Goal: Task Accomplishment & Management: Manage account settings

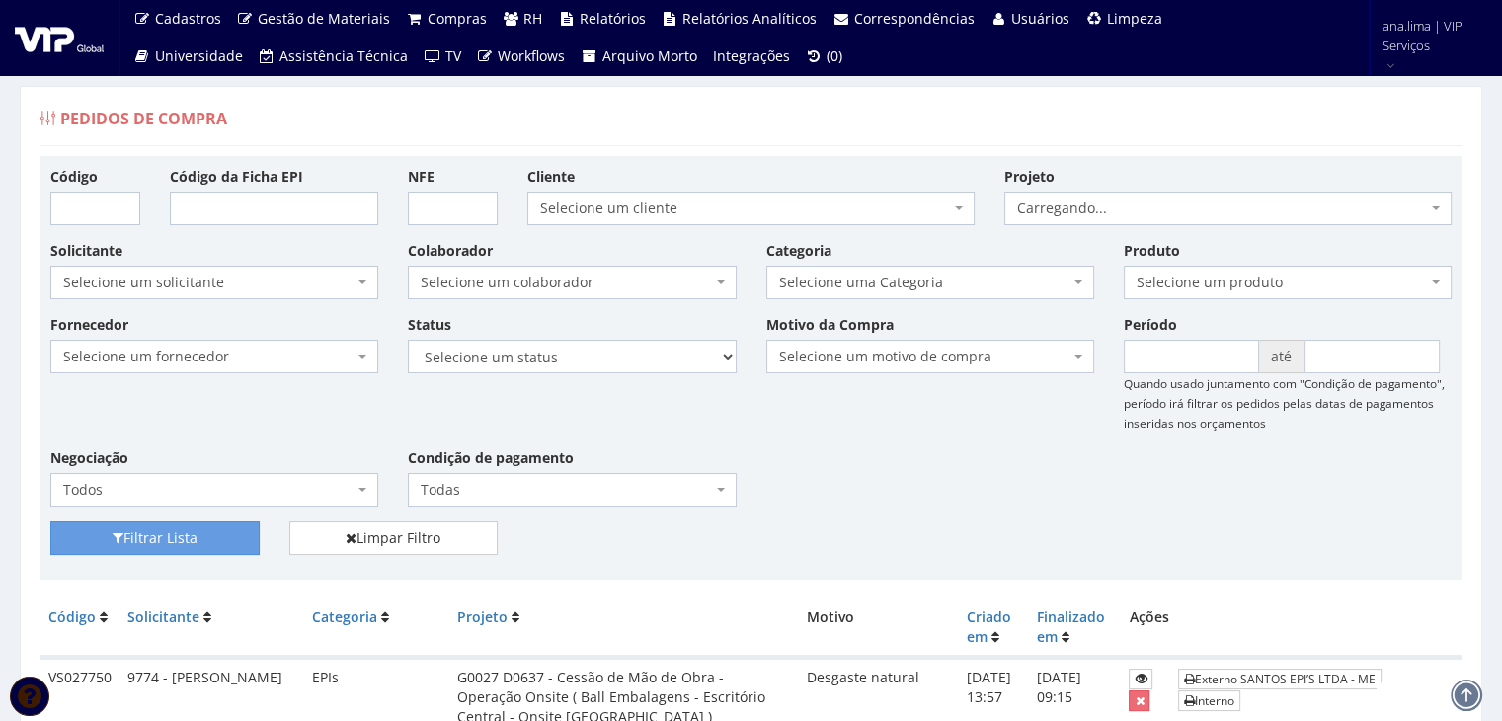
click at [629, 275] on span "Selecione um colaborador" at bounding box center [566, 283] width 290 height 20
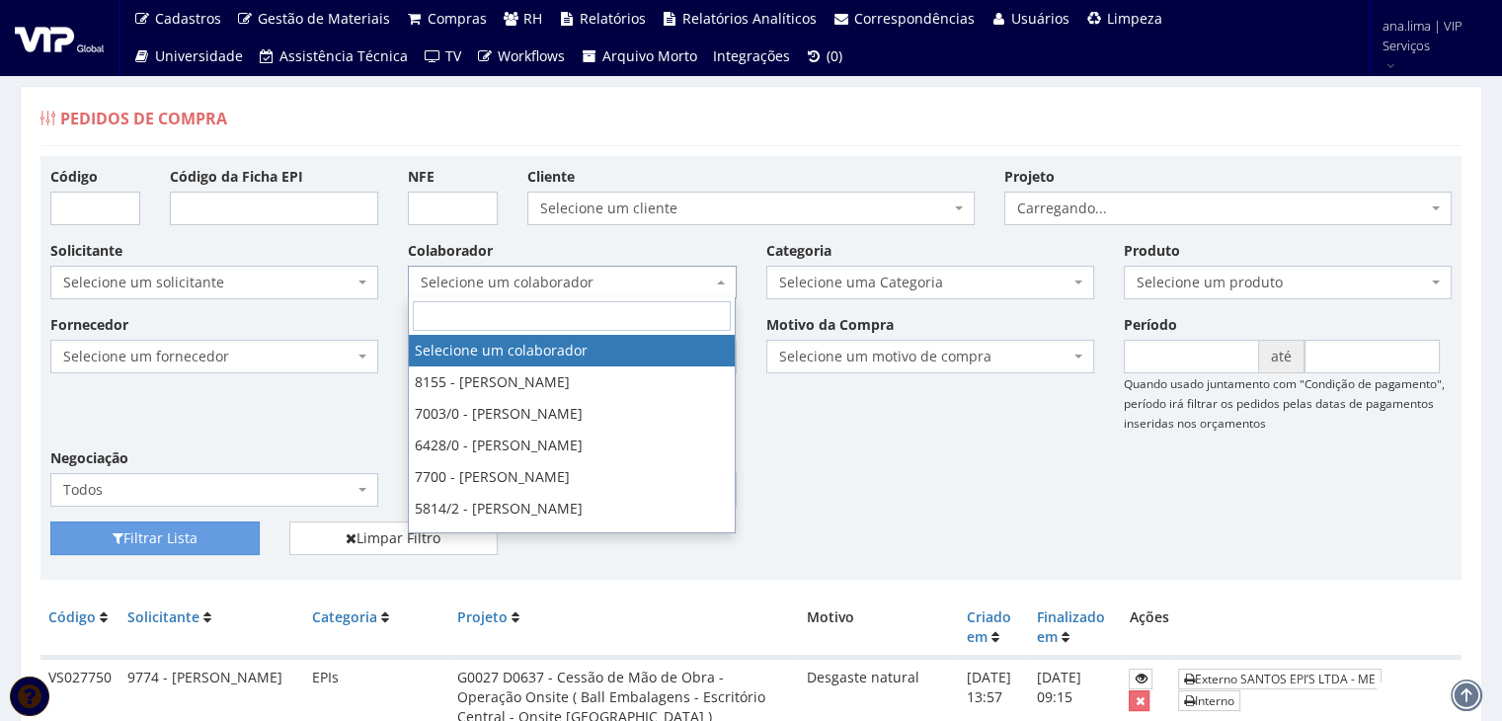
click at [629, 274] on span "Selecione um colaborador" at bounding box center [566, 283] width 290 height 20
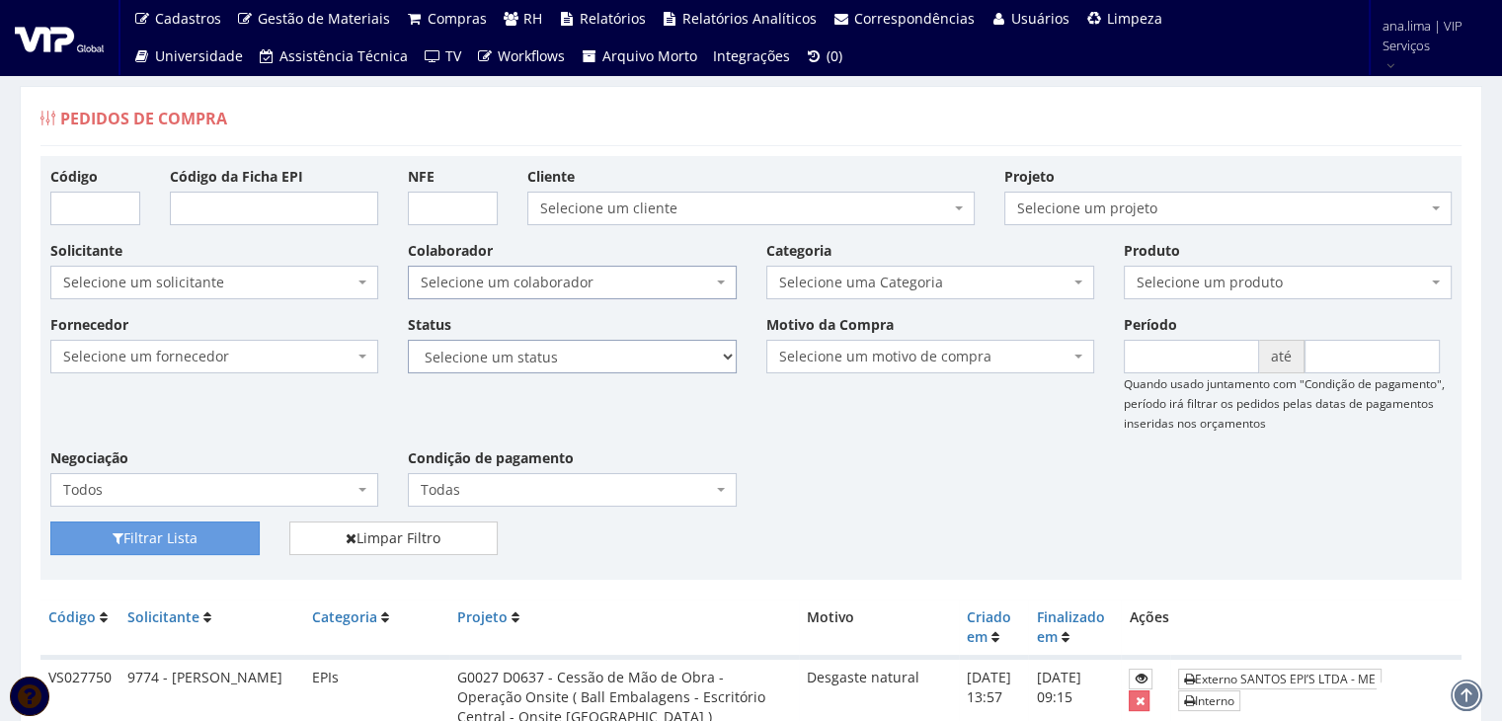
drag, startPoint x: 620, startPoint y: 354, endPoint x: 620, endPoint y: 371, distance: 16.8
click at [620, 355] on select "Selecione um status Cancelado Aguardando Aprovação Diretoria Pedido Aprovado Ag…" at bounding box center [572, 357] width 328 height 34
select select "1"
click at [408, 340] on select "Selecione um status Cancelado Aguardando Aprovação Diretoria Pedido Aprovado Ag…" at bounding box center [572, 357] width 328 height 34
click at [168, 535] on button "Filtrar Lista" at bounding box center [154, 538] width 209 height 34
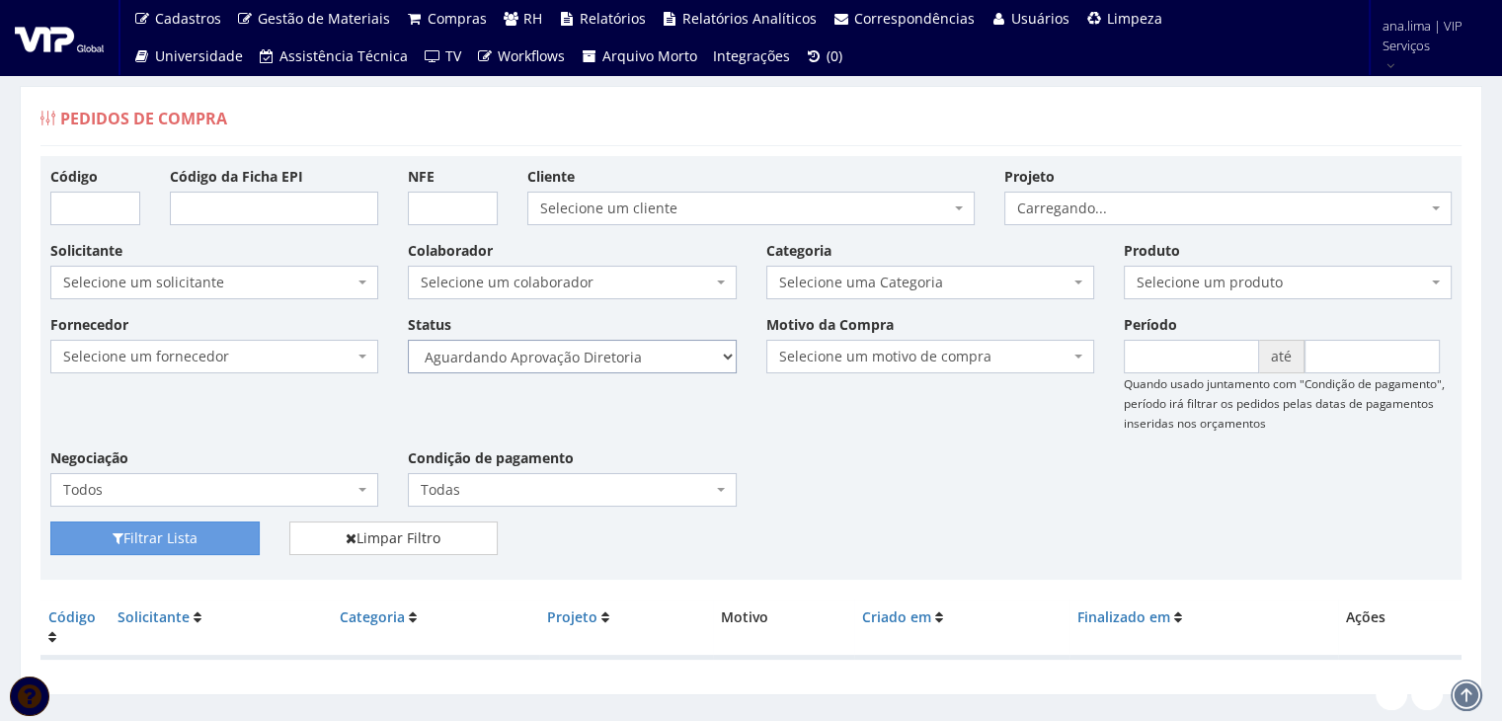
click at [579, 349] on select "Selecione um status Cancelado Aguardando Aprovação Diretoria Pedido Aprovado Ag…" at bounding box center [572, 357] width 328 height 34
select select "4"
click at [408, 340] on select "Selecione um status Cancelado Aguardando Aprovação Diretoria Pedido Aprovado Ag…" at bounding box center [572, 357] width 328 height 34
click at [148, 533] on button "Filtrar Lista" at bounding box center [154, 538] width 209 height 34
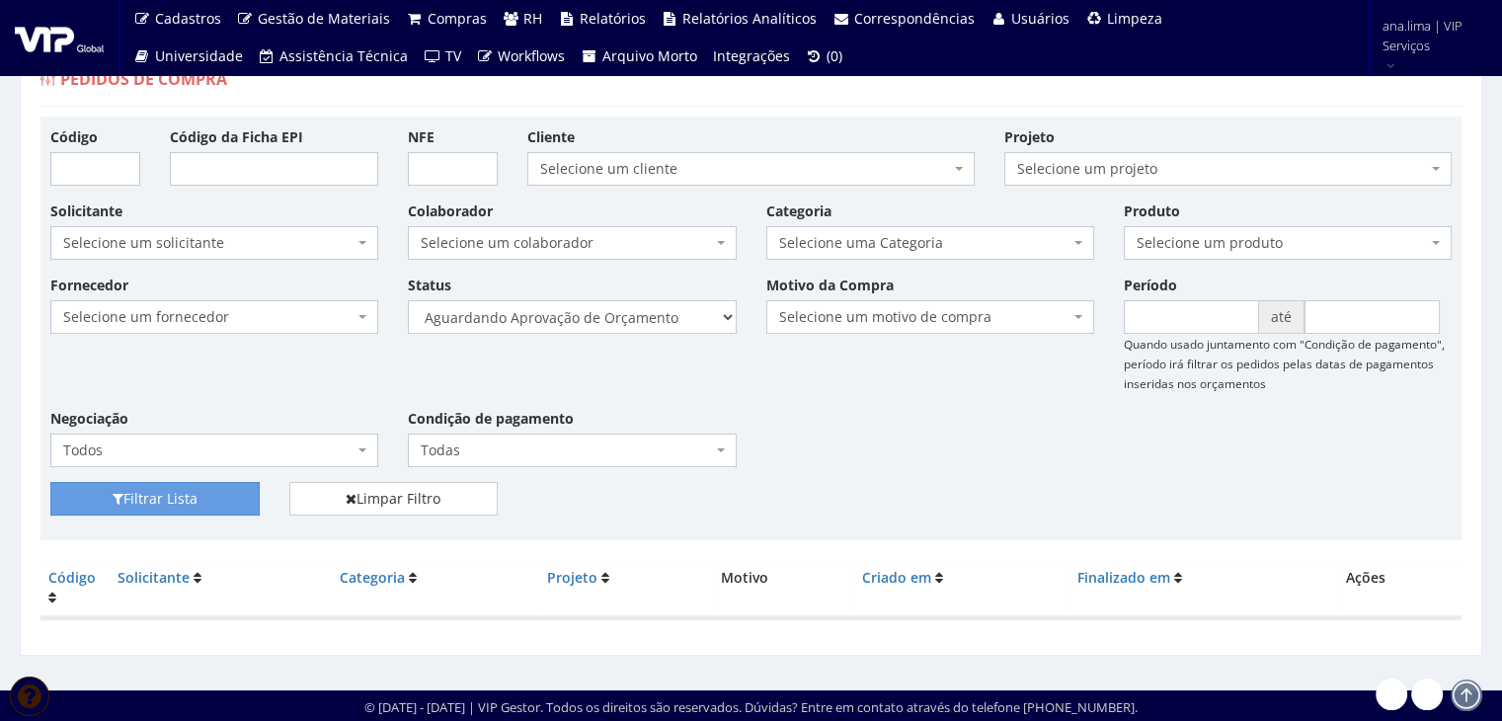
scroll to position [39, 0]
drag, startPoint x: 659, startPoint y: 302, endPoint x: 656, endPoint y: 329, distance: 26.8
click at [659, 302] on select "Selecione um status Cancelado Aguardando Aprovação Diretoria Pedido Aprovado Ag…" at bounding box center [572, 317] width 328 height 34
select select "1"
click at [408, 300] on select "Selecione um status Cancelado Aguardando Aprovação Diretoria Pedido Aprovado Ag…" at bounding box center [572, 317] width 328 height 34
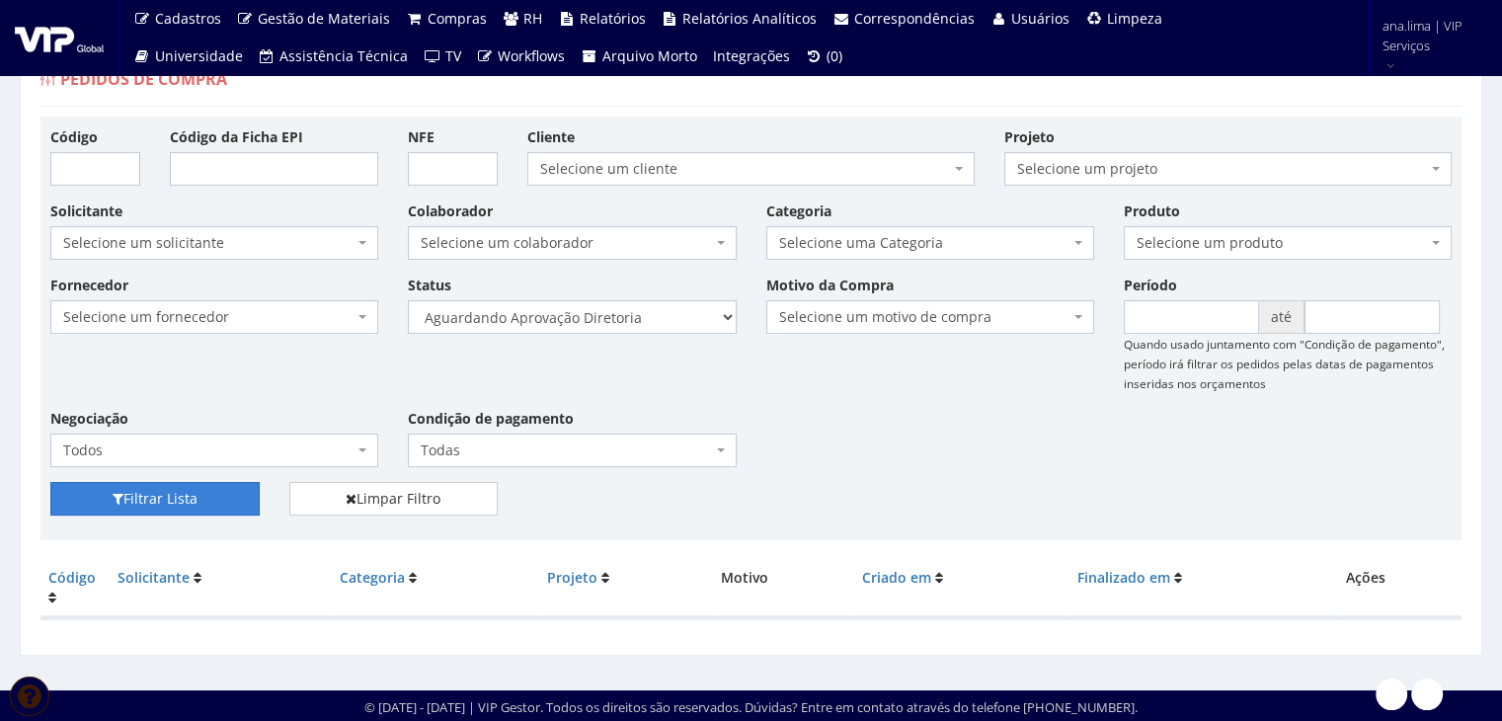
click at [222, 503] on button "Filtrar Lista" at bounding box center [154, 499] width 209 height 34
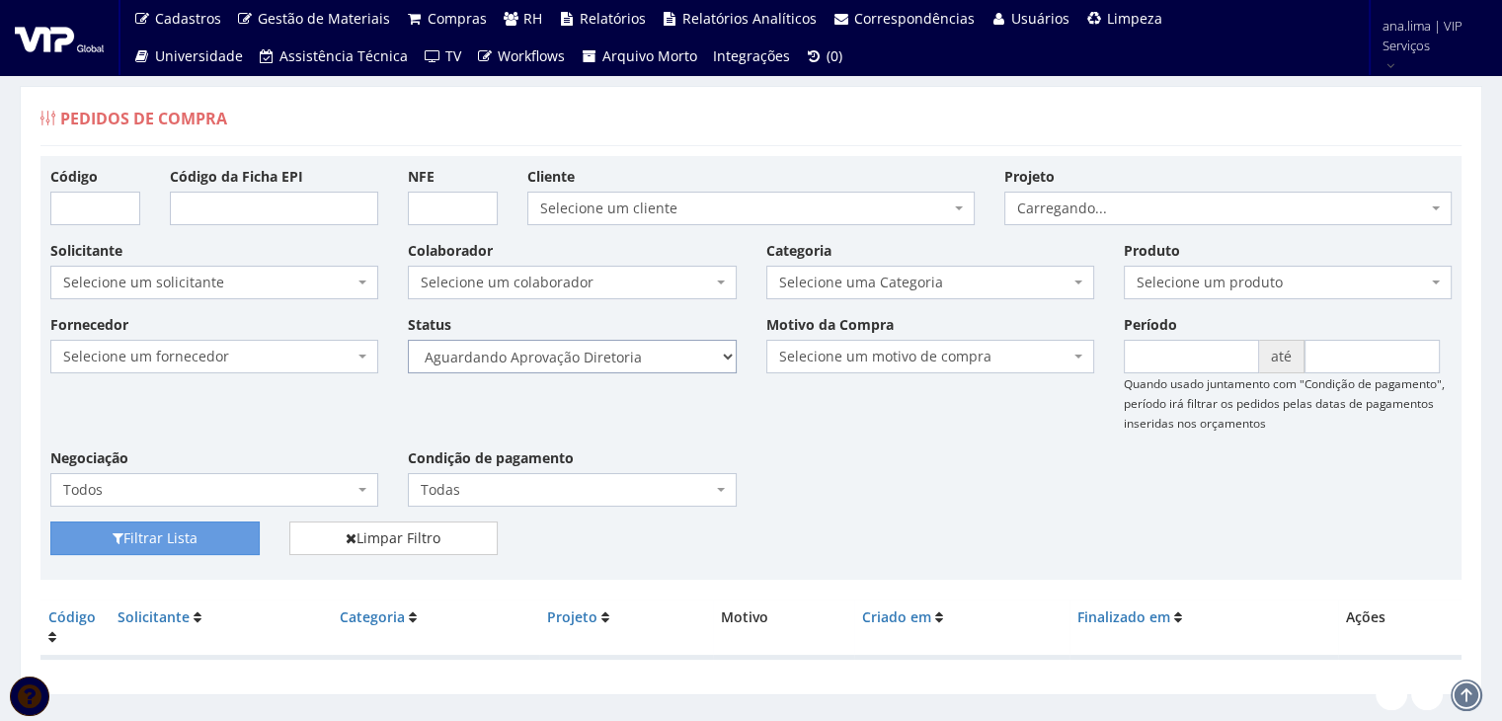
click at [608, 357] on select "Selecione um status Cancelado Aguardando Aprovação Diretoria Pedido Aprovado Ag…" at bounding box center [572, 357] width 328 height 34
click at [408, 340] on select "Selecione um status Cancelado Aguardando Aprovação Diretoria Pedido Aprovado Ag…" at bounding box center [572, 357] width 328 height 34
click at [155, 518] on div "Código Código da Ficha EPI NFE Cliente Selecione um cliente 8RGM Intermediações…" at bounding box center [750, 368] width 1421 height 424
click at [615, 352] on select "Selecione um status Cancelado Aguardando Aprovação Diretoria Pedido Aprovado Ag…" at bounding box center [572, 357] width 328 height 34
select select "1"
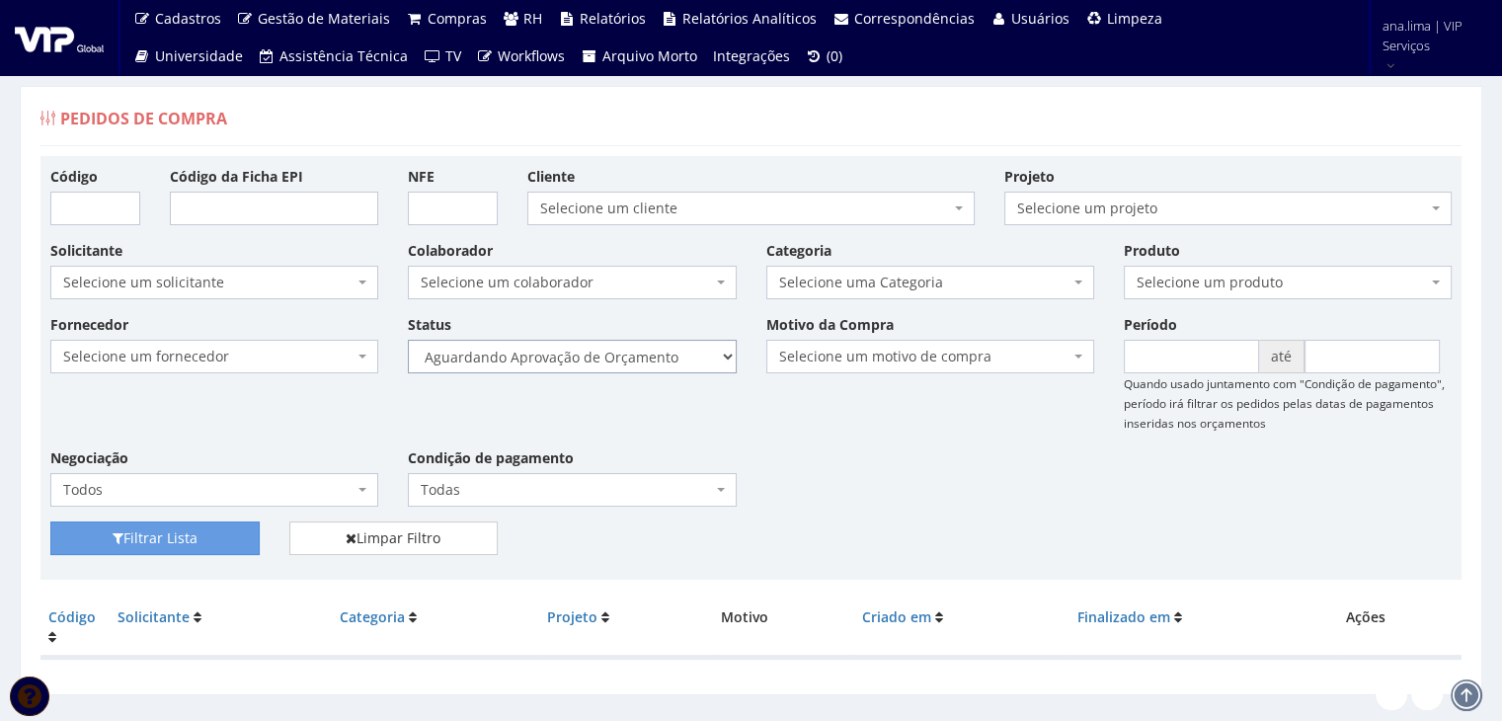
click at [408, 340] on select "Selecione um status Cancelado Aguardando Aprovação Diretoria Pedido Aprovado Ag…" at bounding box center [572, 357] width 328 height 34
drag, startPoint x: 177, startPoint y: 539, endPoint x: 304, endPoint y: 509, distance: 131.0
click at [177, 540] on button "Filtrar Lista" at bounding box center [154, 538] width 209 height 34
click at [624, 360] on select "Selecione um status Cancelado Aguardando Aprovação Diretoria Pedido Aprovado Ag…" at bounding box center [572, 357] width 328 height 34
select select "4"
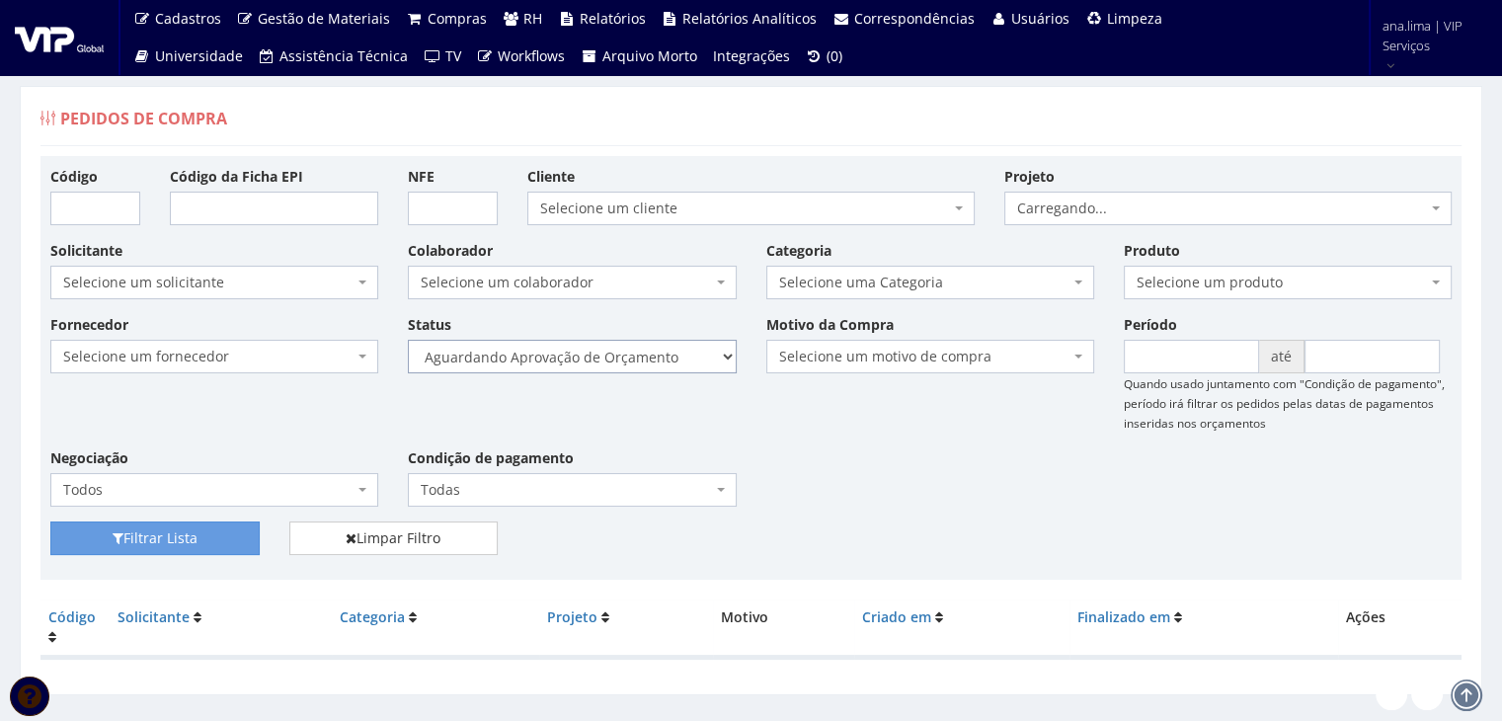
click at [408, 340] on select "Selecione um status Cancelado Aguardando Aprovação Diretoria Pedido Aprovado Ag…" at bounding box center [572, 357] width 328 height 34
drag, startPoint x: 199, startPoint y: 539, endPoint x: 455, endPoint y: 467, distance: 265.7
click at [201, 539] on button "Filtrar Lista" at bounding box center [154, 538] width 209 height 34
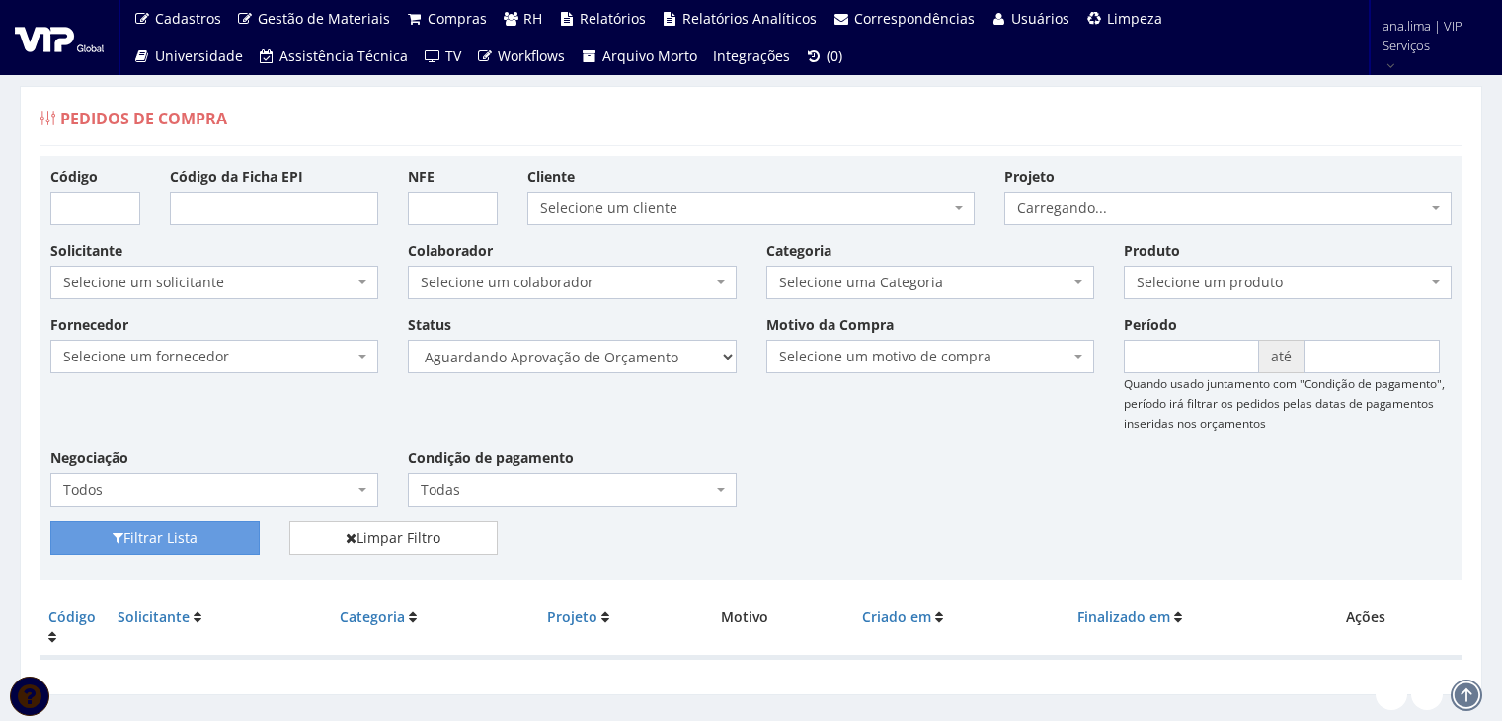
scroll to position [39, 0]
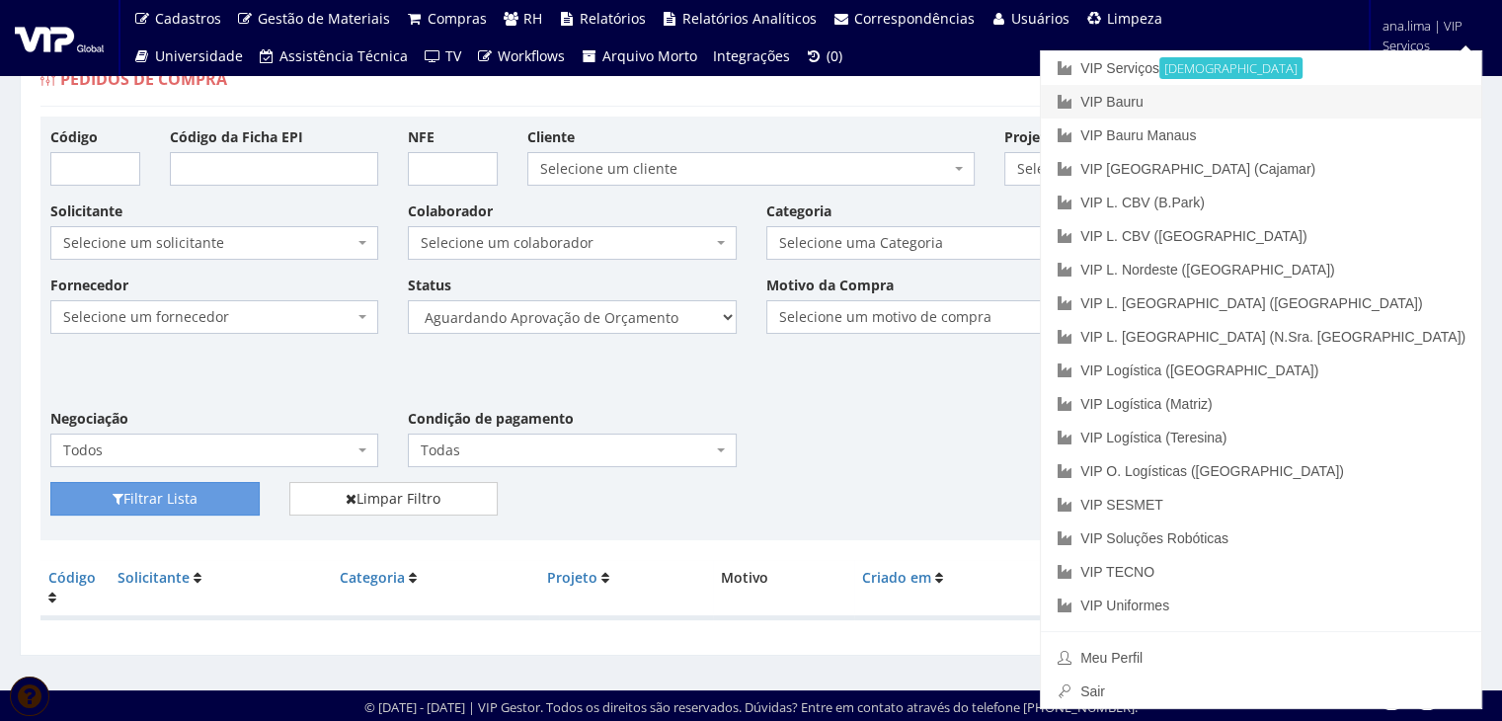
click at [1371, 96] on link "VIP Bauru" at bounding box center [1261, 102] width 440 height 34
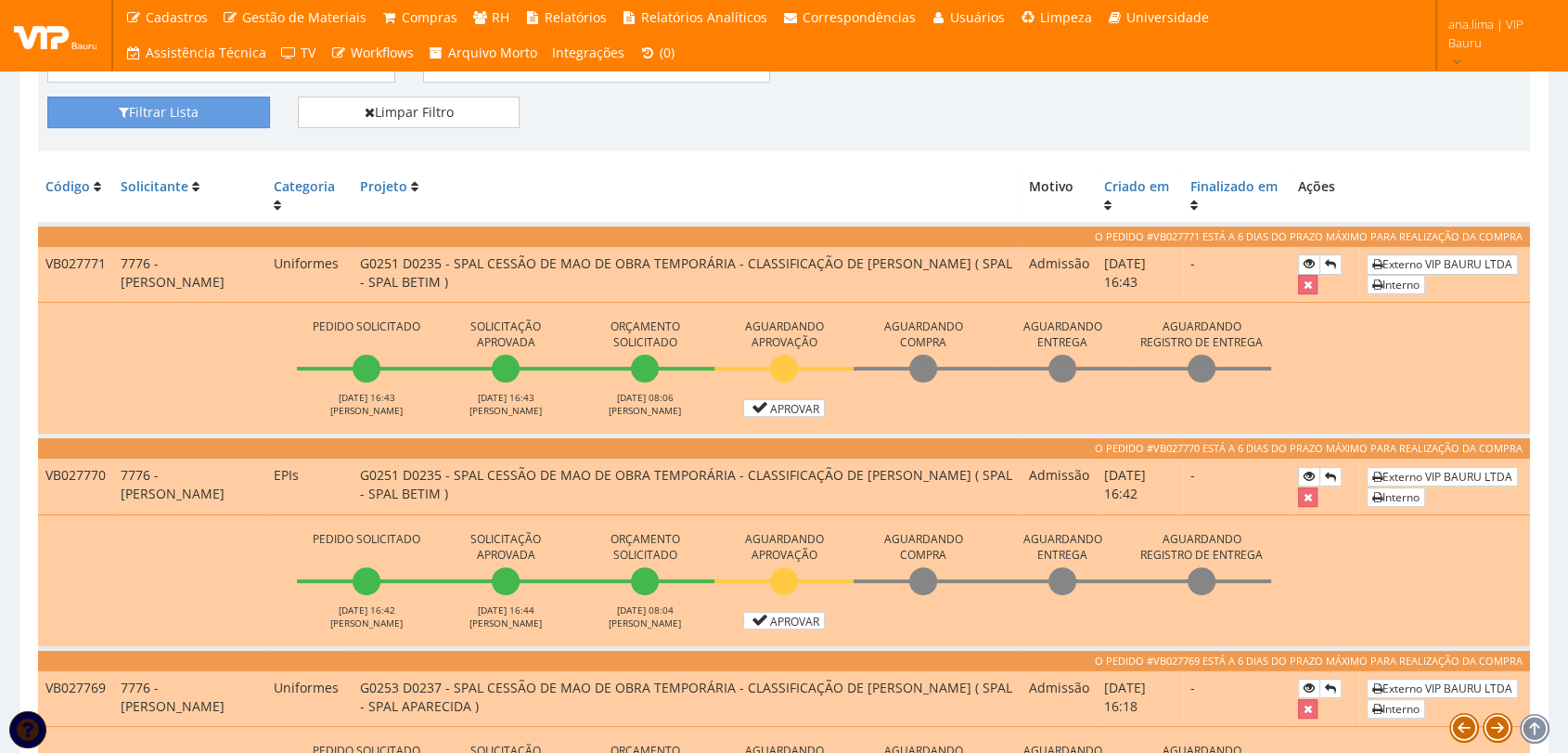
scroll to position [412, 0]
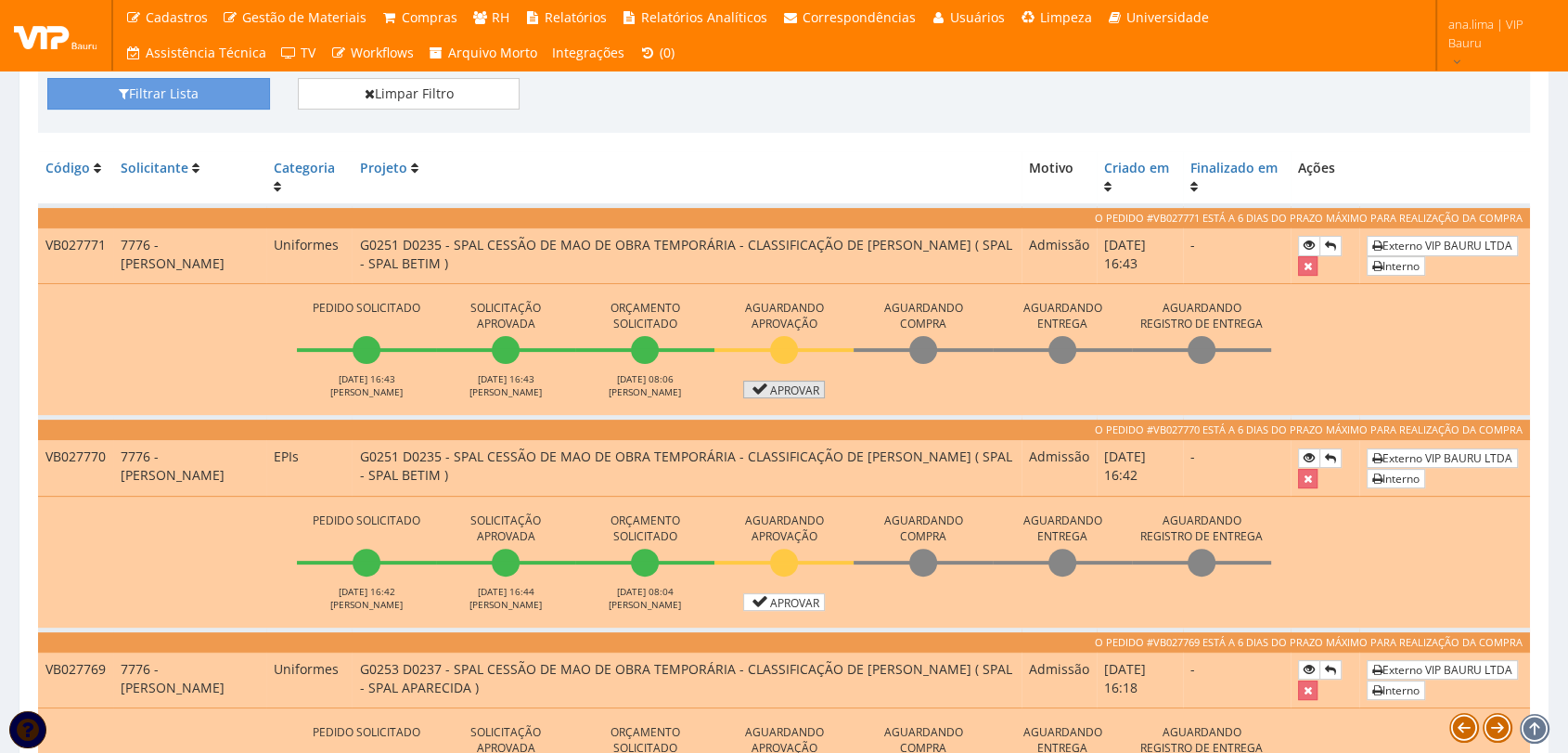
click at [798, 388] on link "Aprovar" at bounding box center [784, 389] width 82 height 18
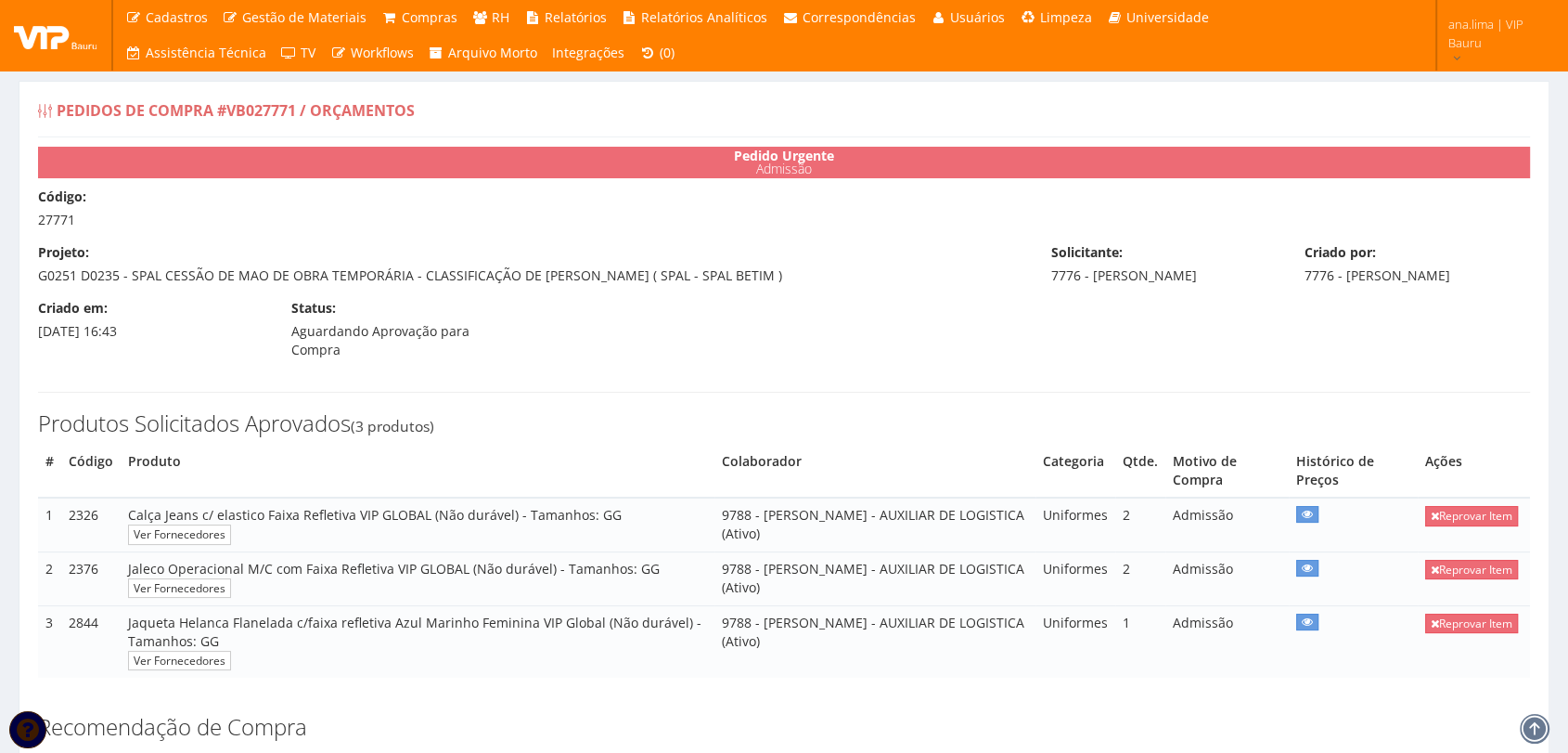
scroll to position [515, 0]
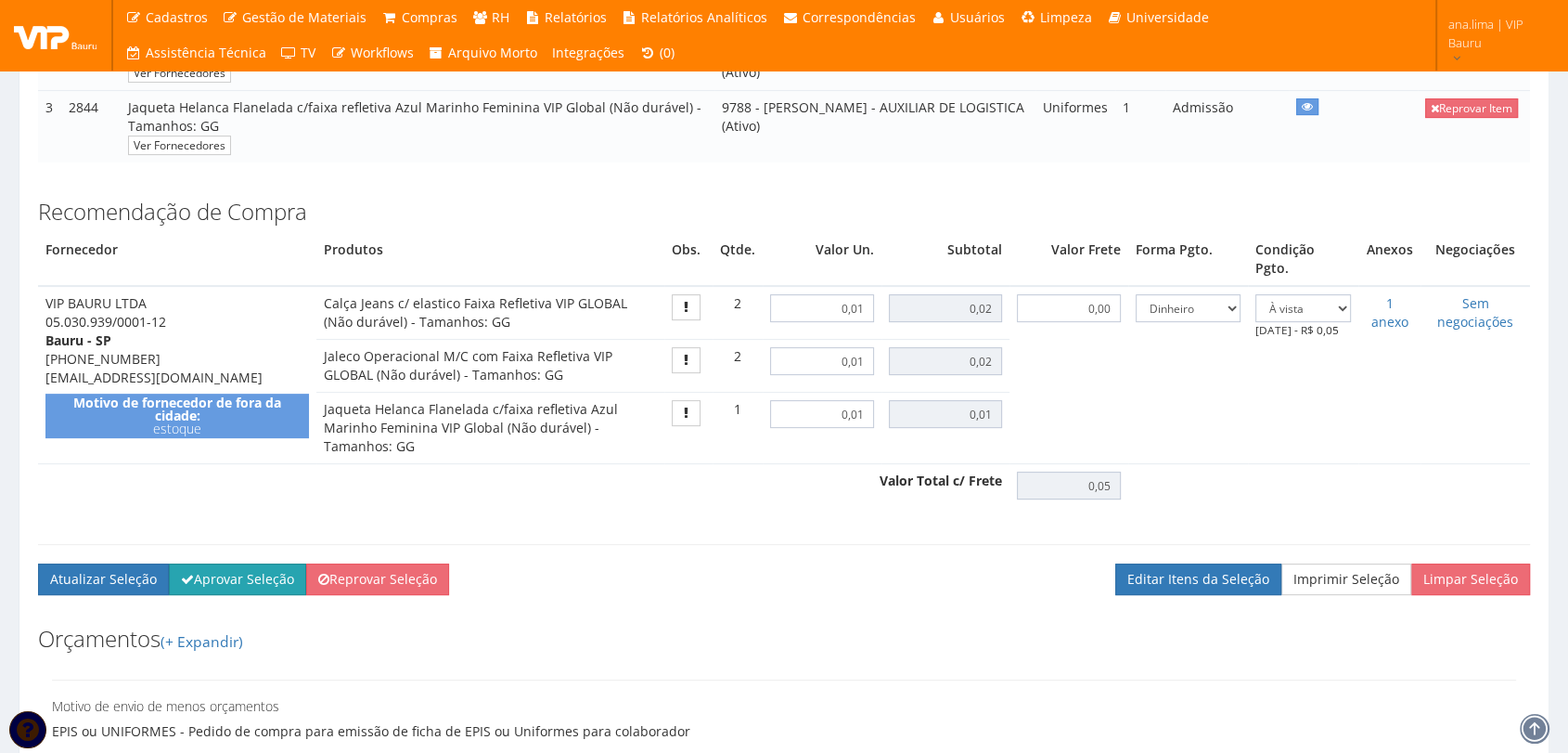
click at [246, 568] on button "Aprovar Seleção" at bounding box center [238, 579] width 137 height 32
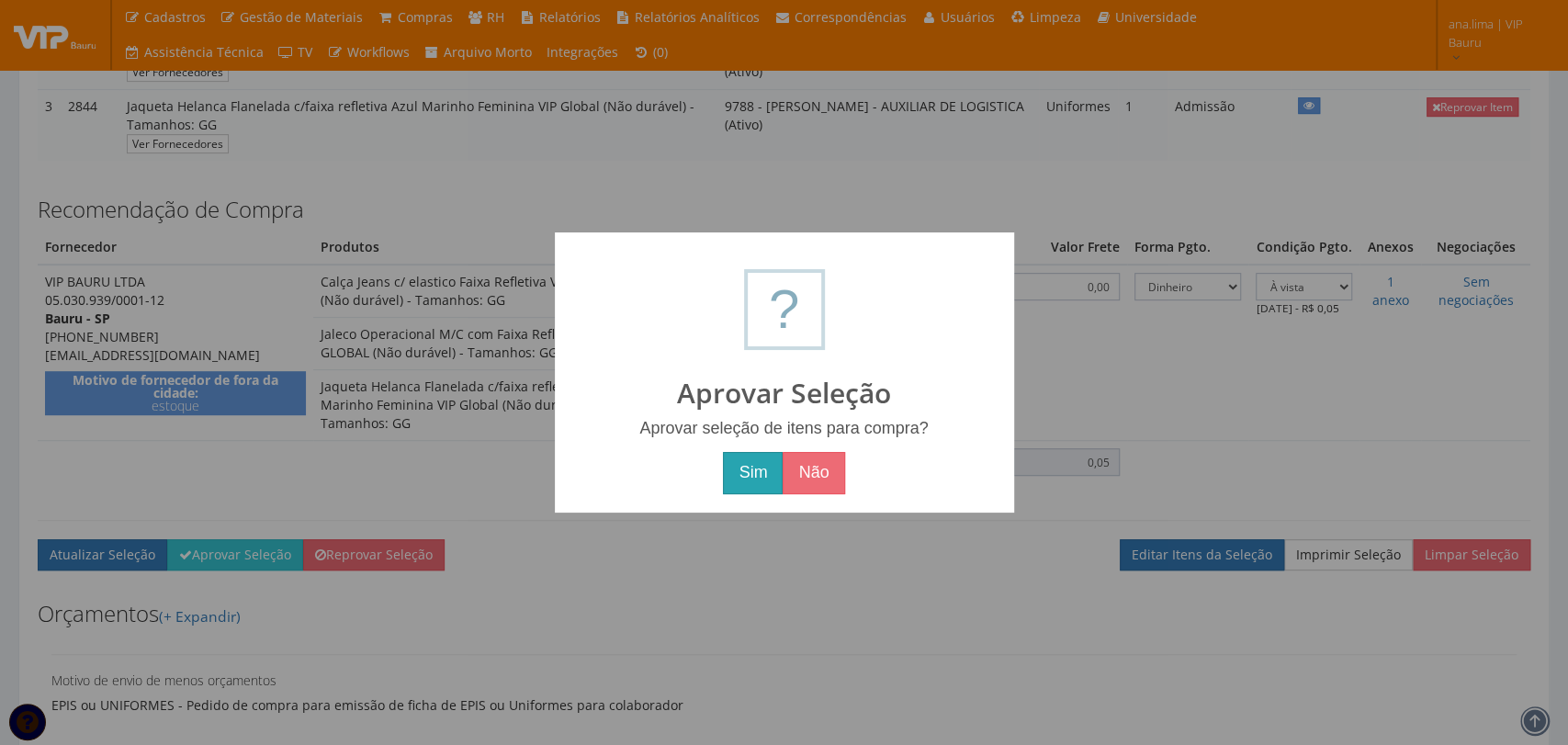
click at [743, 478] on button "Sim" at bounding box center [752, 472] width 60 height 42
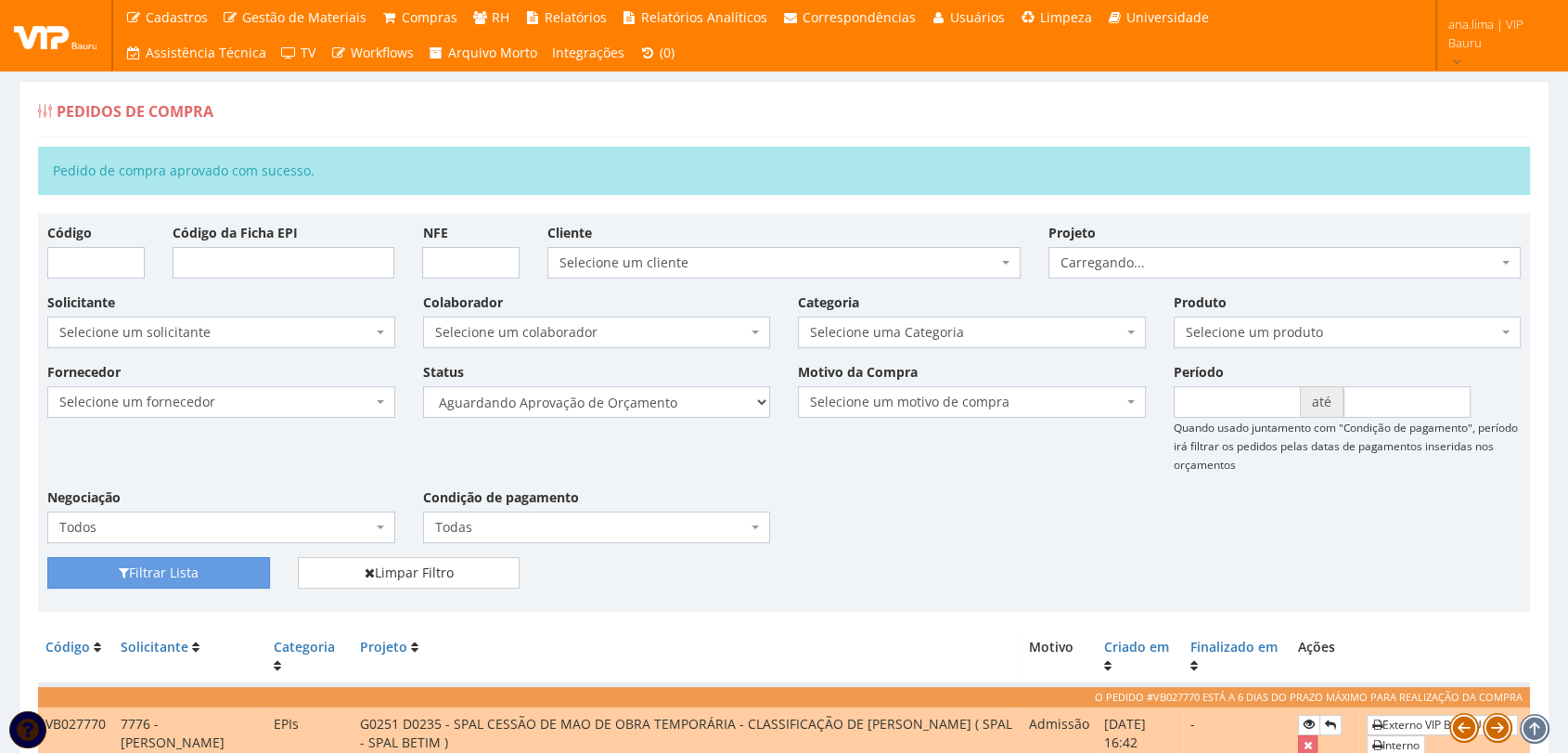
scroll to position [412, 0]
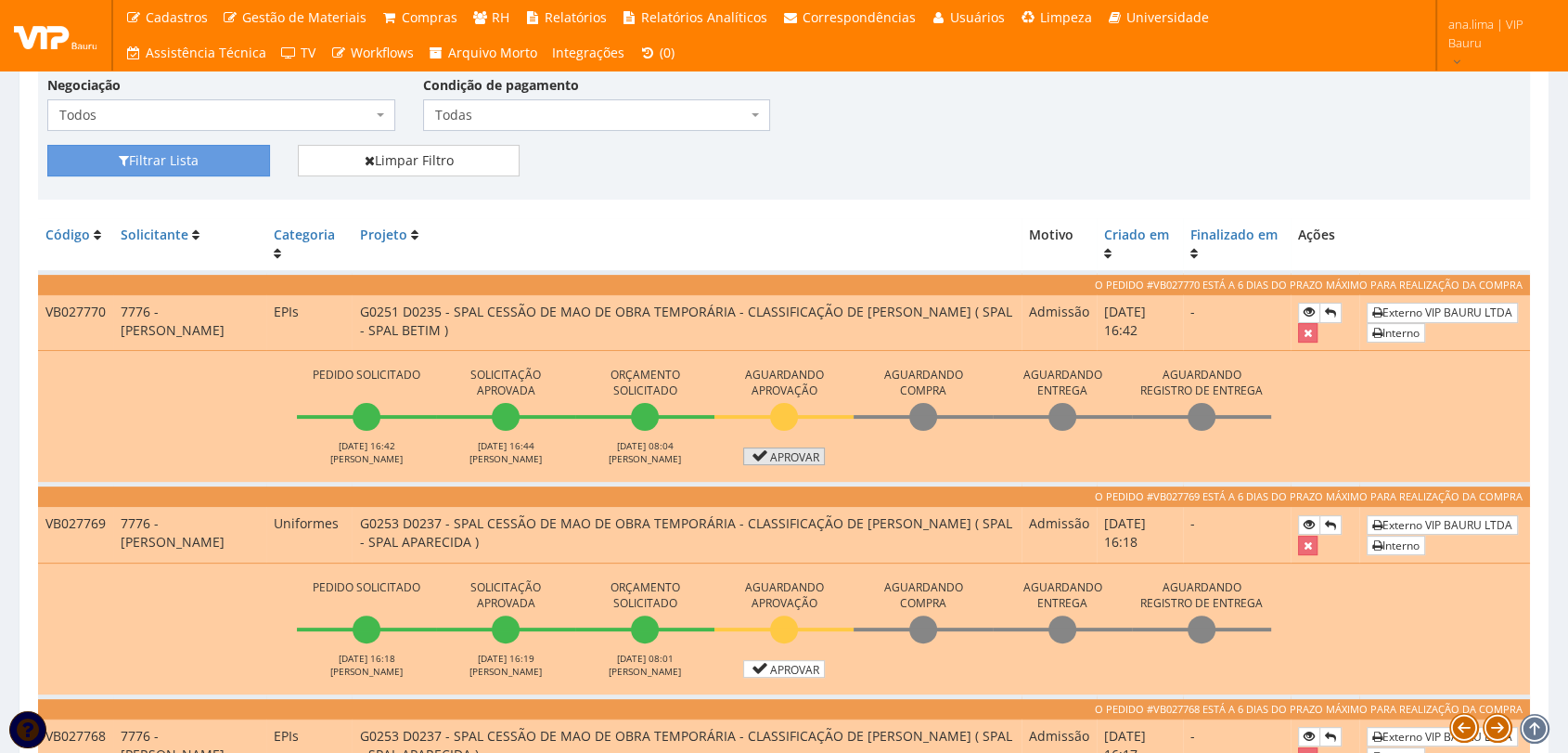
click at [769, 451] on link "Aprovar" at bounding box center [784, 456] width 82 height 18
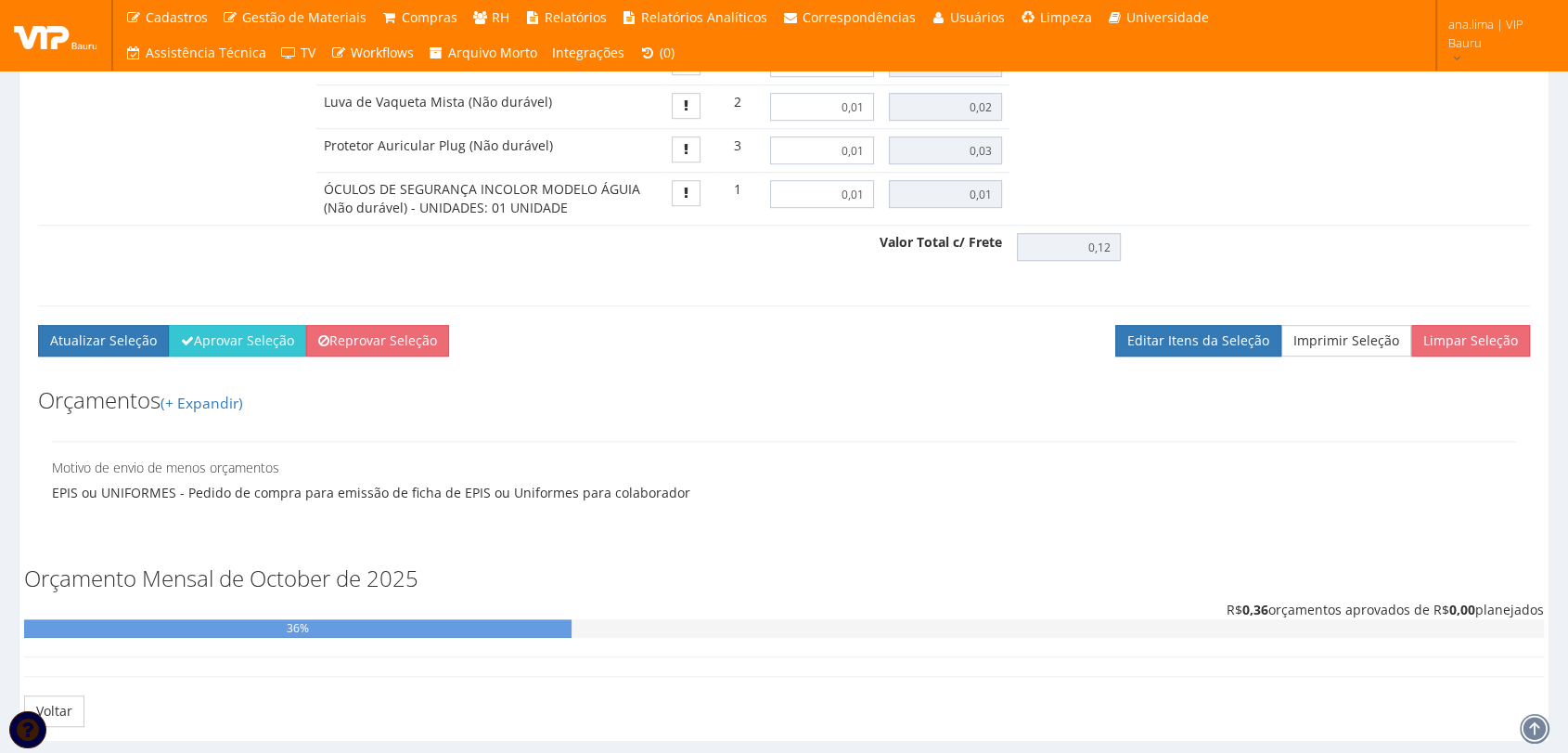
scroll to position [1135, 0]
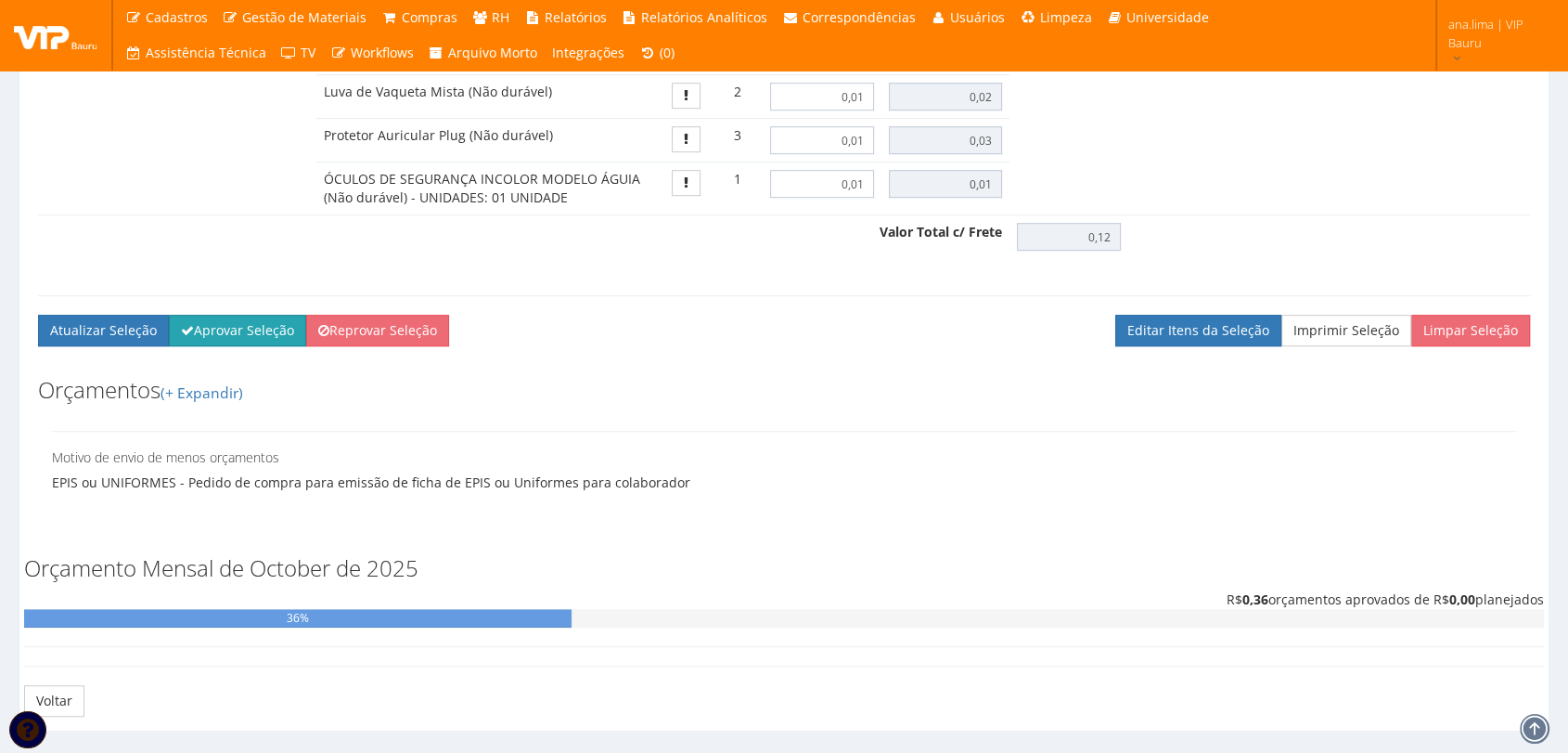
click at [225, 315] on button "Aprovar Seleção" at bounding box center [238, 331] width 137 height 32
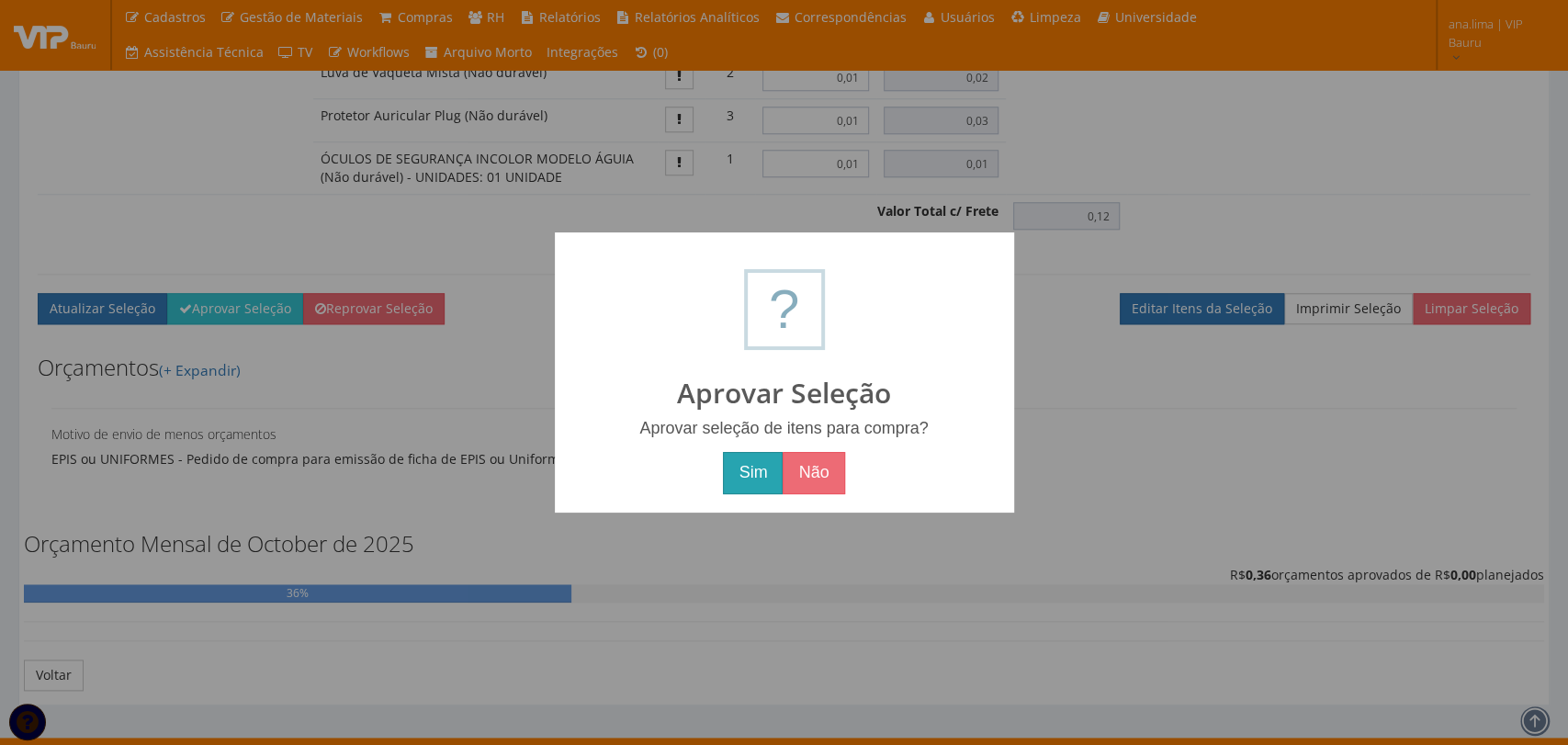
click at [752, 470] on button "Sim" at bounding box center [752, 472] width 60 height 42
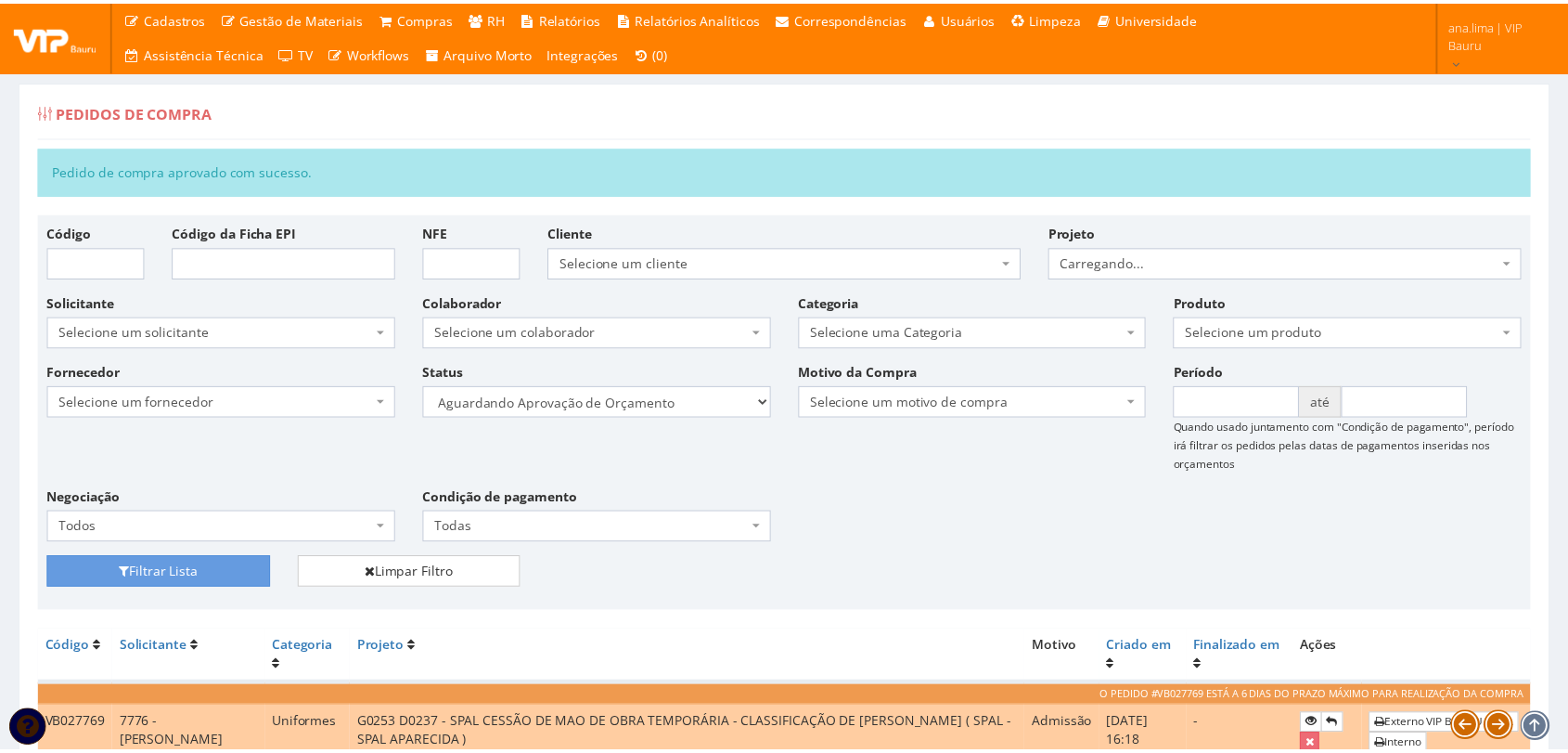
scroll to position [447, 0]
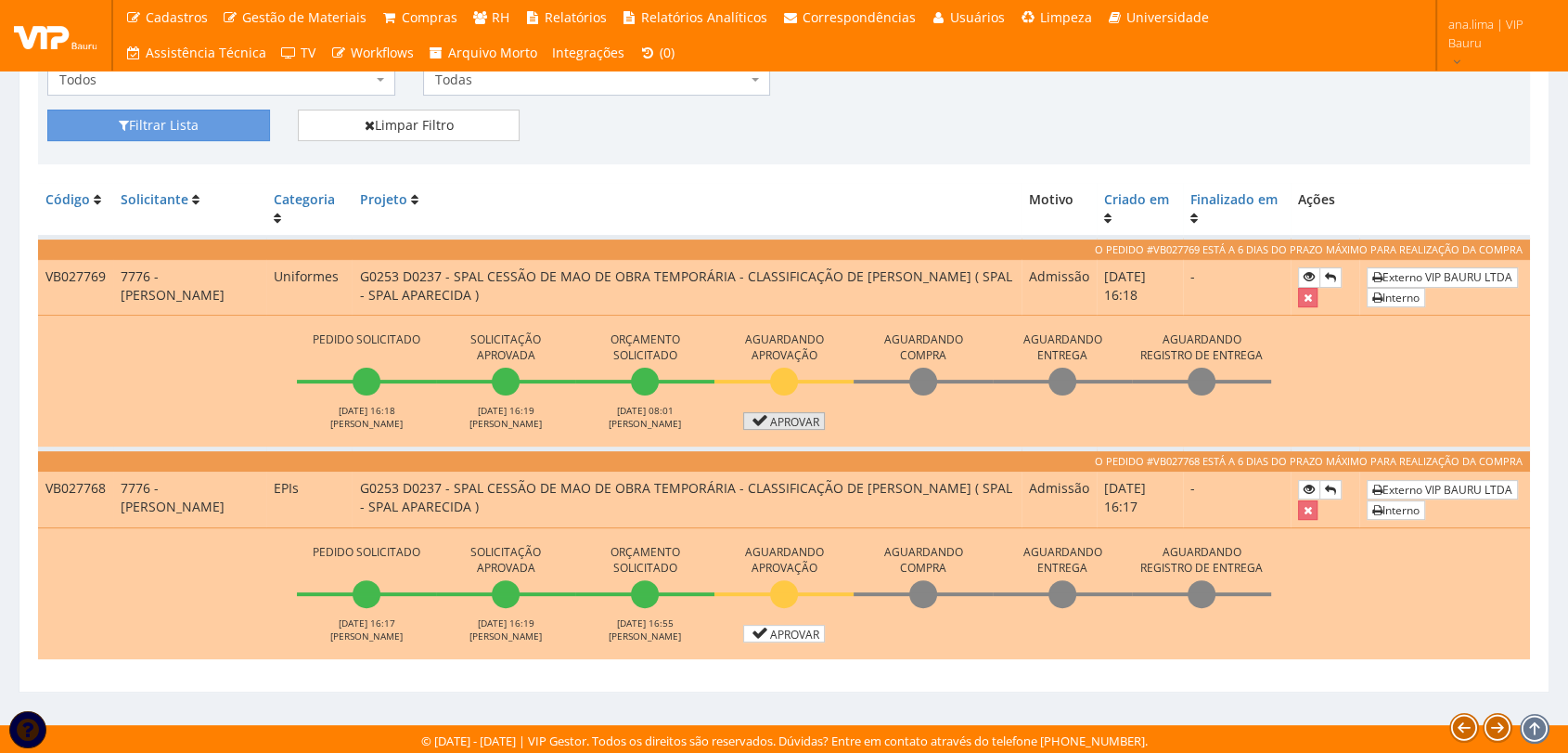
click at [783, 420] on link "Aprovar" at bounding box center [784, 420] width 82 height 18
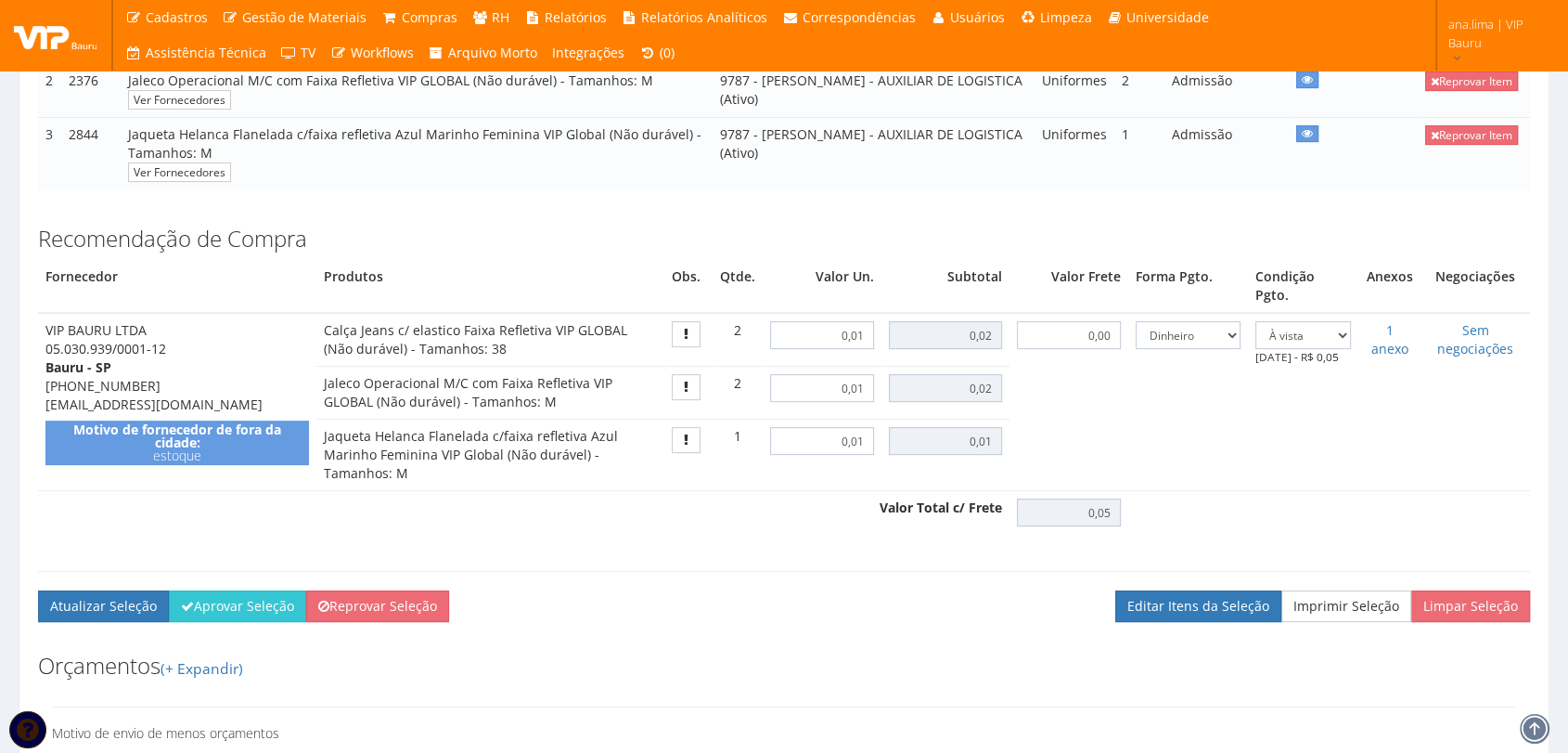
scroll to position [515, 0]
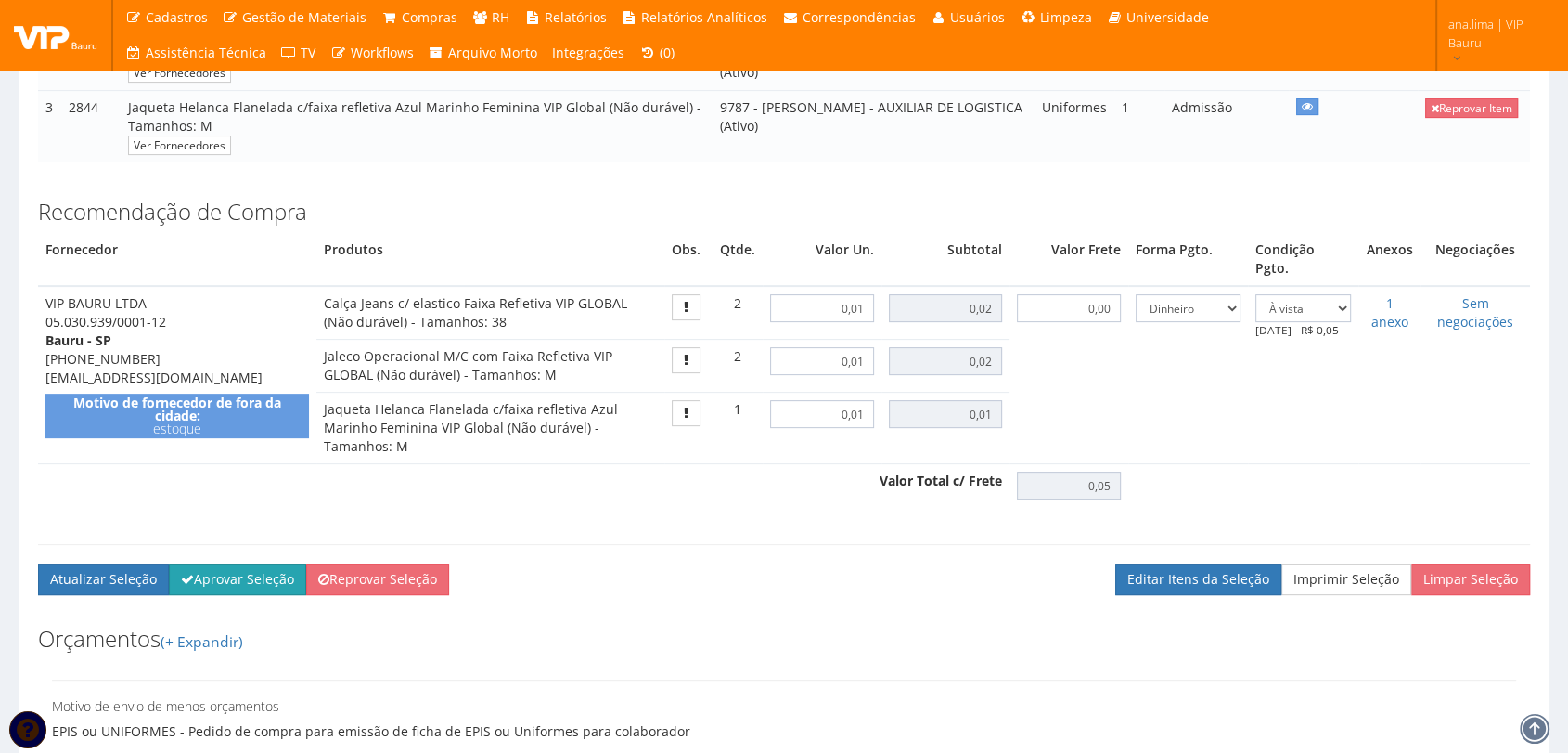
click at [252, 563] on button "Aprovar Seleção" at bounding box center [238, 579] width 137 height 32
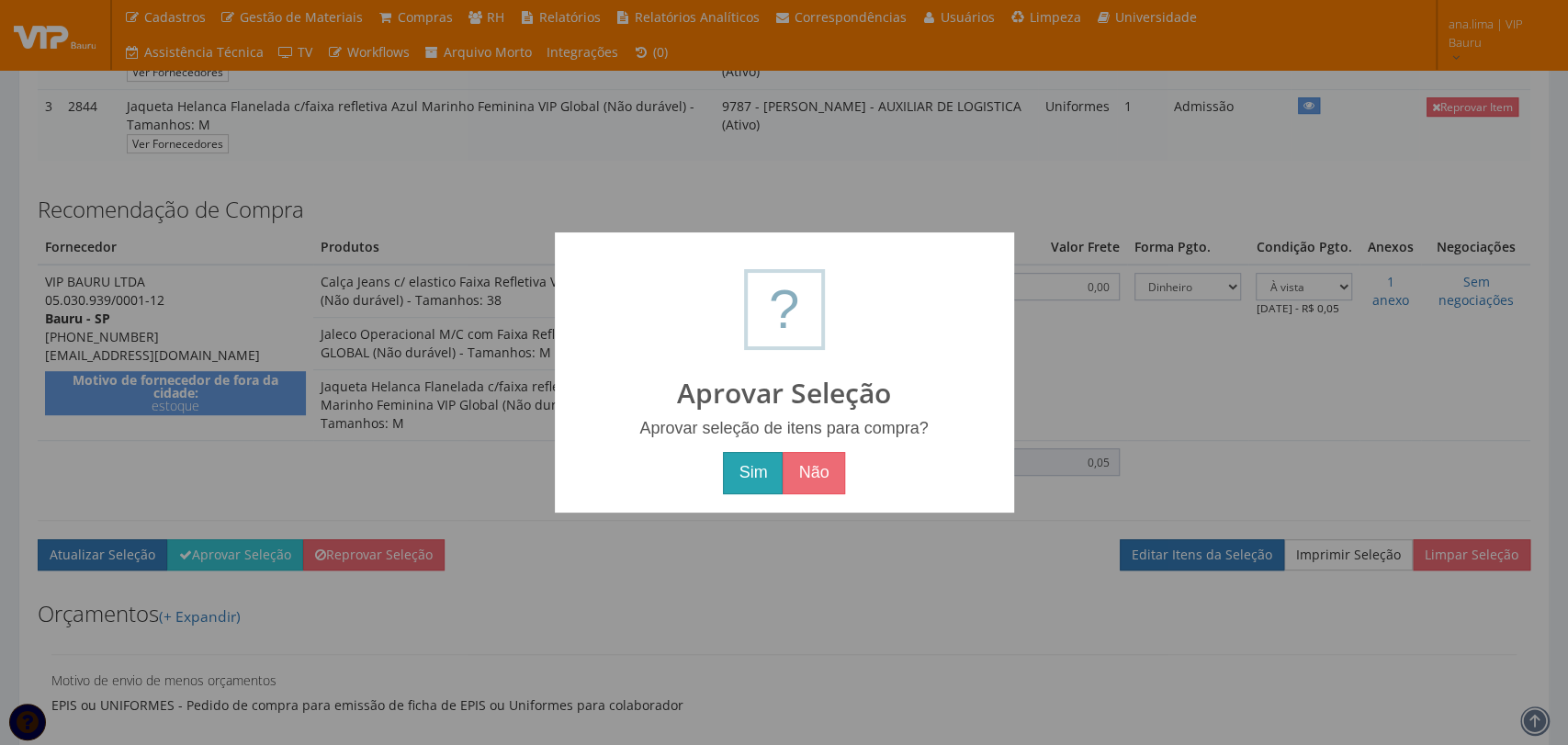
click at [778, 471] on button "Sim" at bounding box center [752, 472] width 60 height 42
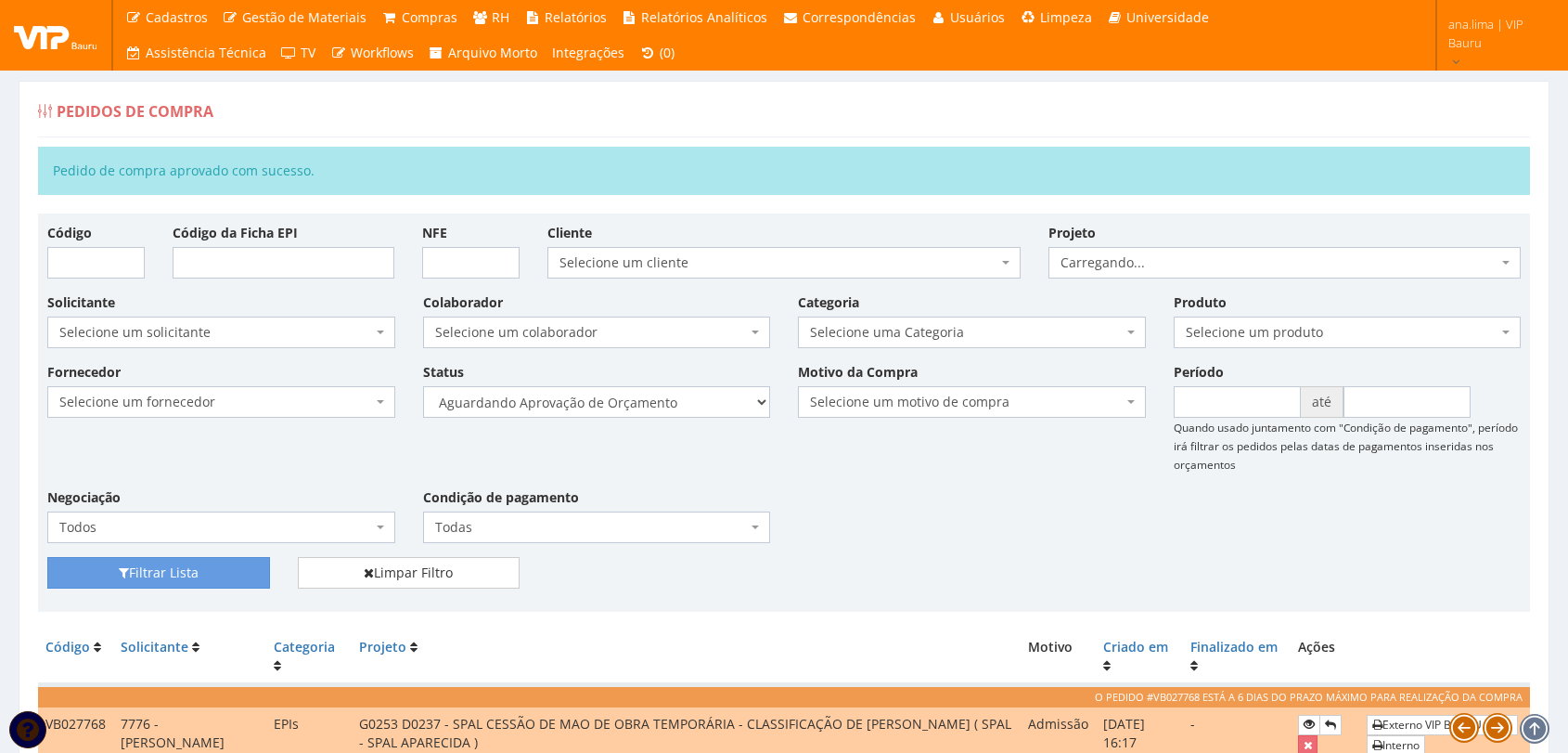
scroll to position [237, 0]
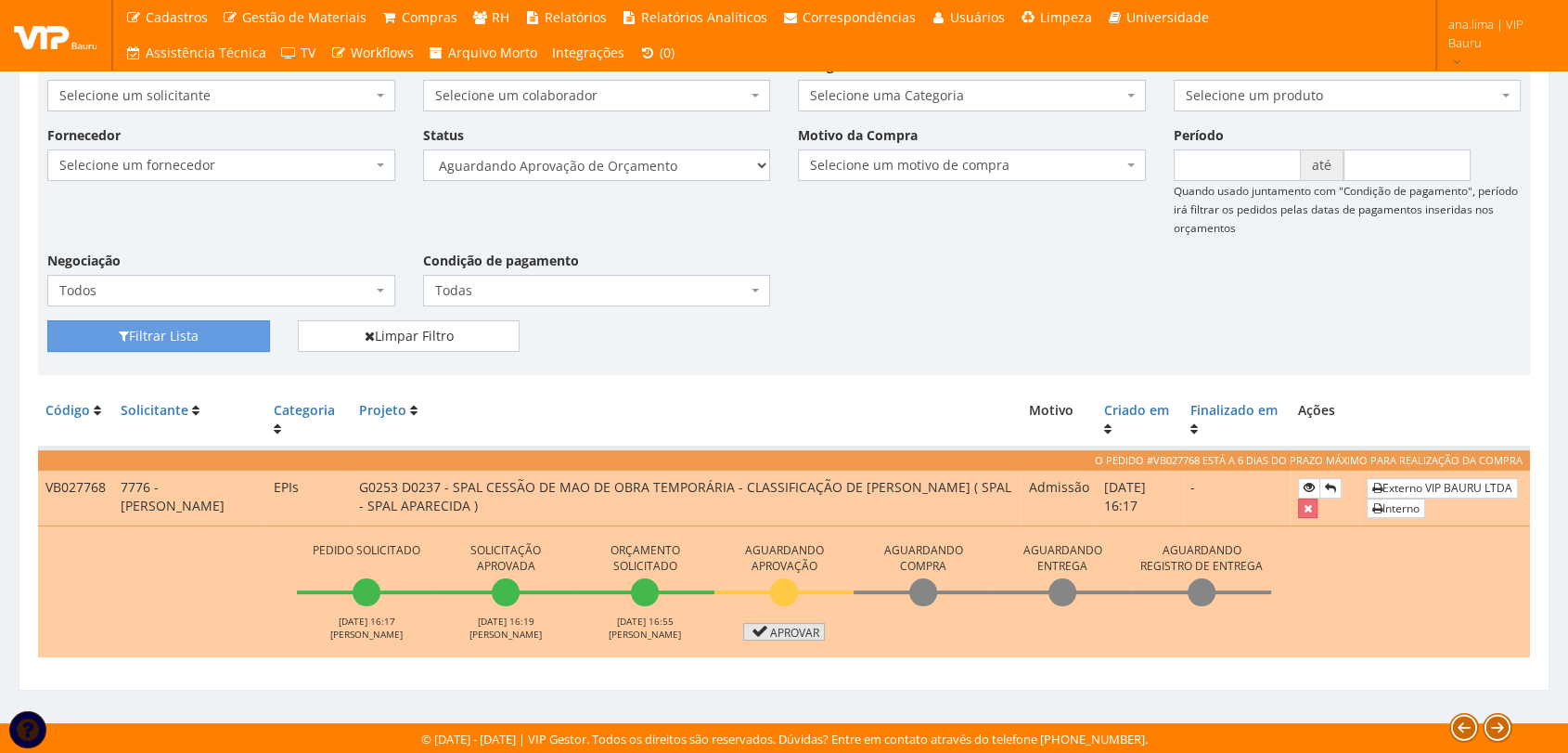
click at [760, 627] on icon at bounding box center [759, 632] width 22 height 13
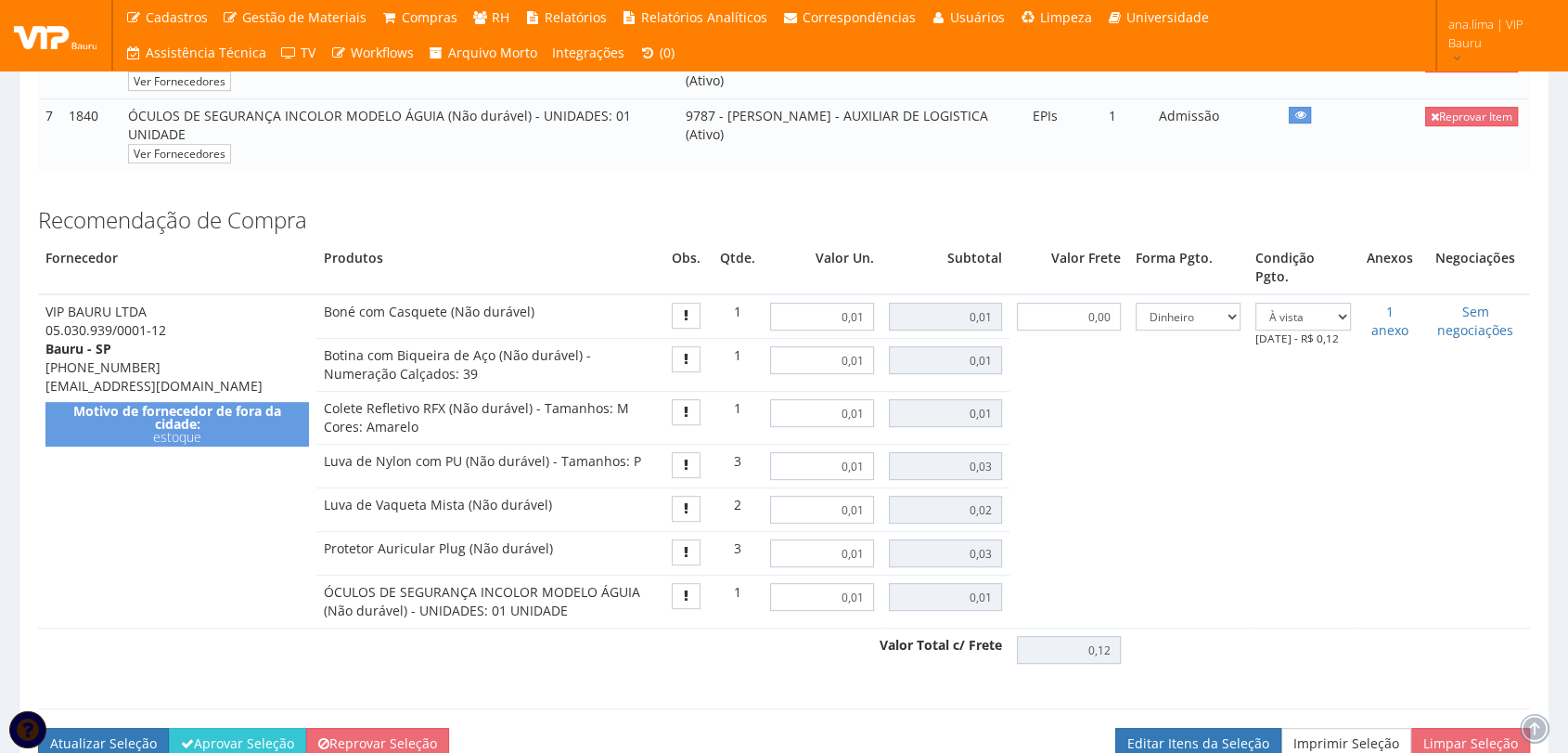
scroll to position [1135, 0]
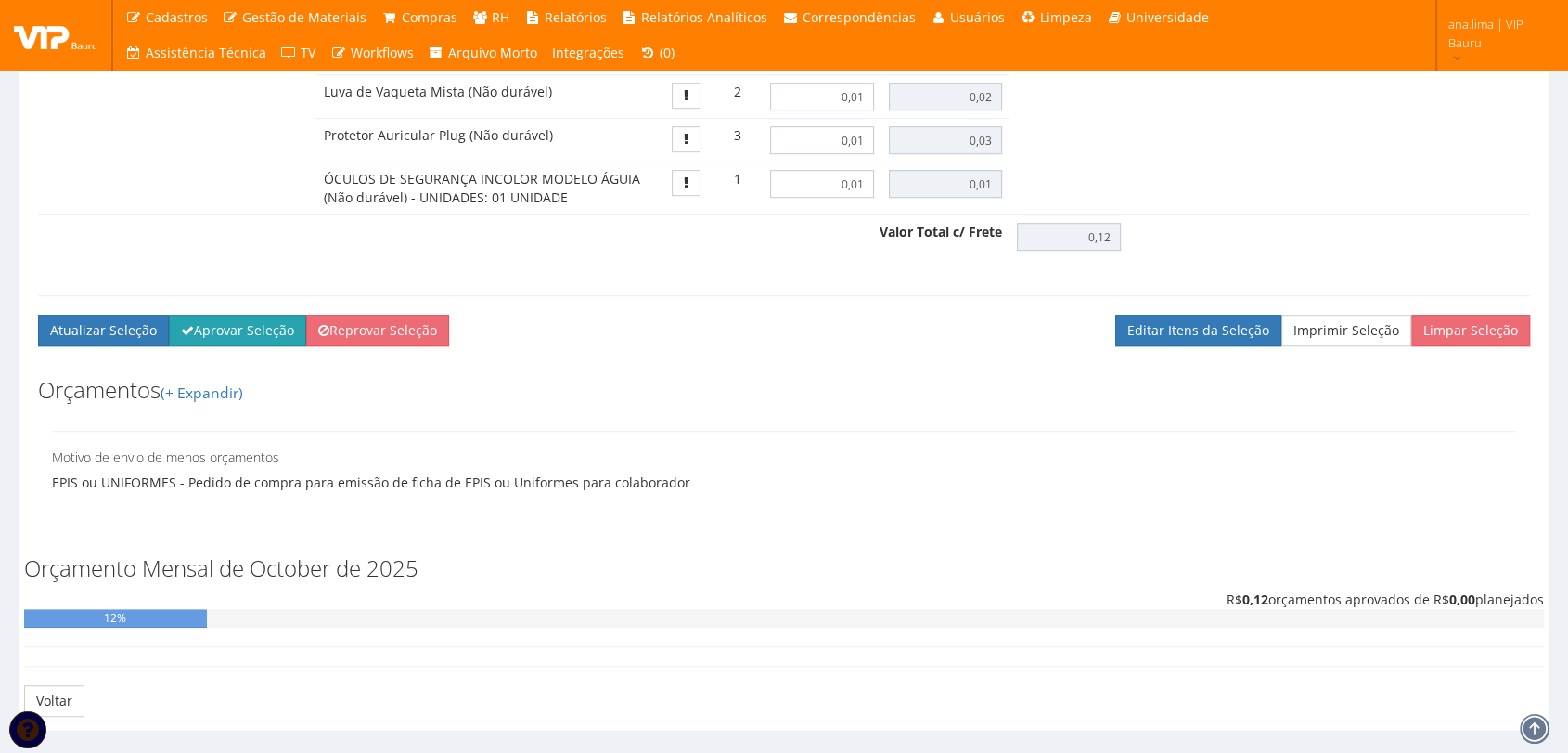
click at [240, 315] on button "Aprovar Seleção" at bounding box center [238, 331] width 137 height 32
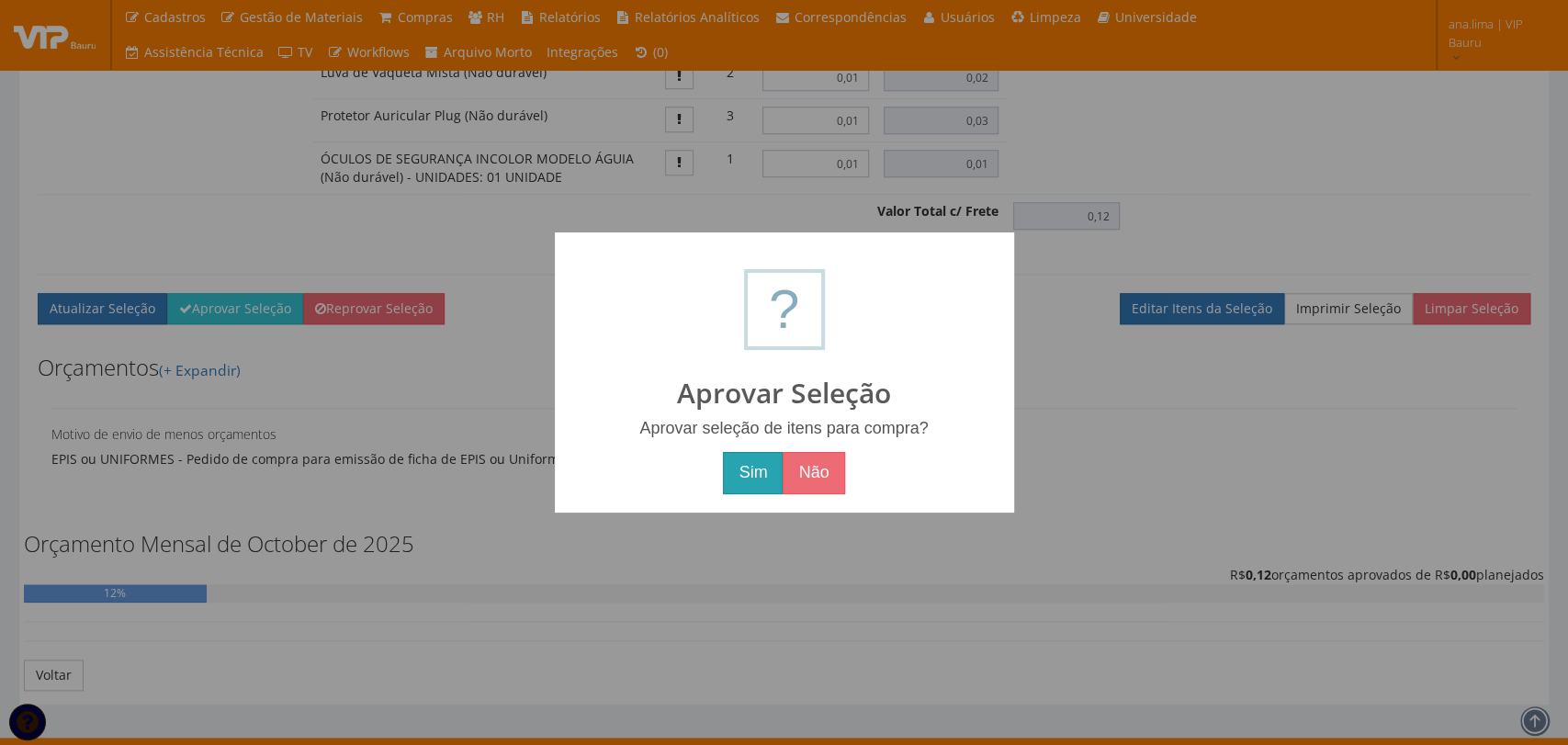
click at [750, 474] on button "Sim" at bounding box center [752, 472] width 60 height 42
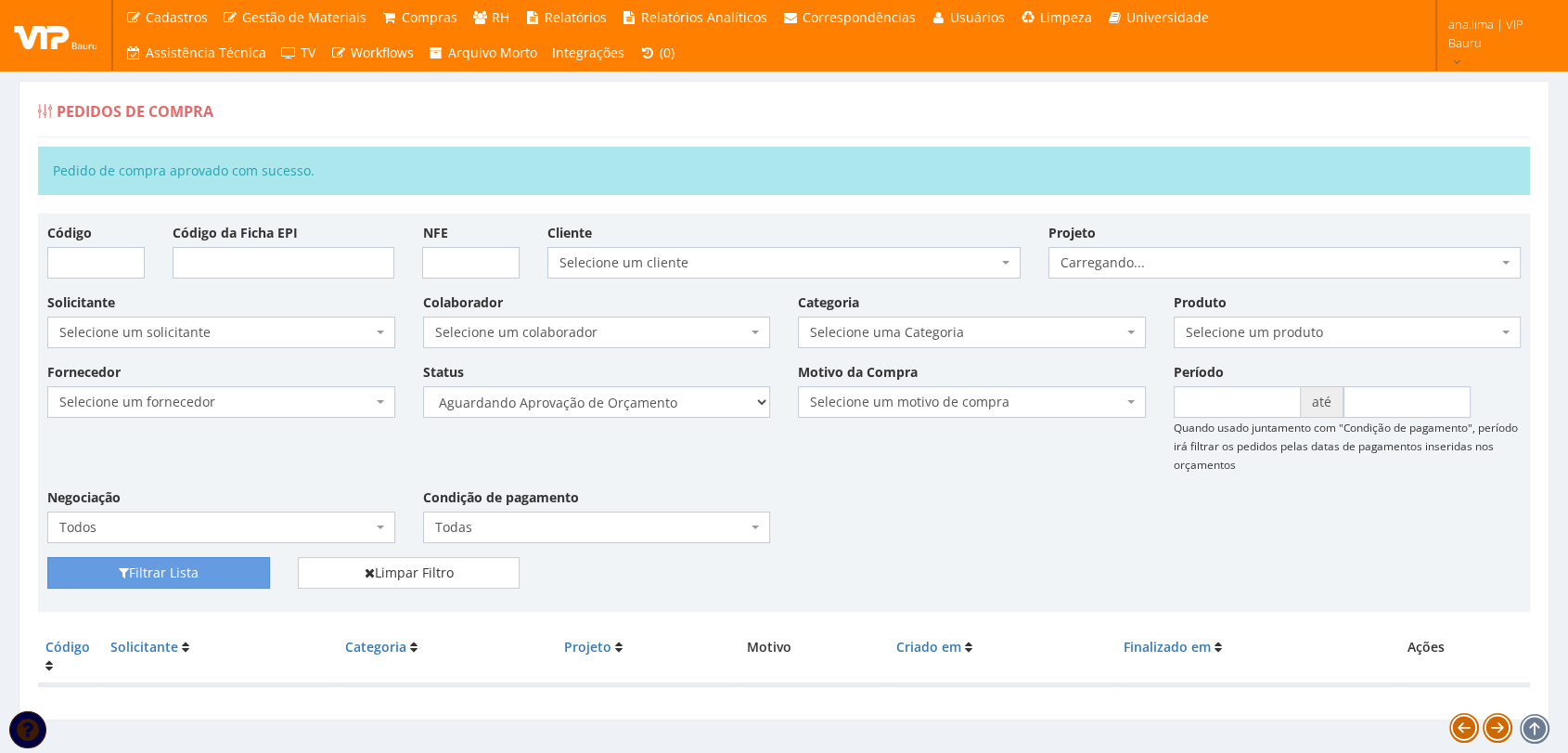
scroll to position [30, 0]
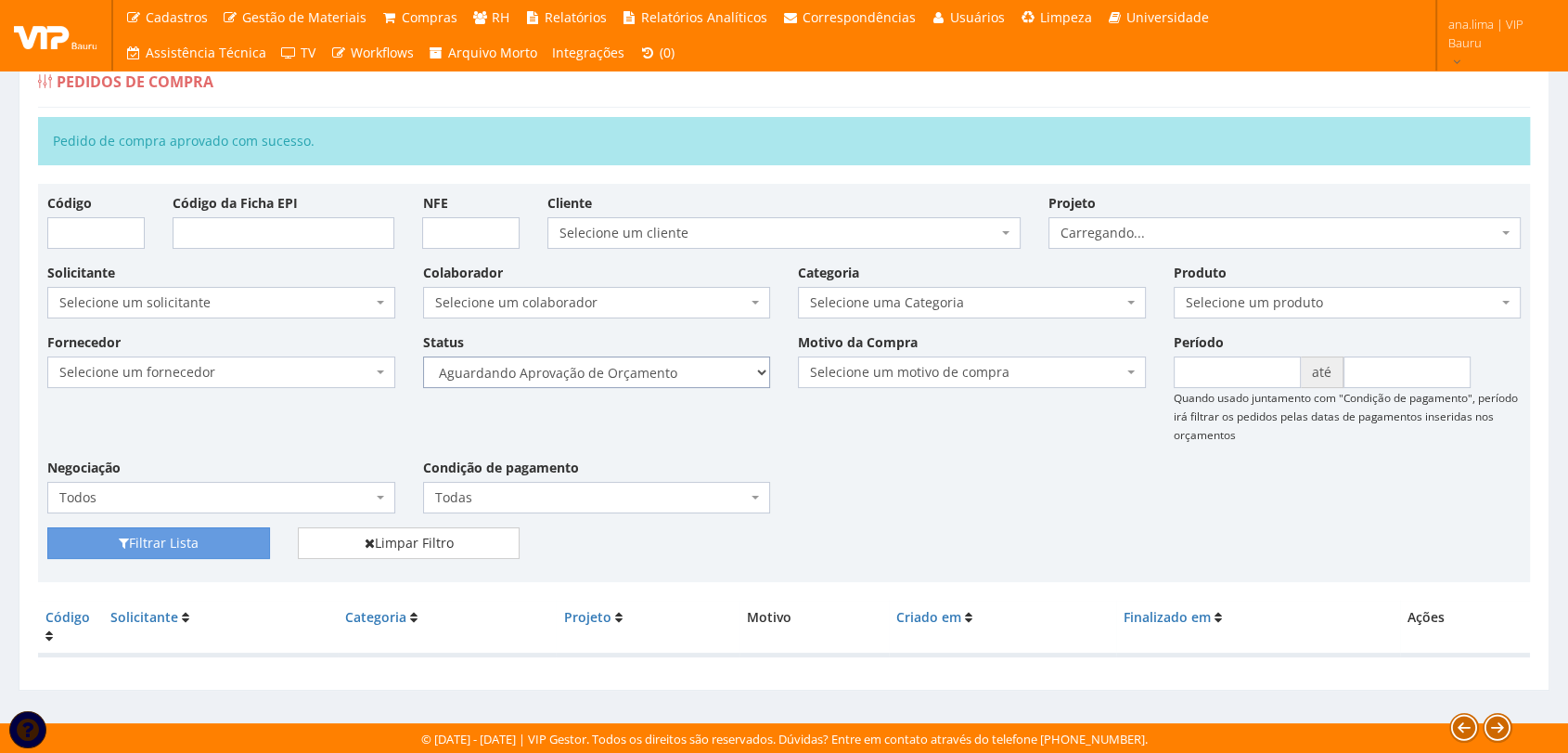
click at [678, 361] on select "Selecione um status Cancelado Aguardando Aprovação Diretoria Pedido Aprovado Ag…" at bounding box center [597, 372] width 348 height 32
select select "1"
click at [423, 356] on select "Selecione um status Cancelado Aguardando Aprovação Diretoria Pedido Aprovado Ag…" at bounding box center [597, 372] width 348 height 32
click at [234, 540] on button "Filtrar Lista" at bounding box center [158, 543] width 223 height 32
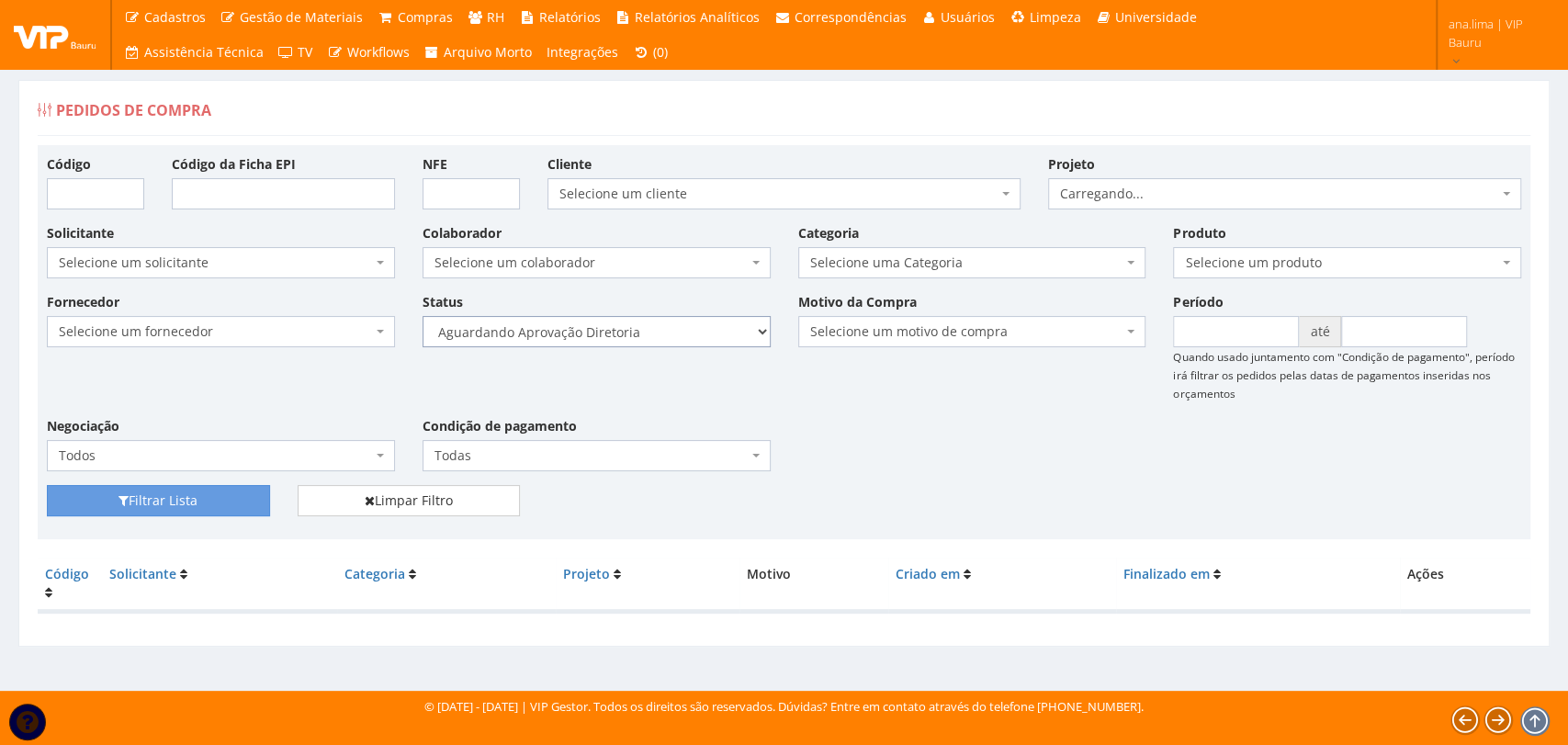
click at [684, 331] on select "Selecione um status Cancelado Aguardando Aprovação Diretoria Pedido Aprovado Ag…" at bounding box center [596, 332] width 348 height 32
select select "4"
click at [422, 316] on select "Selecione um status Cancelado Aguardando Aprovação Diretoria Pedido Aprovado Ag…" at bounding box center [596, 332] width 348 height 32
click at [231, 498] on button "Filtrar Lista" at bounding box center [158, 500] width 223 height 32
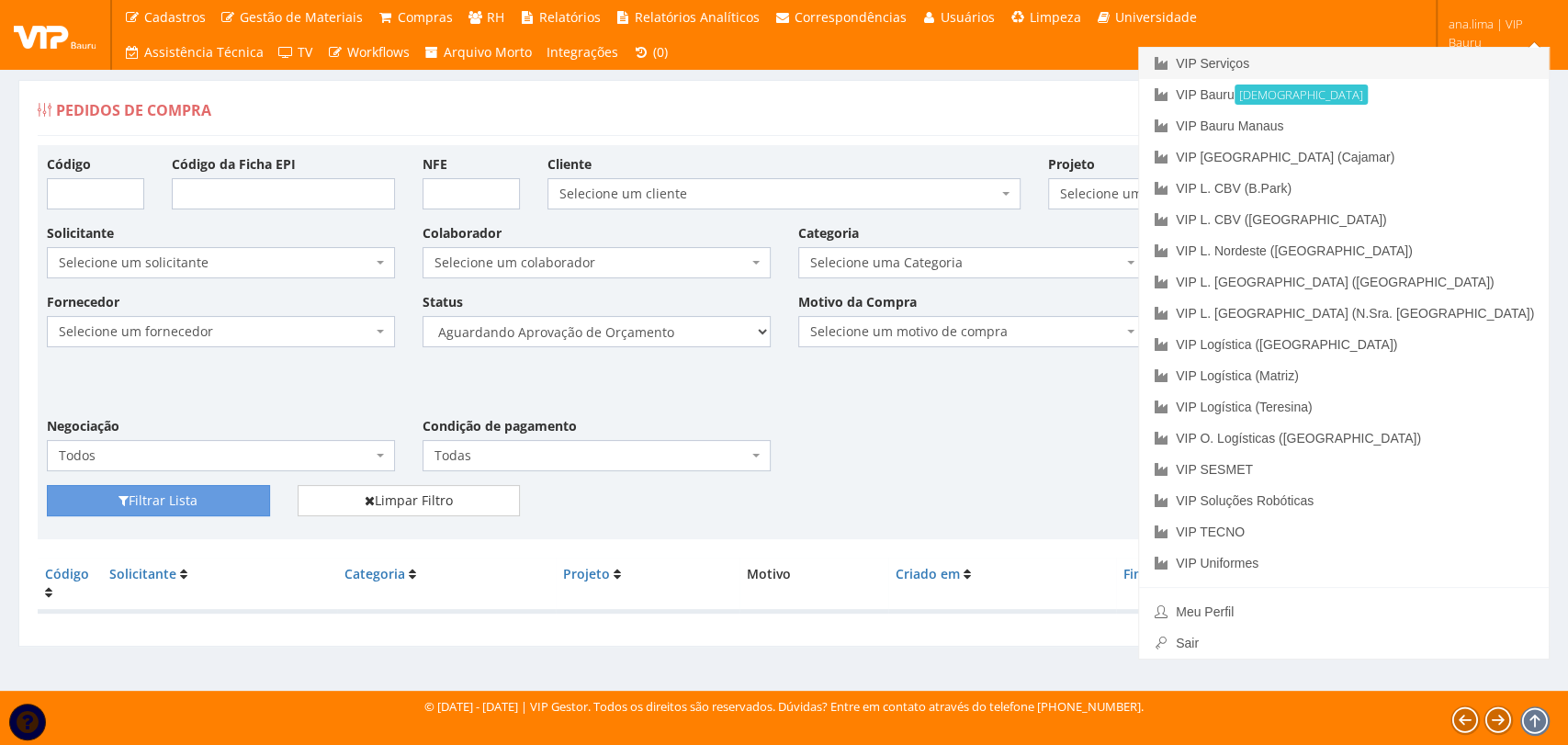
click at [1396, 56] on link "VIP Serviços" at bounding box center [1343, 63] width 409 height 32
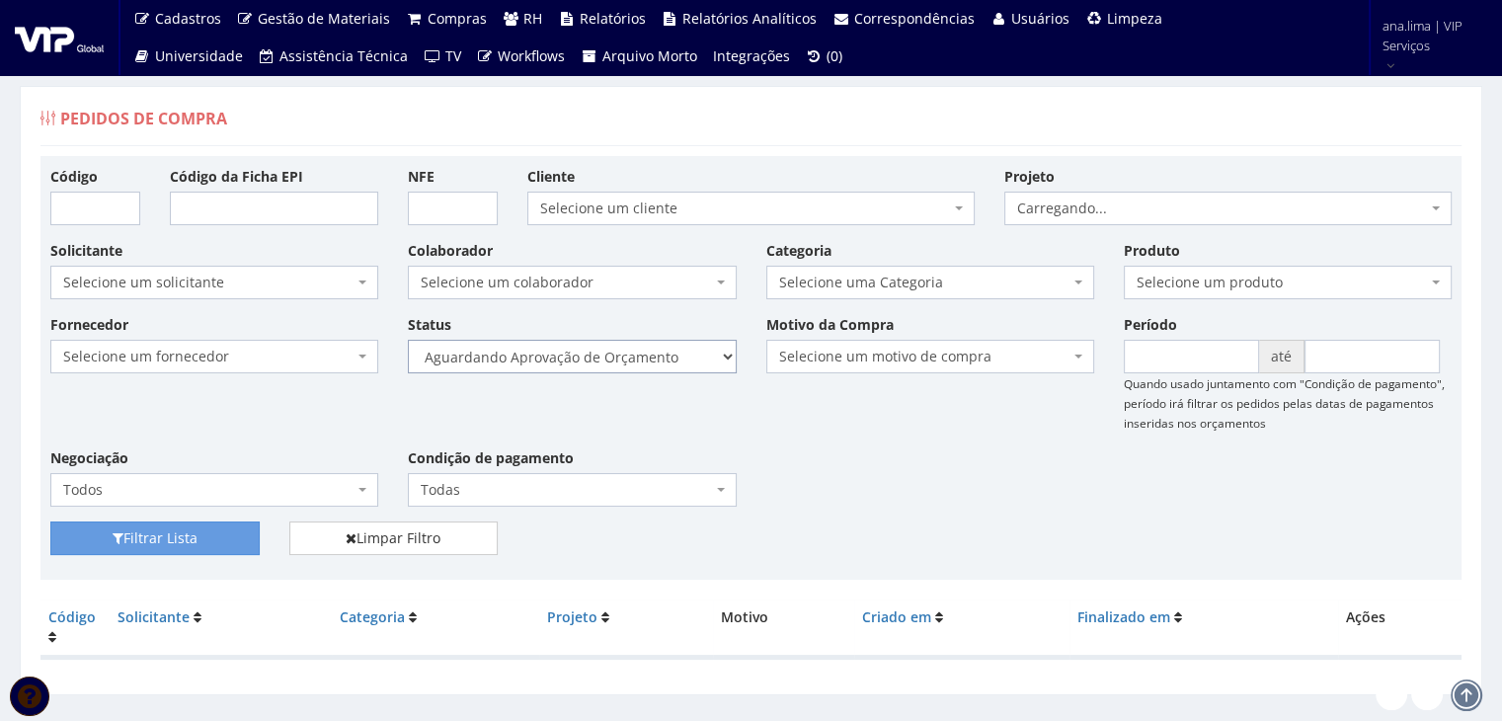
click at [646, 362] on select "Selecione um status Cancelado Aguardando Aprovação Diretoria Pedido Aprovado Ag…" at bounding box center [572, 357] width 328 height 34
select select "1"
click at [408, 340] on select "Selecione um status Cancelado Aguardando Aprovação Diretoria Pedido Aprovado Ag…" at bounding box center [572, 357] width 328 height 34
click at [194, 542] on button "Filtrar Lista" at bounding box center [154, 538] width 209 height 34
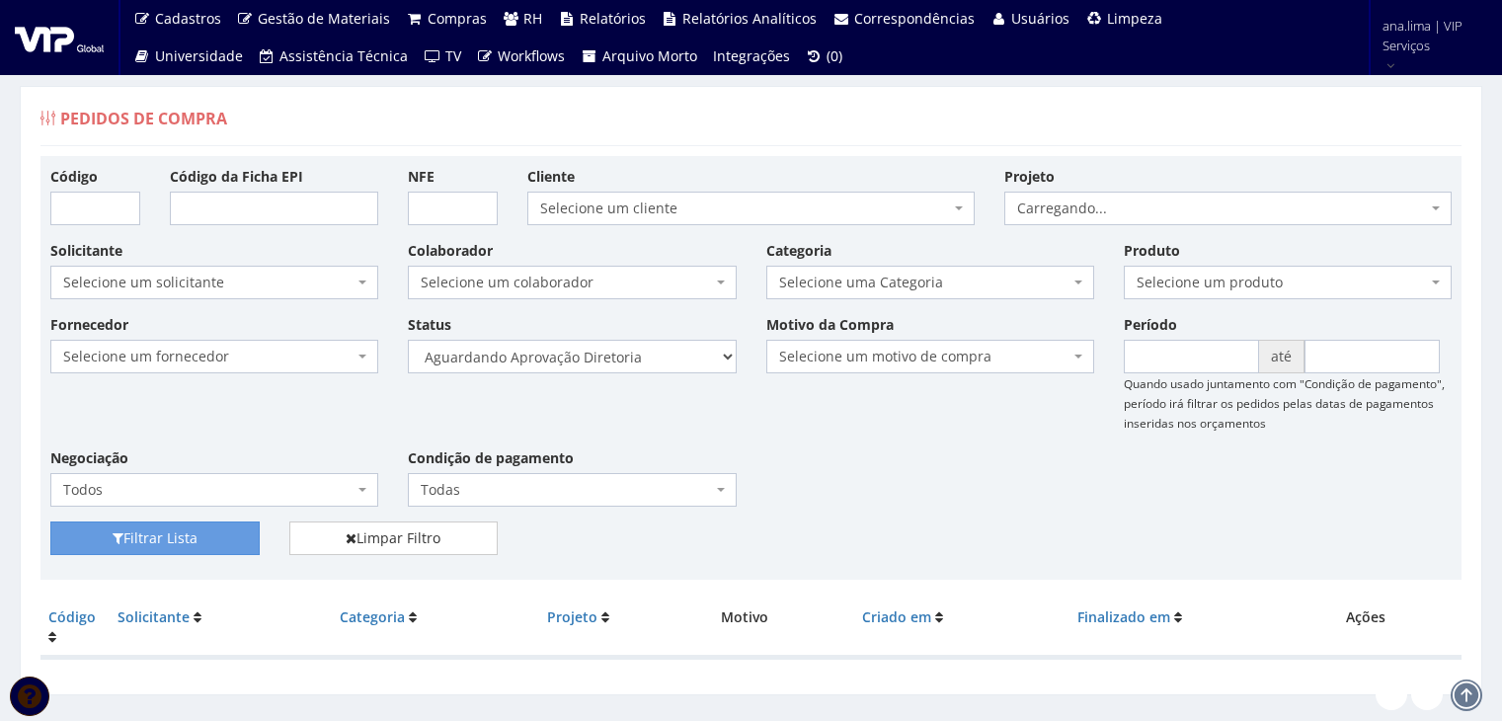
click at [640, 364] on select "Selecione um status Cancelado Aguardando Aprovação Diretoria Pedido Aprovado Ag…" at bounding box center [572, 357] width 328 height 34
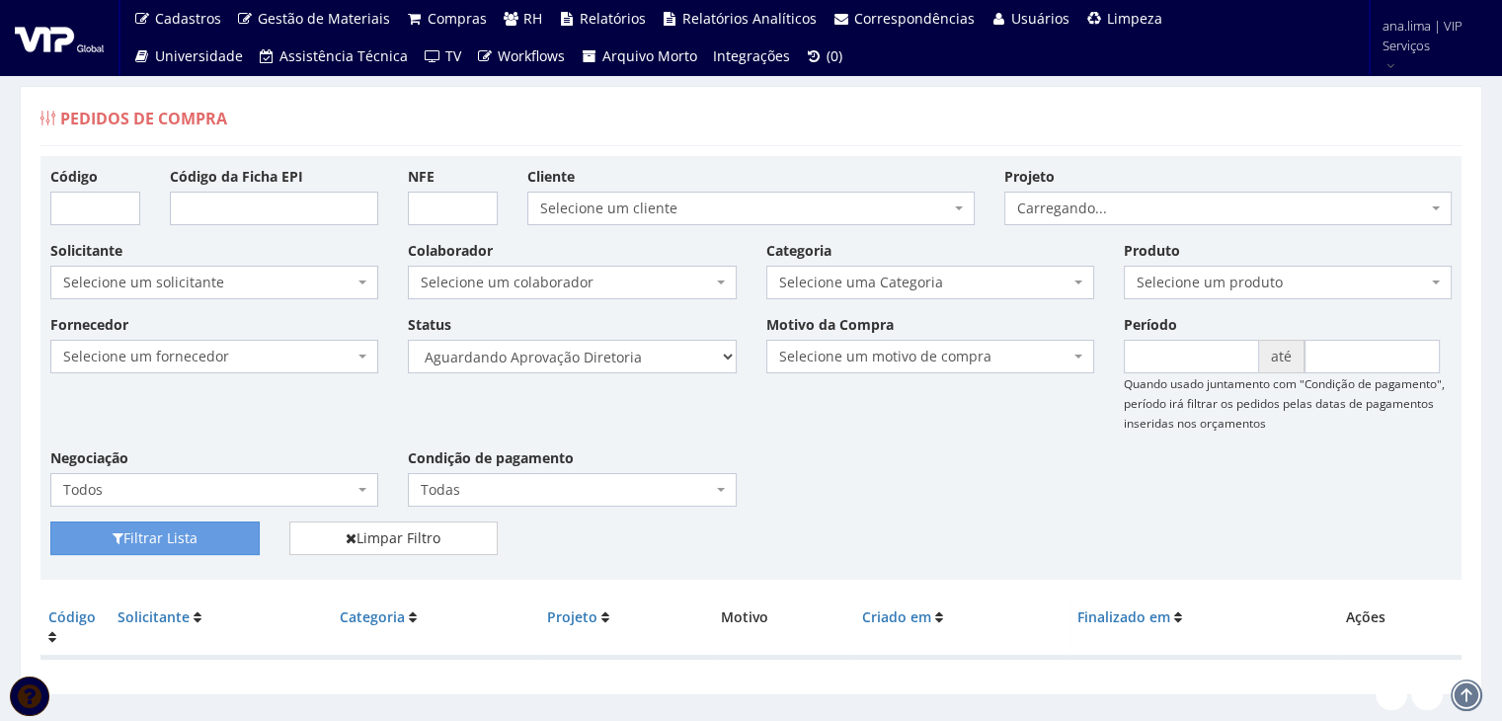
select select "4"
click at [408, 340] on select "Selecione um status Cancelado Aguardando Aprovação Diretoria Pedido Aprovado Ag…" at bounding box center [572, 357] width 328 height 34
click at [201, 534] on button "Filtrar Lista" at bounding box center [154, 538] width 209 height 34
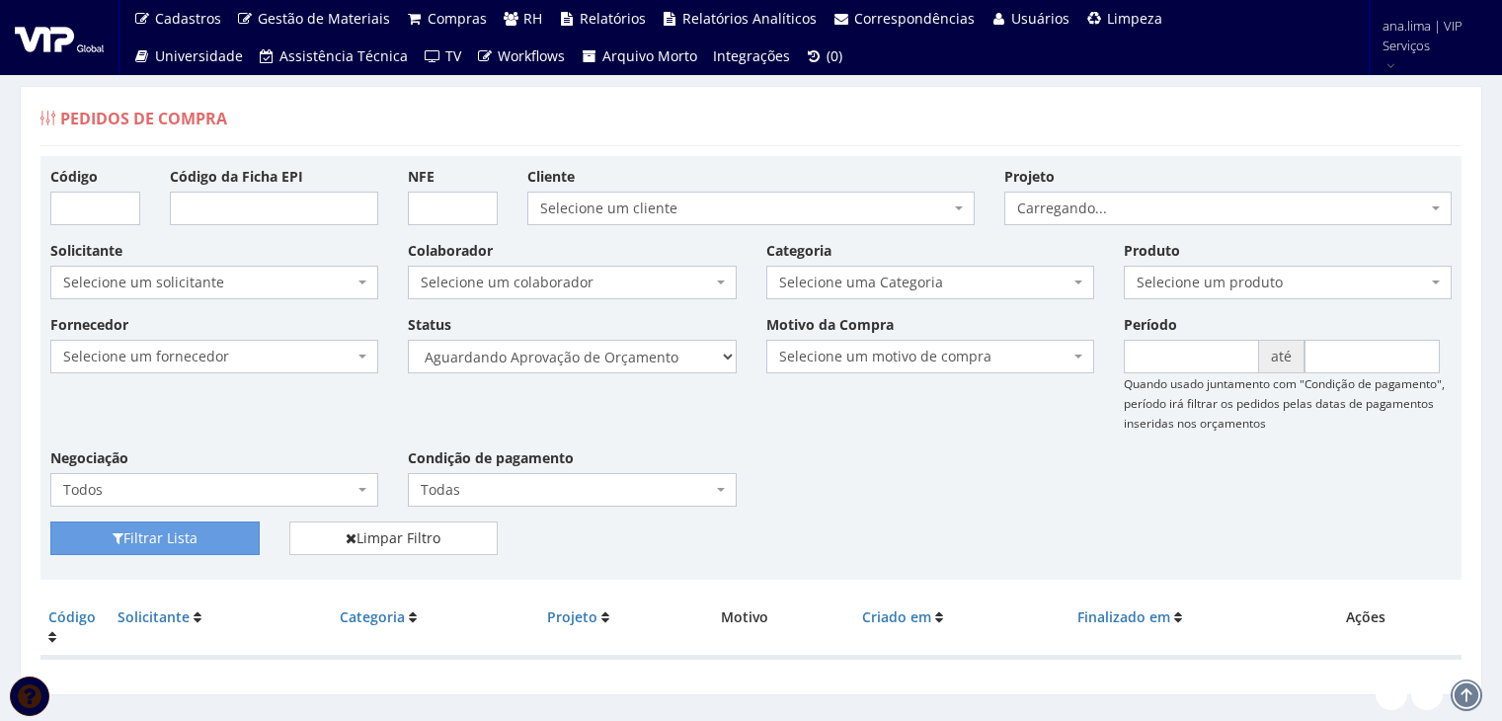
scroll to position [39, 0]
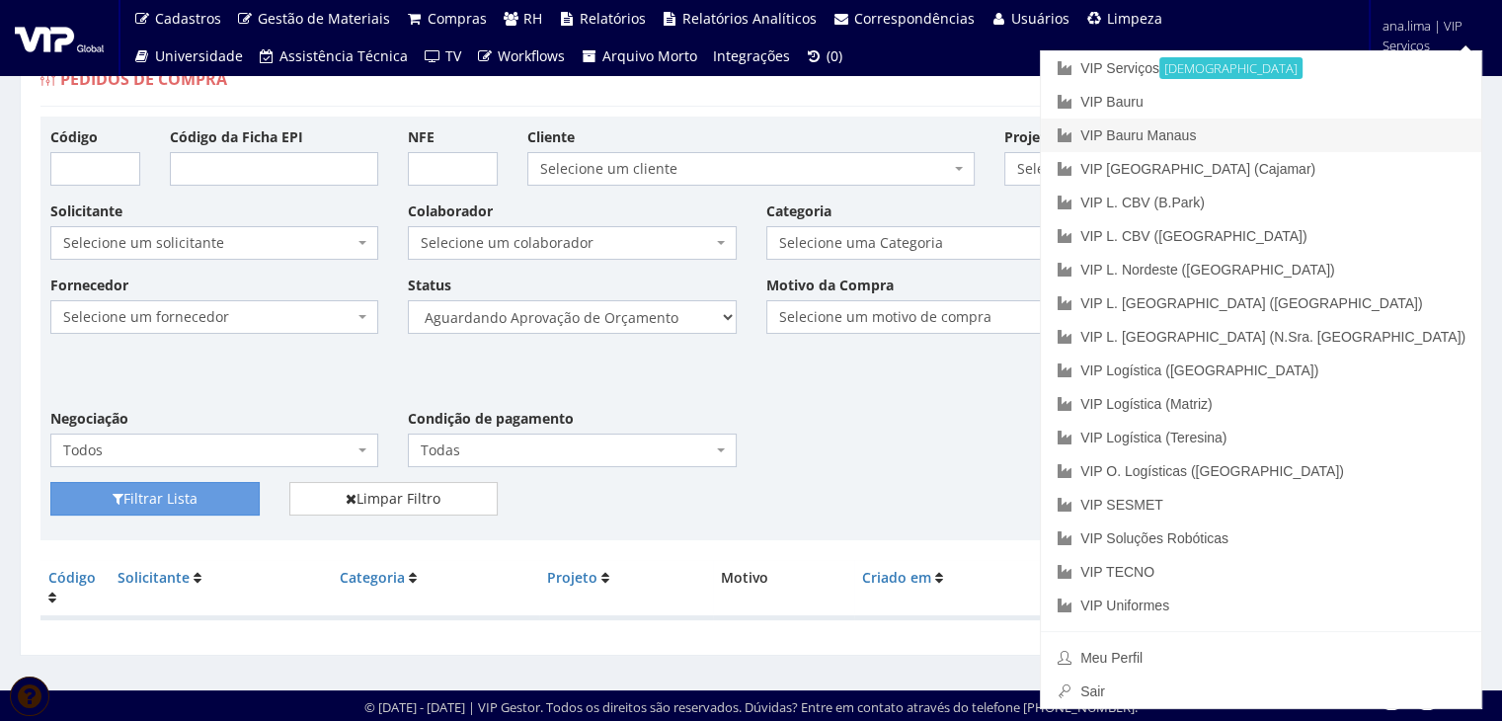
click at [1408, 147] on link "VIP Bauru Manaus" at bounding box center [1261, 135] width 440 height 34
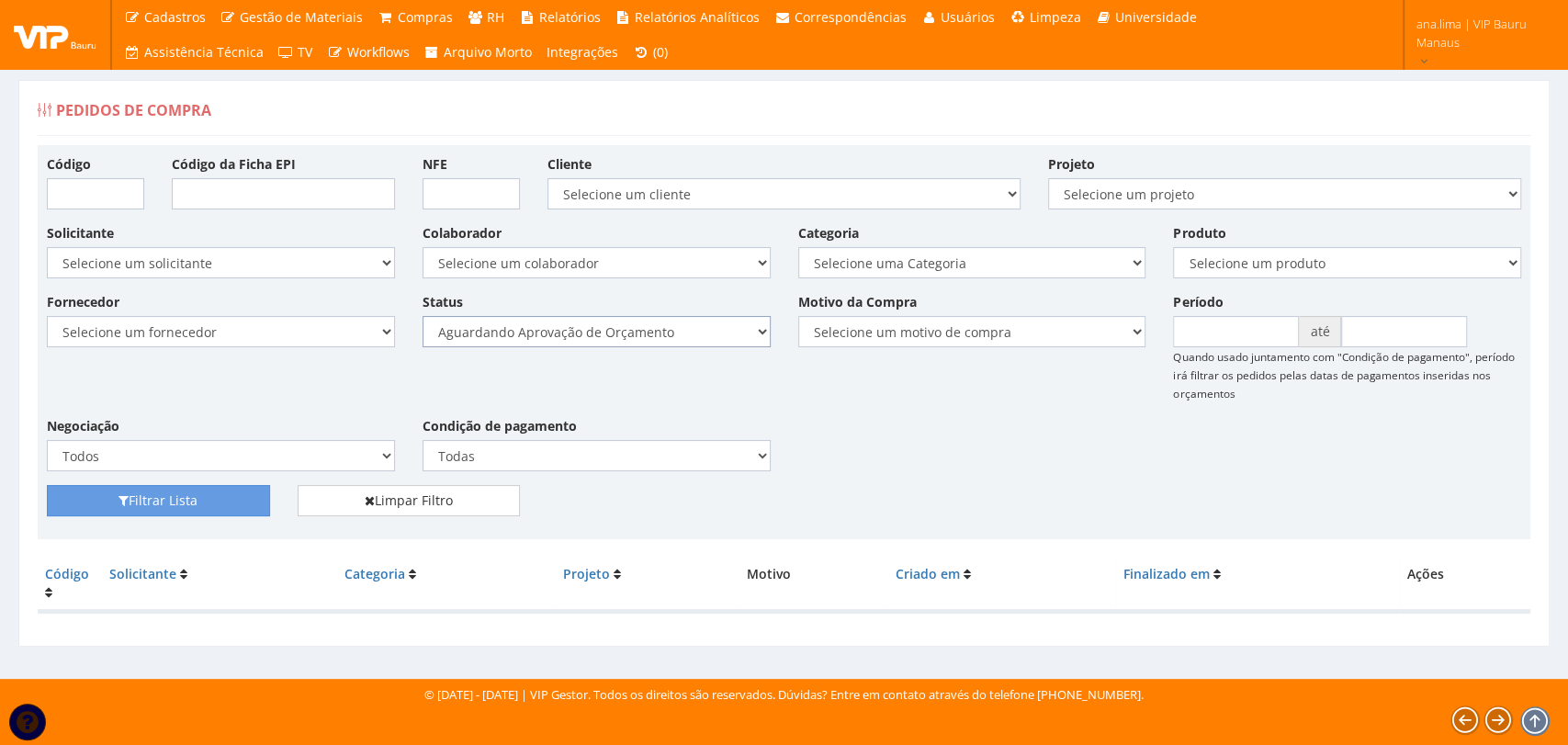
click at [690, 332] on select "Selecione um status Cancelado Aguardando Aprovação Diretoria Pedido Aprovado Ag…" at bounding box center [596, 332] width 348 height 32
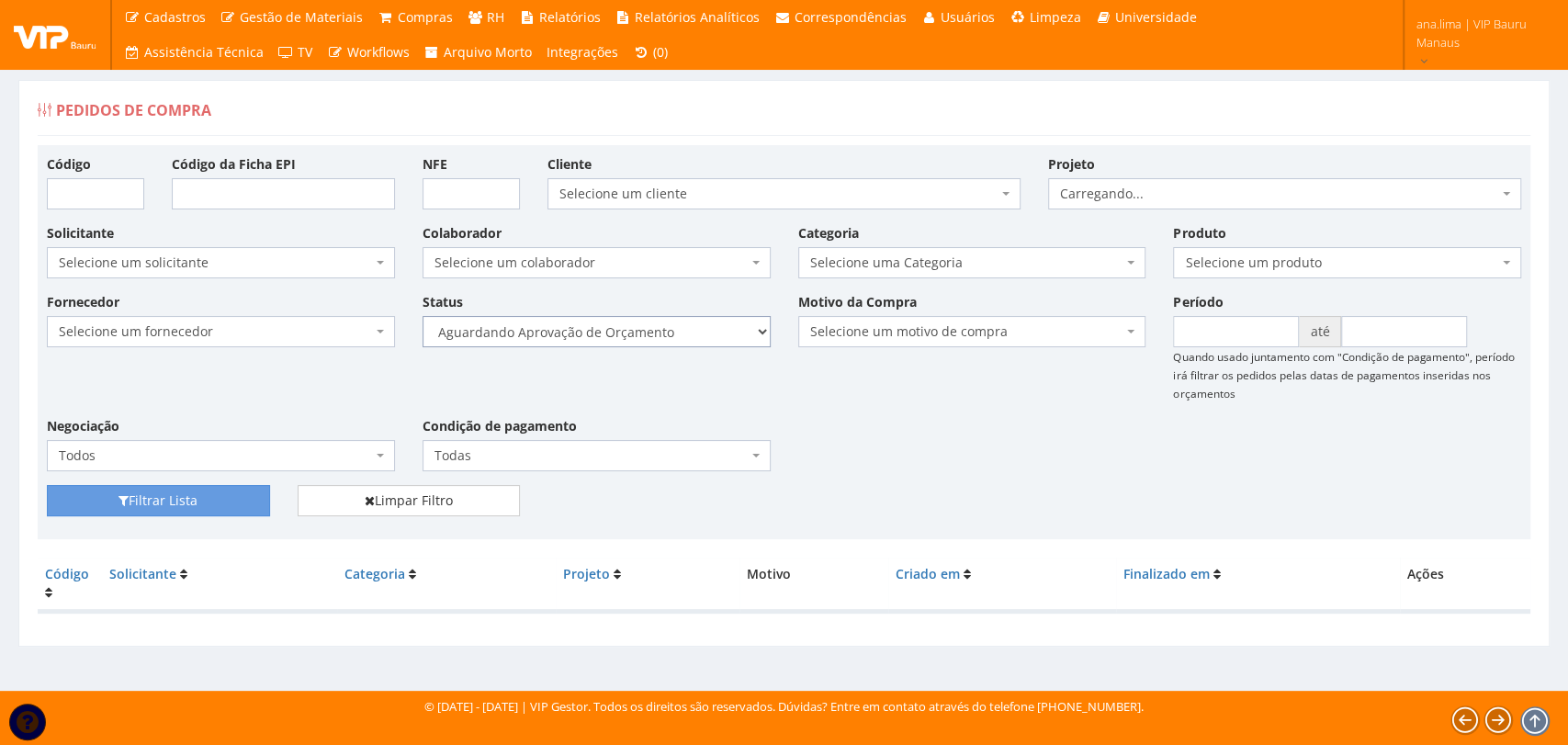
select select "1"
click at [422, 316] on select "Selecione um status Cancelado Aguardando Aprovação Diretoria Pedido Aprovado Ag…" at bounding box center [596, 332] width 348 height 32
click at [205, 498] on button "Filtrar Lista" at bounding box center [158, 500] width 223 height 32
click at [657, 335] on select "Selecione um status Cancelado Aguardando Aprovação Diretoria Pedido Aprovado Ag…" at bounding box center [596, 332] width 348 height 32
select select "4"
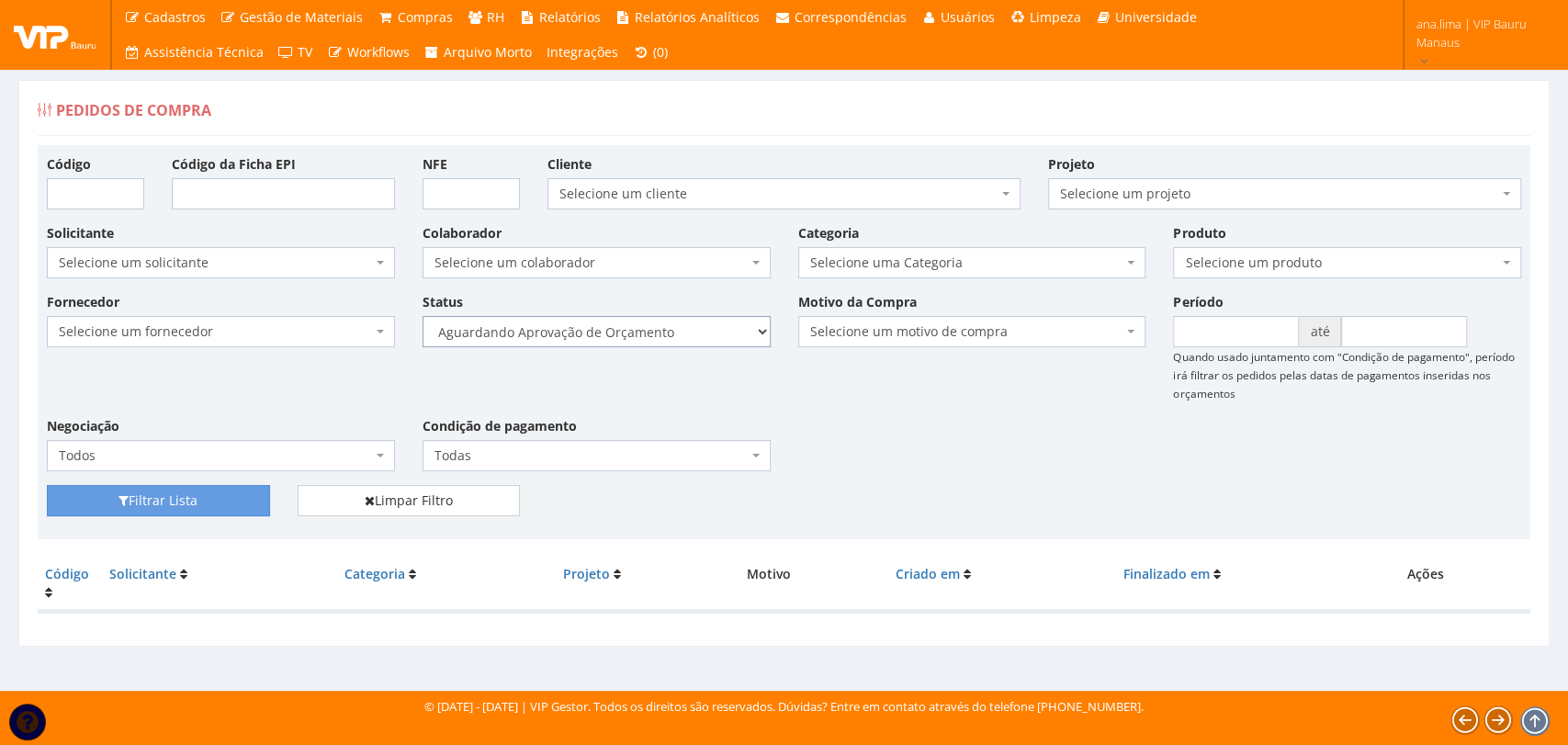
click at [422, 316] on select "Selecione um status Cancelado Aguardando Aprovação Diretoria Pedido Aprovado Ag…" at bounding box center [596, 332] width 348 height 32
click at [220, 512] on button "Filtrar Lista" at bounding box center [158, 500] width 223 height 32
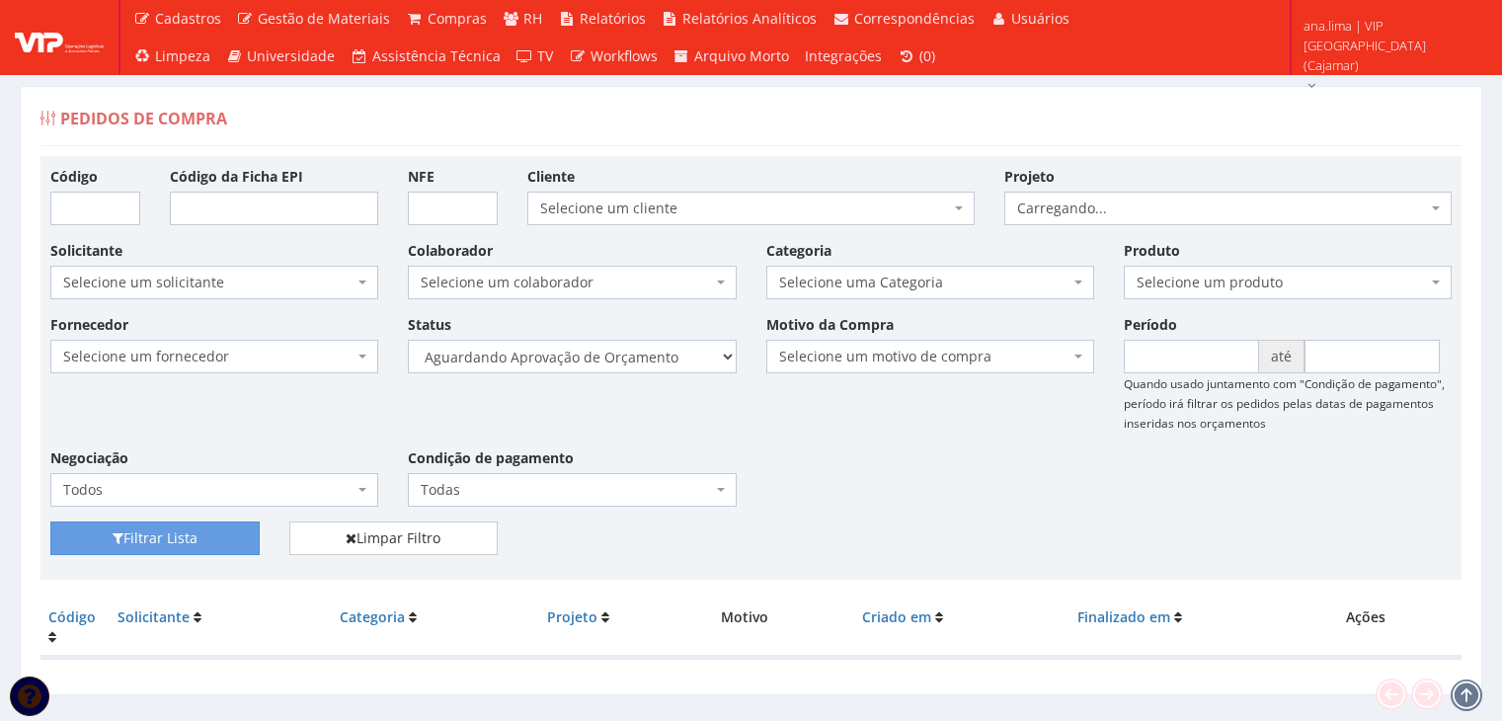
click at [665, 360] on select "Selecione um status Cancelado Aguardando Aprovação Diretoria Pedido Aprovado Ag…" at bounding box center [572, 357] width 328 height 34
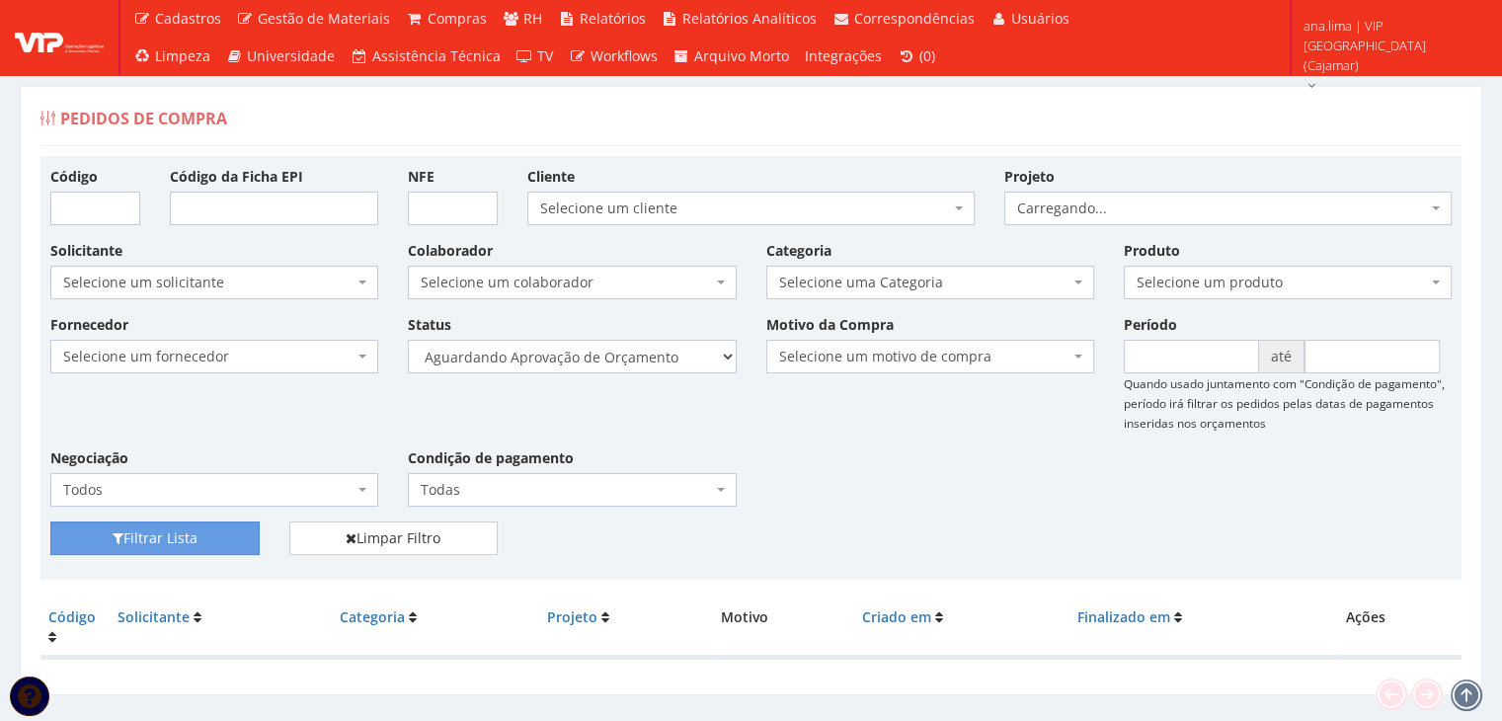
select select "1"
click at [408, 340] on select "Selecione um status Cancelado Aguardando Aprovação Diretoria Pedido Aprovado Ag…" at bounding box center [572, 357] width 328 height 34
click at [139, 535] on button "Filtrar Lista" at bounding box center [154, 538] width 209 height 34
click at [638, 356] on select "Selecione um status Cancelado Aguardando Aprovação Diretoria Pedido Aprovado Ag…" at bounding box center [572, 357] width 328 height 34
select select "4"
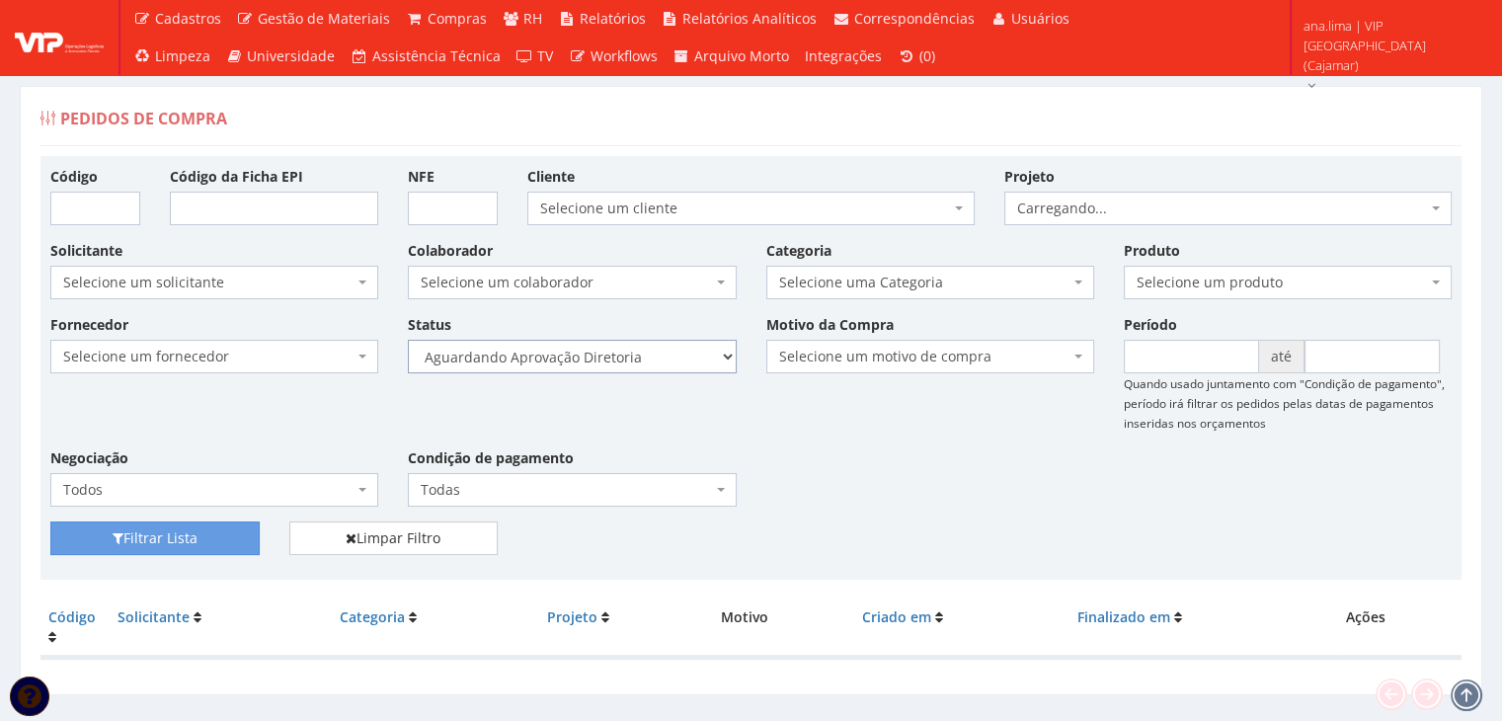
click at [408, 340] on select "Selecione um status Cancelado Aguardando Aprovação Diretoria Pedido Aprovado Ag…" at bounding box center [572, 357] width 328 height 34
click at [217, 538] on button "Filtrar Lista" at bounding box center [154, 538] width 209 height 34
click at [692, 350] on select "Selecione um status Cancelado Aguardando Aprovação Diretoria Pedido Aprovado Ag…" at bounding box center [572, 357] width 328 height 34
select select "1"
click at [408, 340] on select "Selecione um status Cancelado Aguardando Aprovação Diretoria Pedido Aprovado Ag…" at bounding box center [572, 357] width 328 height 34
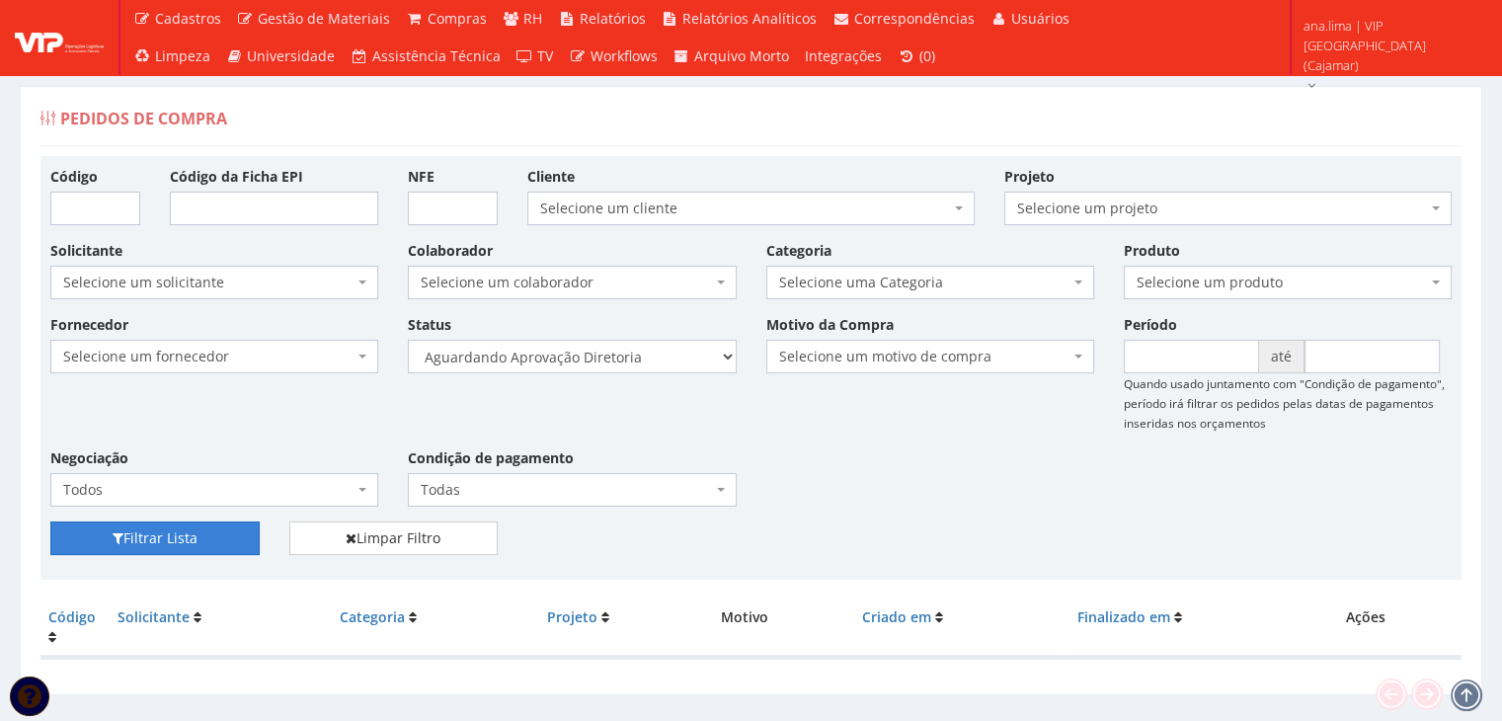
click at [161, 534] on button "Filtrar Lista" at bounding box center [154, 538] width 209 height 34
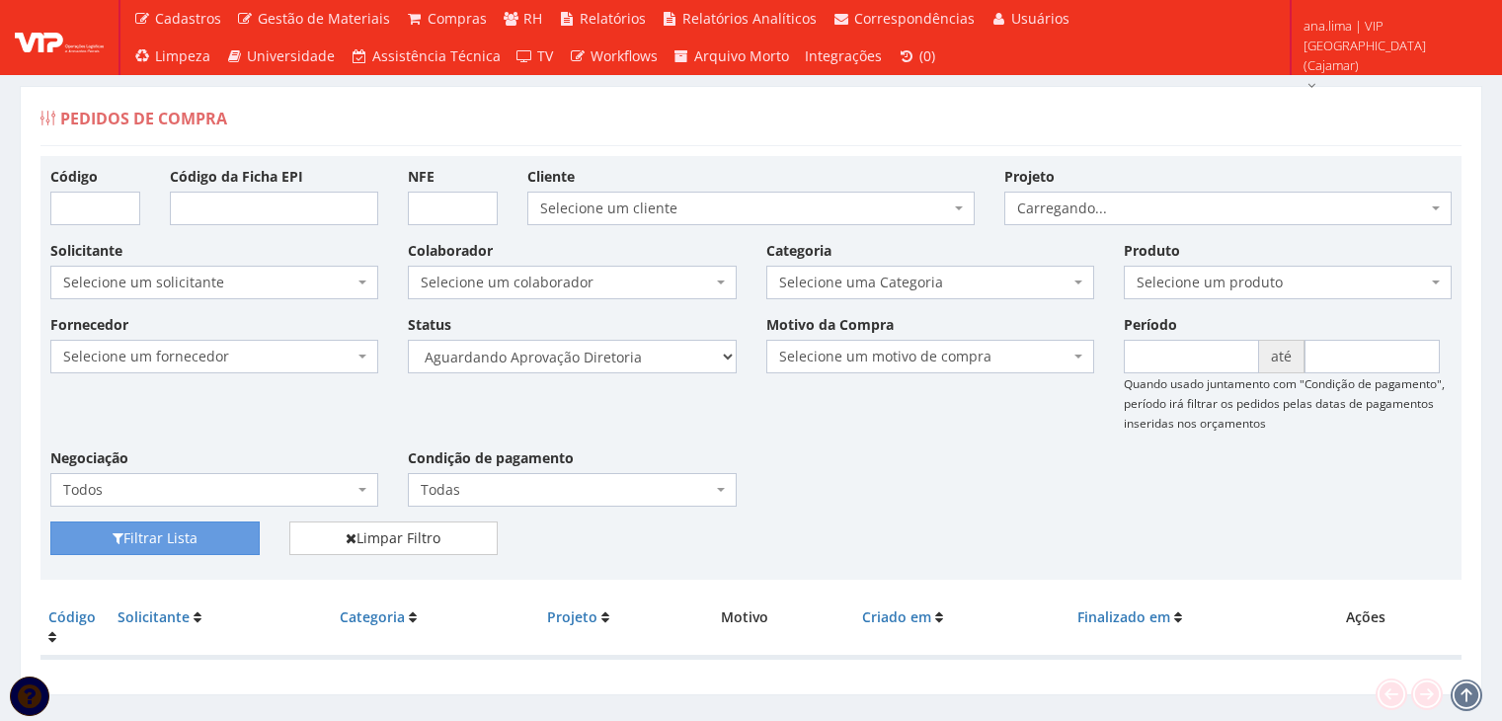
click at [647, 365] on select "Selecione um status Cancelado Aguardando Aprovação Diretoria Pedido Aprovado Ag…" at bounding box center [572, 357] width 328 height 34
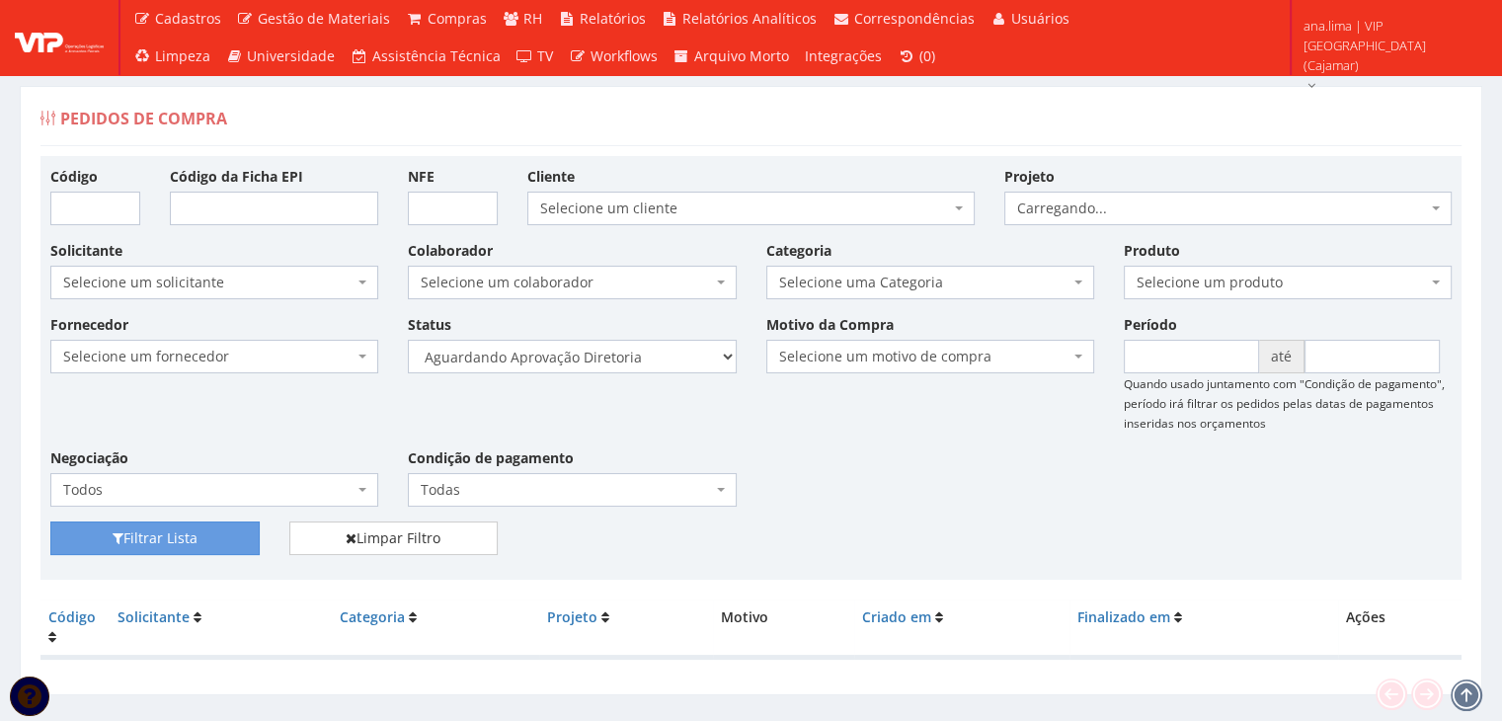
select select "4"
click at [408, 340] on select "Selecione um status Cancelado Aguardando Aprovação Diretoria Pedido Aprovado Ag…" at bounding box center [572, 357] width 328 height 34
click at [150, 541] on button "Filtrar Lista" at bounding box center [154, 538] width 209 height 34
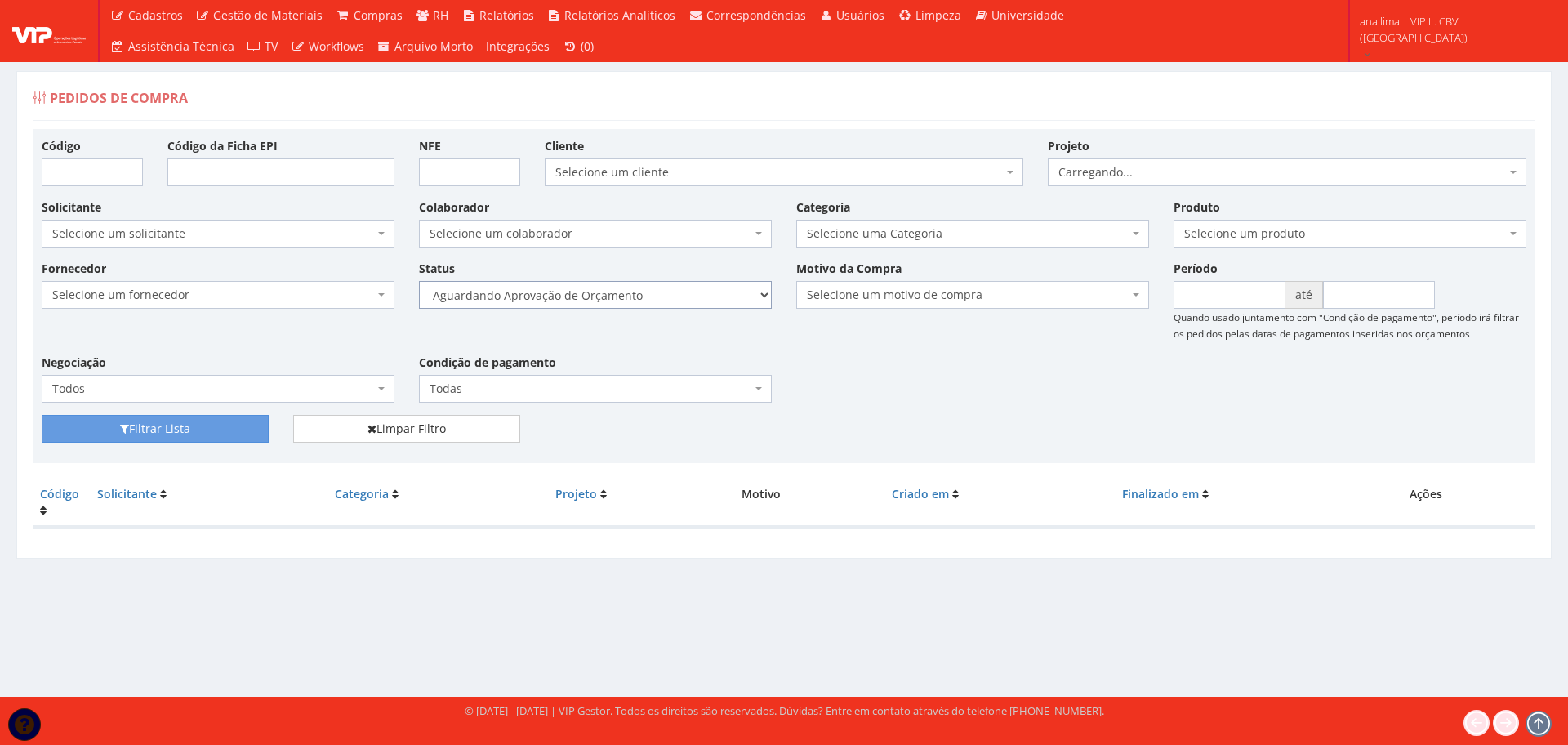
click at [670, 303] on select "Selecione um status Cancelado Aguardando Aprovação Diretoria Pedido Aprovado Ag…" at bounding box center [595, 295] width 353 height 28
select select "1"
click at [419, 281] on select "Selecione um status Cancelado Aguardando Aprovação Diretoria Pedido Aprovado Ag…" at bounding box center [595, 295] width 353 height 28
click at [191, 426] on button "Filtrar Lista" at bounding box center [155, 429] width 227 height 28
click at [625, 291] on select "Selecione um status Cancelado Aguardando Aprovação Diretoria Pedido Aprovado Ag…" at bounding box center [595, 295] width 353 height 28
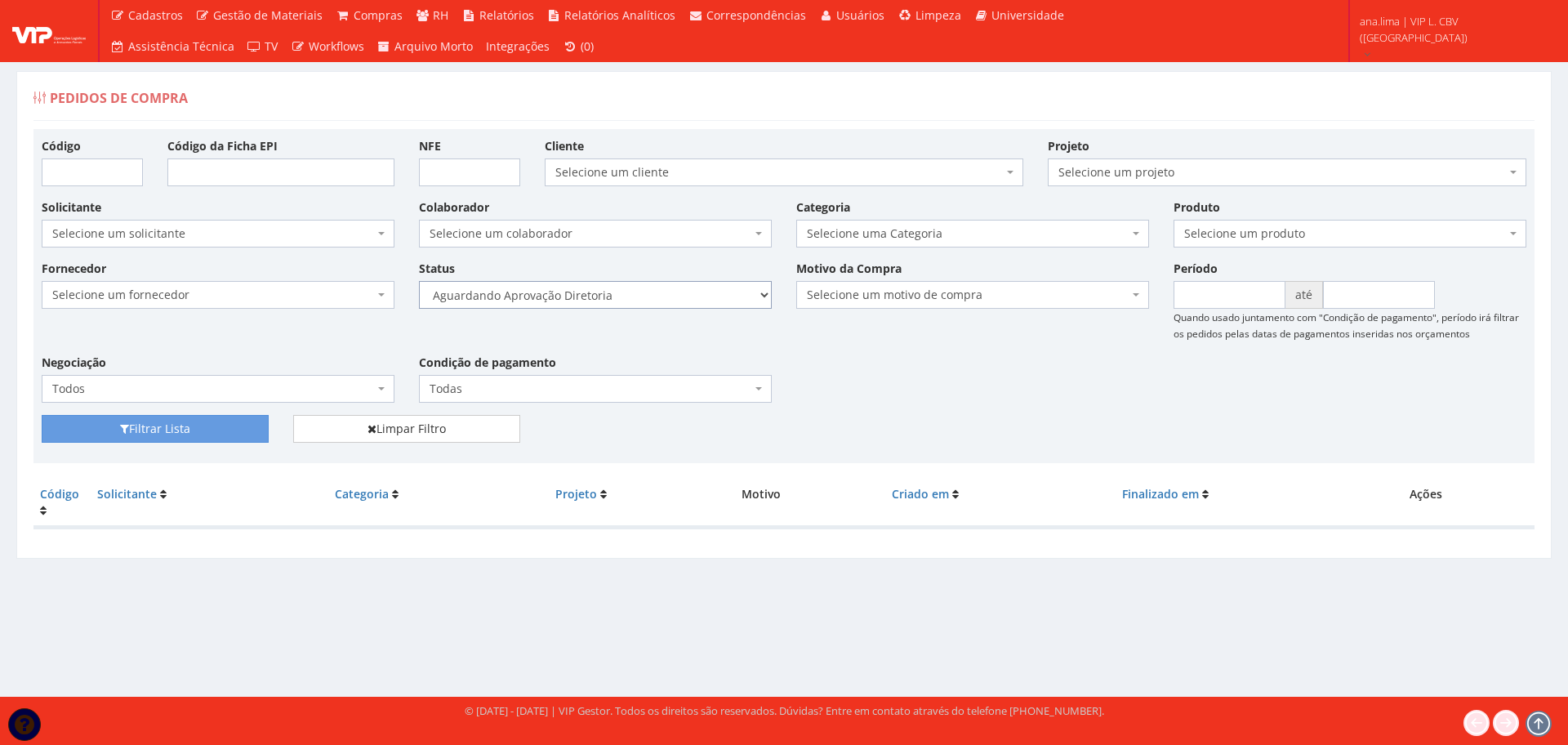
select select "4"
click at [419, 281] on select "Selecione um status Cancelado Aguardando Aprovação Diretoria Pedido Aprovado Ag…" at bounding box center [595, 295] width 353 height 28
click at [239, 426] on button "Filtrar Lista" at bounding box center [155, 429] width 227 height 28
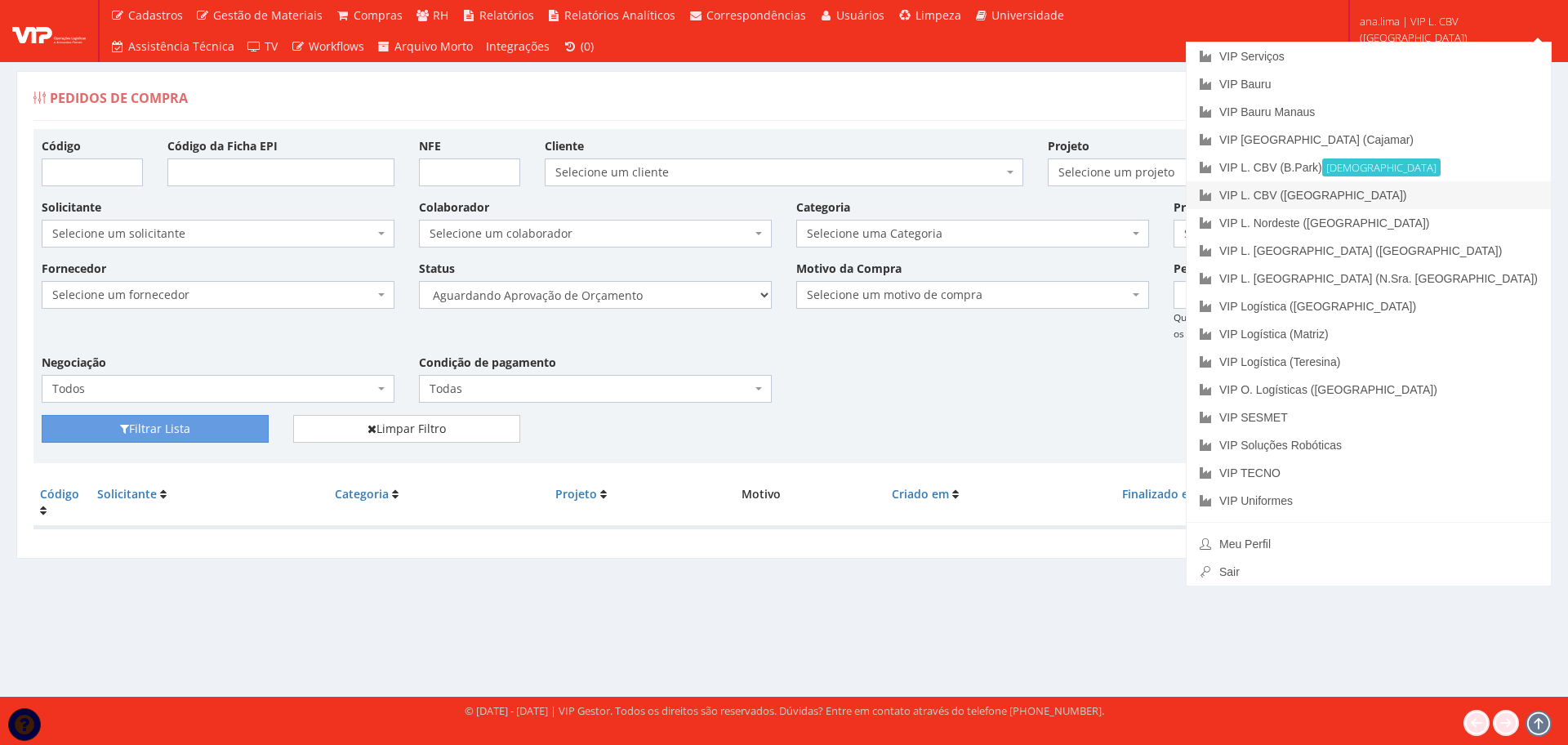
click at [1432, 193] on link "VIP L. CBV ([GEOGRAPHIC_DATA])" at bounding box center [1369, 195] width 364 height 28
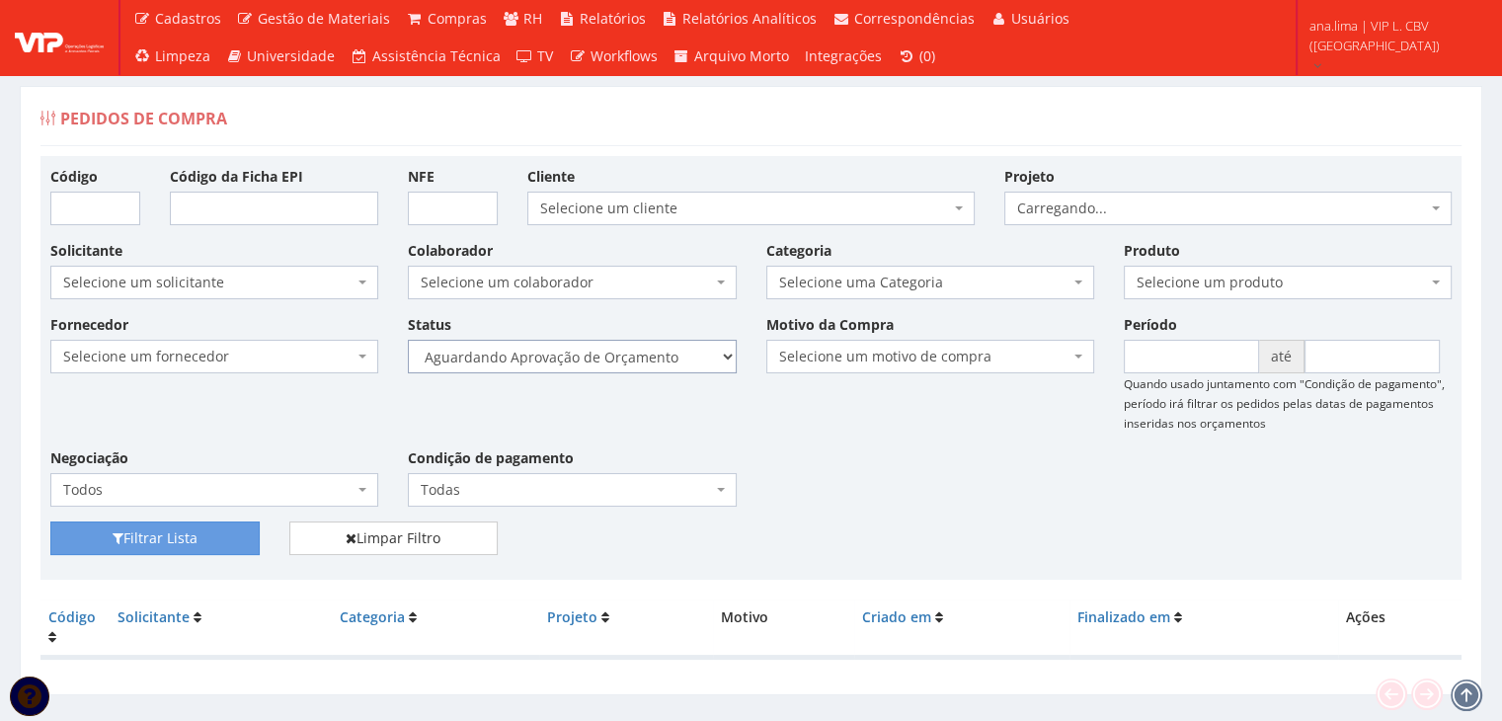
click at [649, 368] on select "Selecione um status Cancelado Aguardando Aprovação Diretoria Pedido Aprovado Ag…" at bounding box center [572, 357] width 328 height 34
select select "1"
click at [408, 340] on select "Selecione um status Cancelado Aguardando Aprovação Diretoria Pedido Aprovado Ag…" at bounding box center [572, 357] width 328 height 34
click at [216, 538] on button "Filtrar Lista" at bounding box center [154, 538] width 209 height 34
click at [657, 352] on select "Selecione um status Cancelado Aguardando Aprovação Diretoria Pedido Aprovado Ag…" at bounding box center [572, 357] width 328 height 34
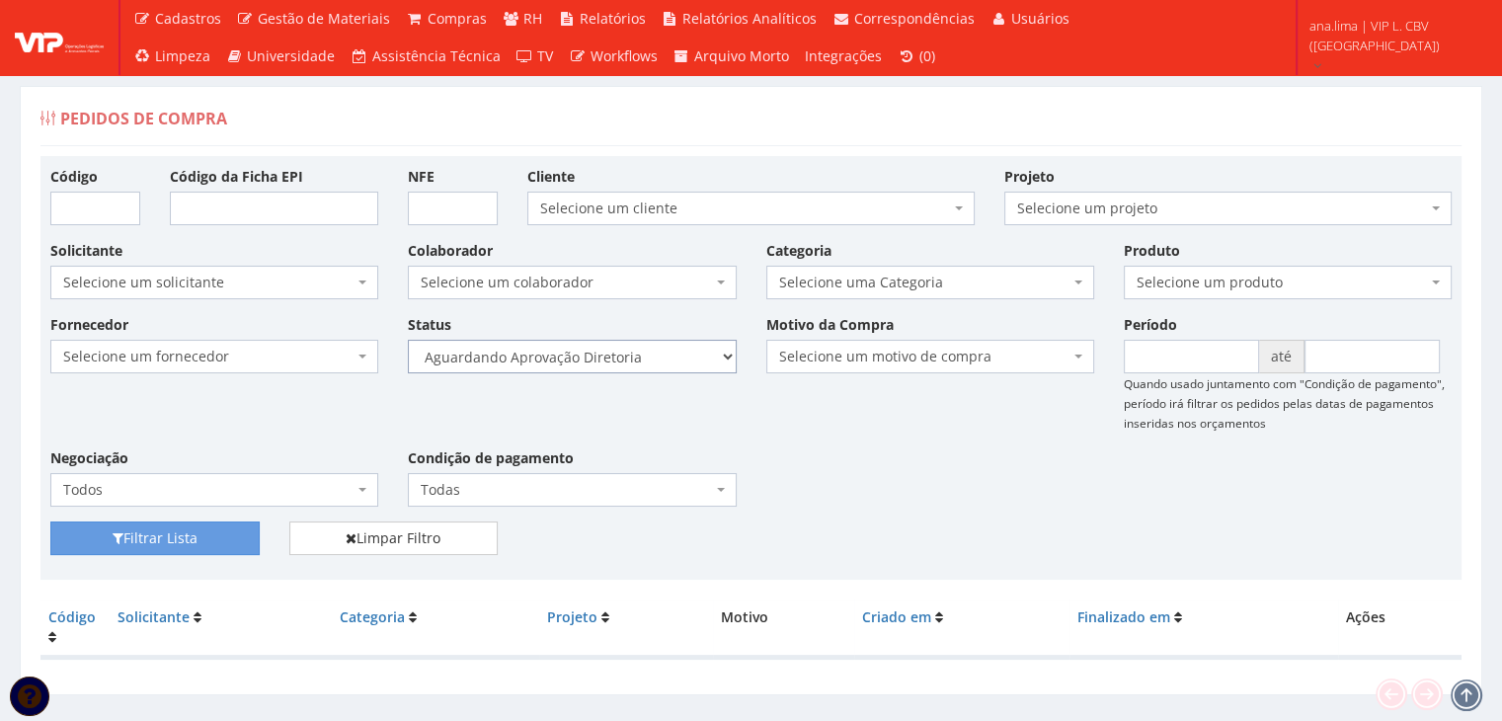
select select "4"
click at [408, 340] on select "Selecione um status Cancelado Aguardando Aprovação Diretoria Pedido Aprovado Ag…" at bounding box center [572, 357] width 328 height 34
drag, startPoint x: 190, startPoint y: 535, endPoint x: 391, endPoint y: 524, distance: 201.7
click at [190, 536] on button "Filtrar Lista" at bounding box center [154, 538] width 209 height 34
click at [654, 357] on select "Selecione um status Cancelado Aguardando Aprovação Diretoria Pedido Aprovado Ag…" at bounding box center [572, 357] width 328 height 34
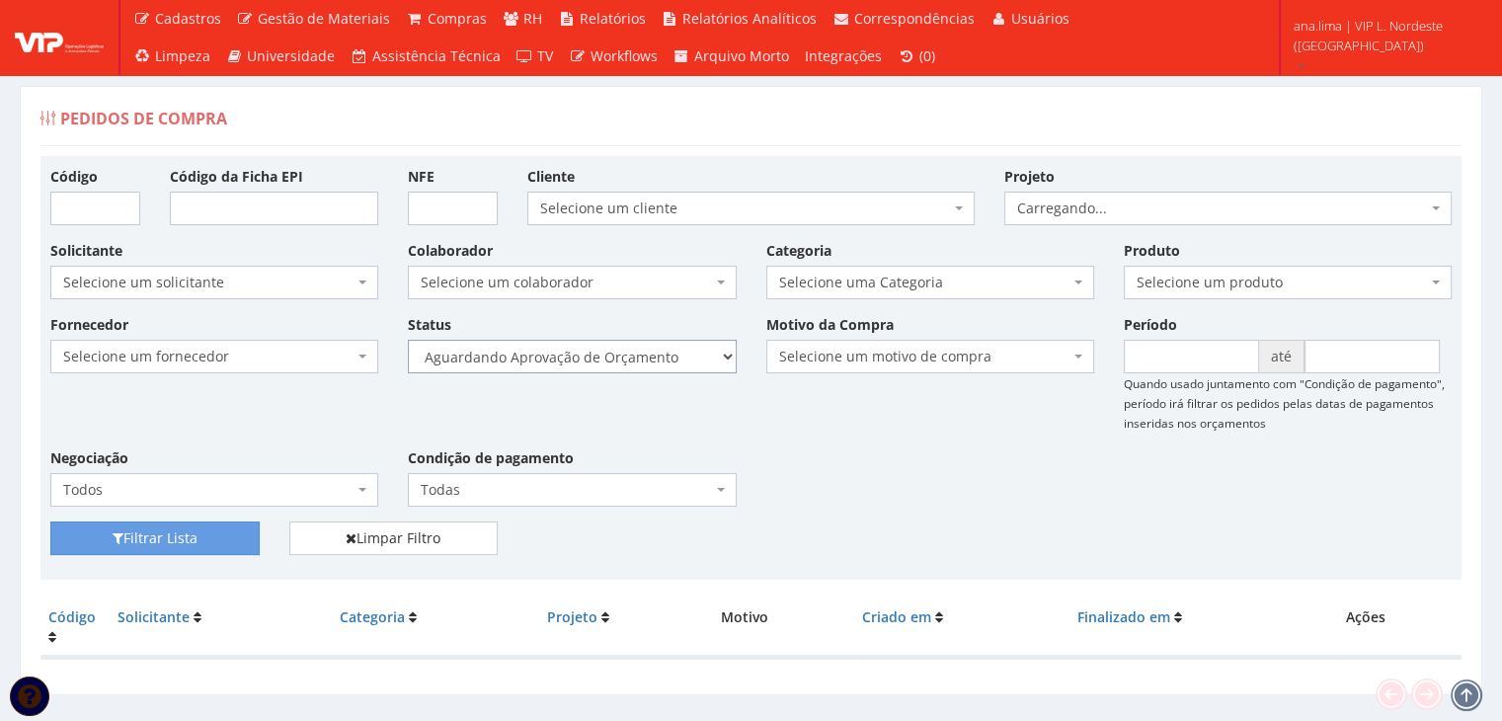
select select "1"
click at [408, 340] on select "Selecione um status Cancelado Aguardando Aprovação Diretoria Pedido Aprovado Ag…" at bounding box center [572, 357] width 328 height 34
click at [150, 529] on button "Filtrar Lista" at bounding box center [154, 538] width 209 height 34
click at [634, 361] on select "Selecione um status Cancelado Aguardando Aprovação Diretoria Pedido Aprovado Ag…" at bounding box center [572, 357] width 328 height 34
select select "4"
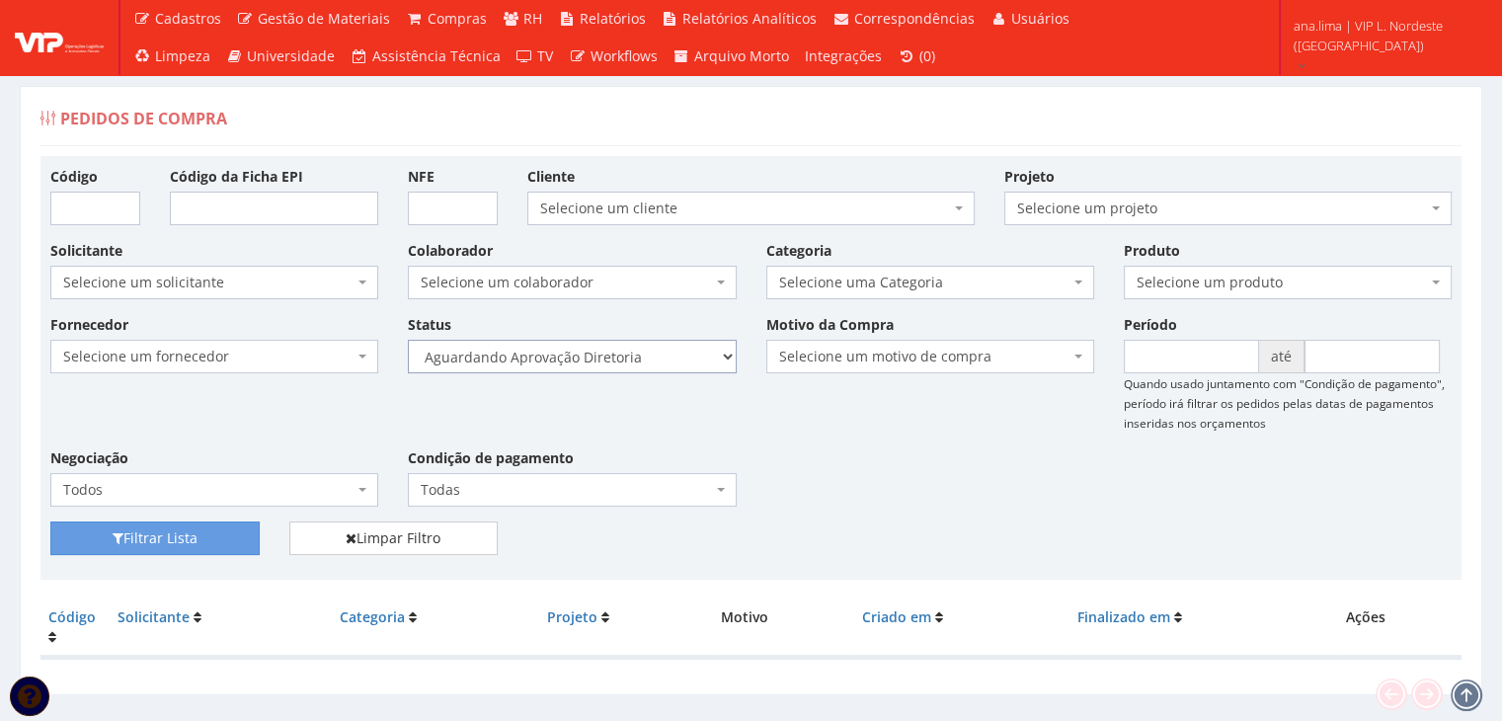
click at [408, 340] on select "Selecione um status Cancelado Aguardando Aprovação Diretoria Pedido Aprovado Ag…" at bounding box center [572, 357] width 328 height 34
click at [186, 555] on div "Filtrar Lista Limpar Filtro" at bounding box center [751, 545] width 1431 height 48
drag, startPoint x: 163, startPoint y: 539, endPoint x: 405, endPoint y: 518, distance: 242.8
click at [165, 540] on button "Filtrar Lista" at bounding box center [154, 538] width 209 height 34
drag, startPoint x: 644, startPoint y: 350, endPoint x: 646, endPoint y: 362, distance: 13.0
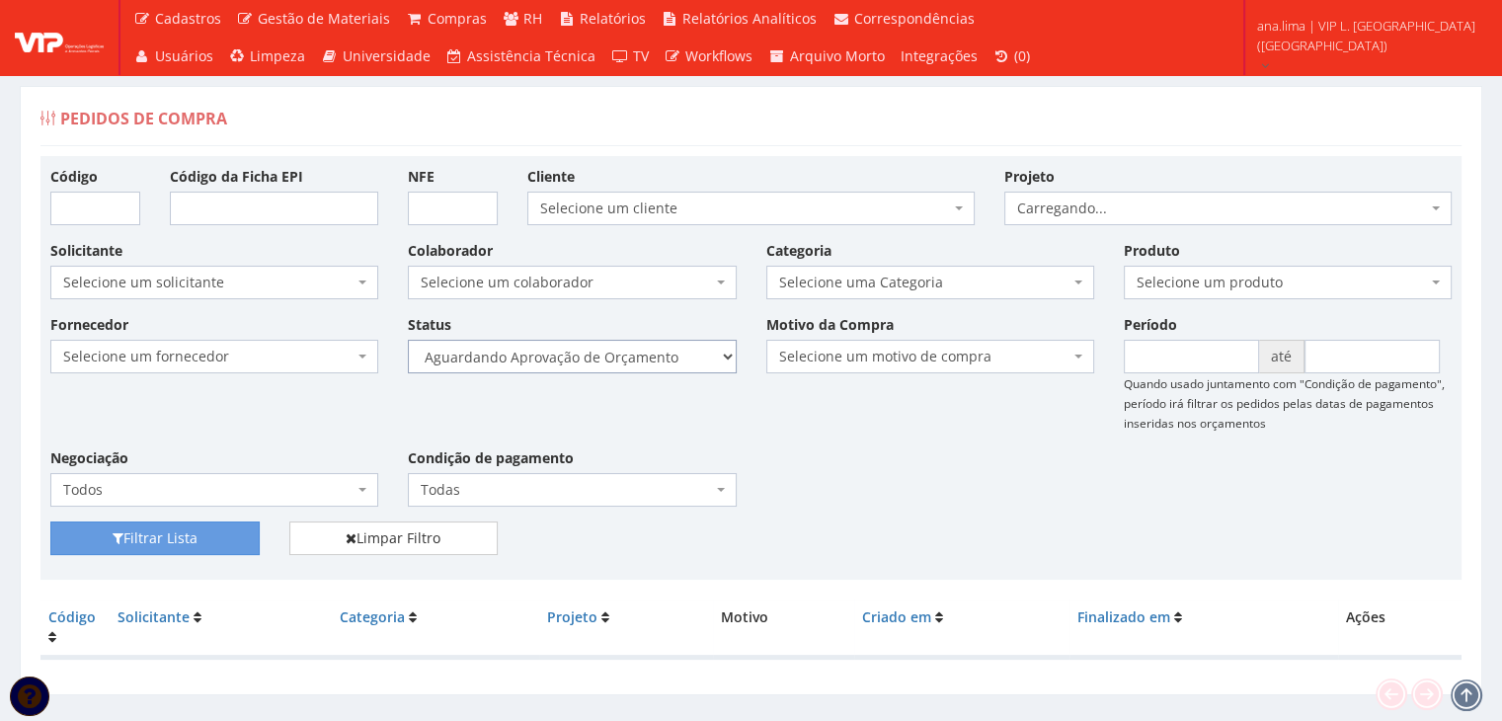
click at [644, 350] on select "Selecione um status Cancelado Aguardando Aprovação Diretoria Pedido Aprovado Ag…" at bounding box center [572, 357] width 328 height 34
select select "1"
click at [408, 340] on select "Selecione um status Cancelado Aguardando Aprovação Diretoria Pedido Aprovado Ag…" at bounding box center [572, 357] width 328 height 34
click at [181, 535] on button "Filtrar Lista" at bounding box center [154, 538] width 209 height 34
drag, startPoint x: 0, startPoint y: 0, endPoint x: 631, endPoint y: 369, distance: 731.1
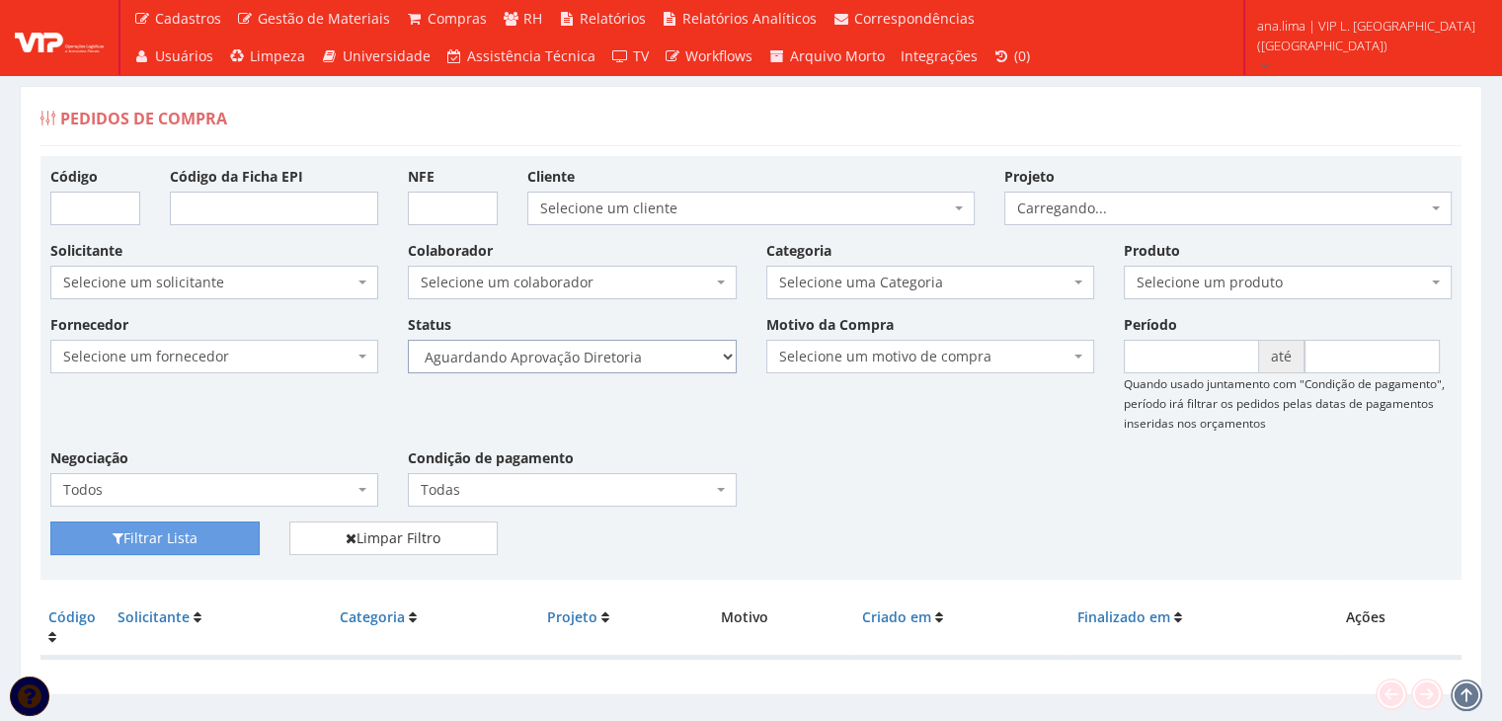
click at [632, 366] on select "Selecione um status Cancelado Aguardando Aprovação Diretoria Pedido Aprovado Ag…" at bounding box center [572, 357] width 328 height 34
select select "4"
click at [408, 340] on select "Selecione um status Cancelado Aguardando Aprovação Diretoria Pedido Aprovado Ag…" at bounding box center [572, 357] width 328 height 34
click at [205, 524] on button "Filtrar Lista" at bounding box center [154, 538] width 209 height 34
click at [669, 359] on select "Selecione um status Cancelado Aguardando Aprovação Diretoria Pedido Aprovado Ag…" at bounding box center [572, 357] width 328 height 34
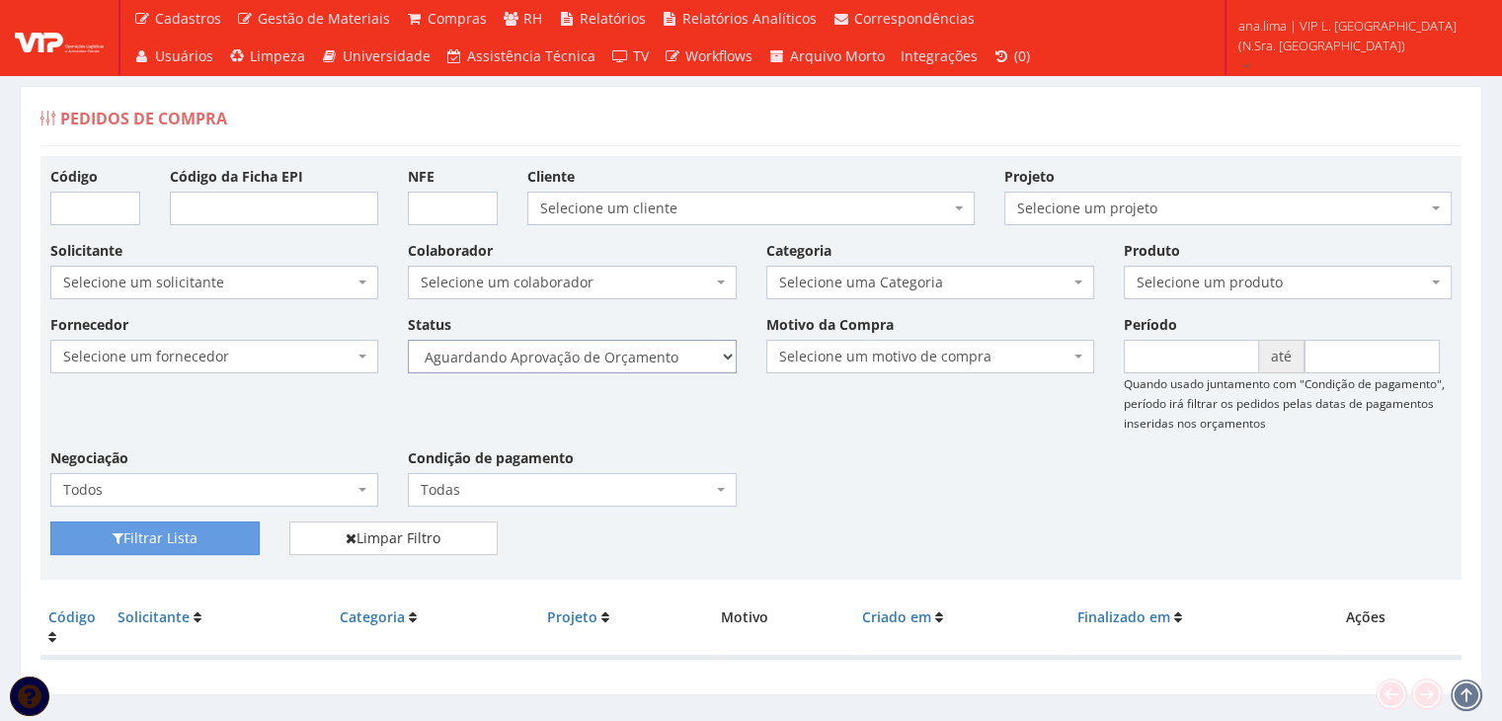
select select "1"
click at [408, 340] on select "Selecione um status Cancelado Aguardando Aprovação Diretoria Pedido Aprovado Ag…" at bounding box center [572, 357] width 328 height 34
click at [221, 528] on button "Filtrar Lista" at bounding box center [154, 538] width 209 height 34
click at [655, 350] on select "Selecione um status Cancelado Aguardando Aprovação Diretoria Pedido Aprovado Ag…" at bounding box center [572, 357] width 328 height 34
select select "4"
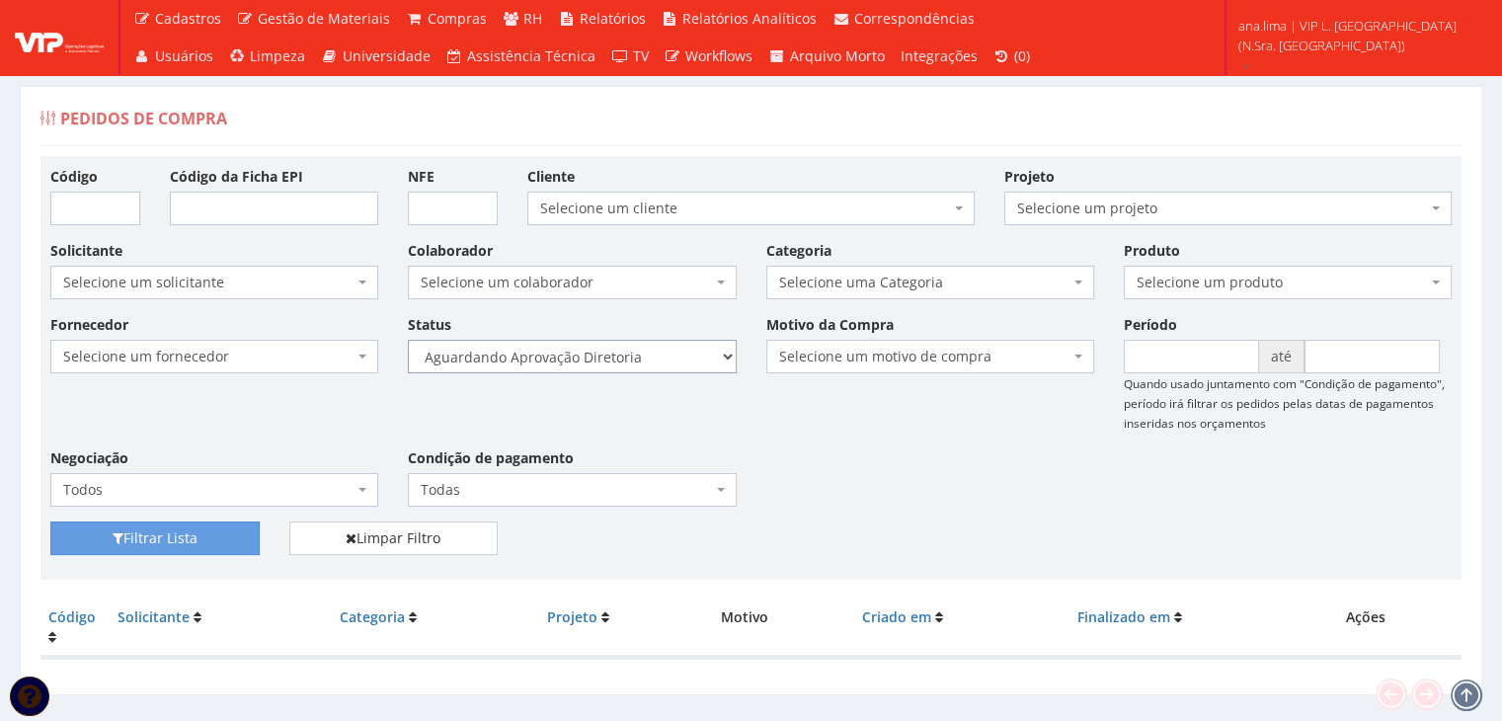
click at [408, 340] on select "Selecione um status Cancelado Aguardando Aprovação Diretoria Pedido Aprovado Ag…" at bounding box center [572, 357] width 328 height 34
drag, startPoint x: 226, startPoint y: 542, endPoint x: 357, endPoint y: 509, distance: 135.6
click at [226, 542] on button "Filtrar Lista" at bounding box center [154, 538] width 209 height 34
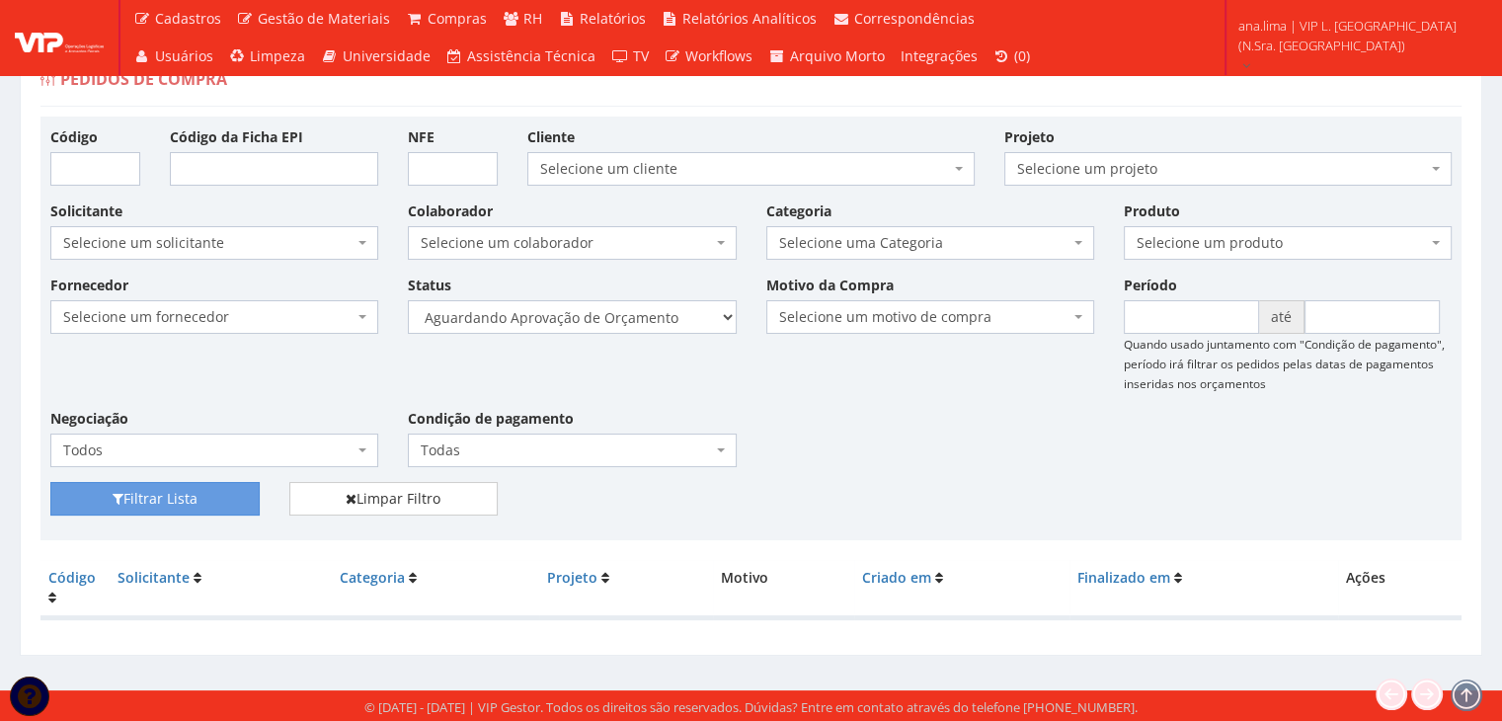
scroll to position [39, 0]
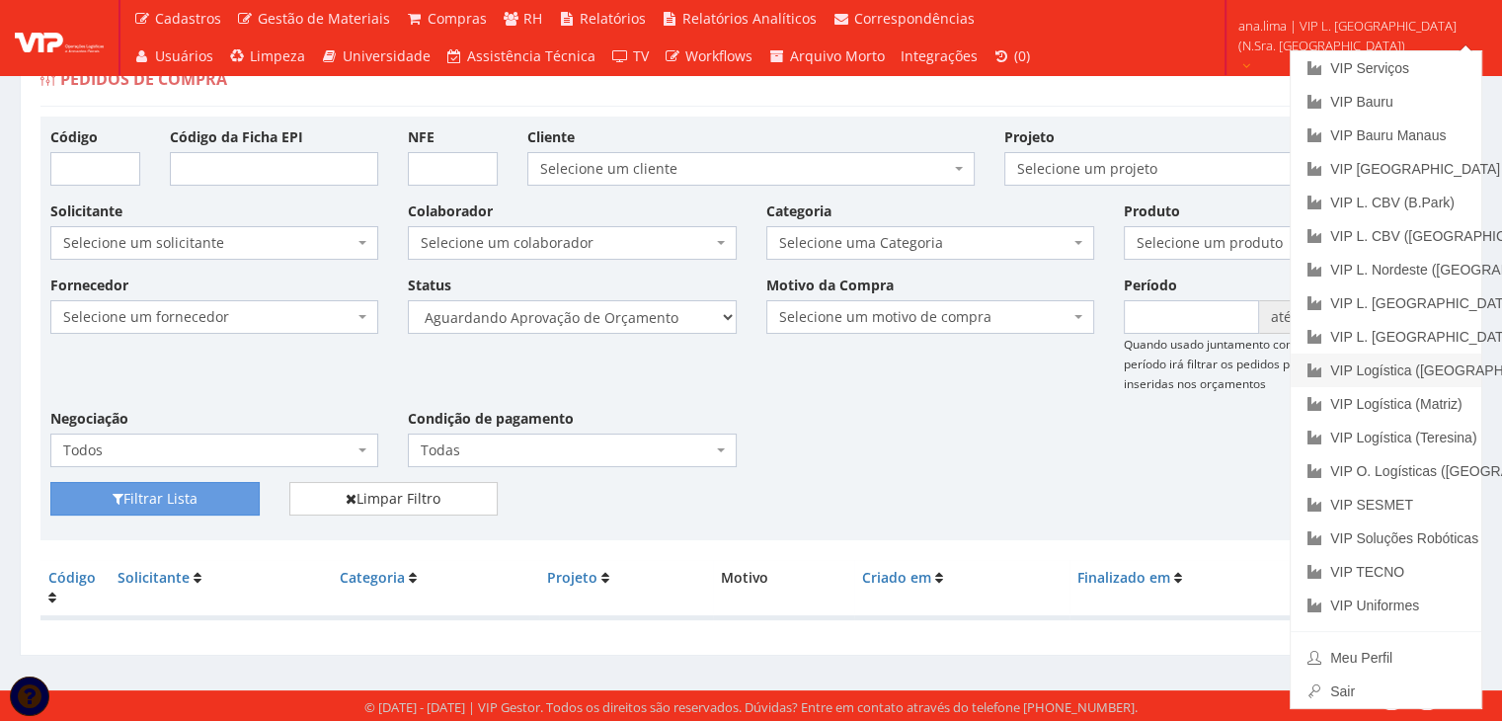
click at [1422, 376] on link "VIP Logística ([GEOGRAPHIC_DATA])" at bounding box center [1386, 370] width 191 height 34
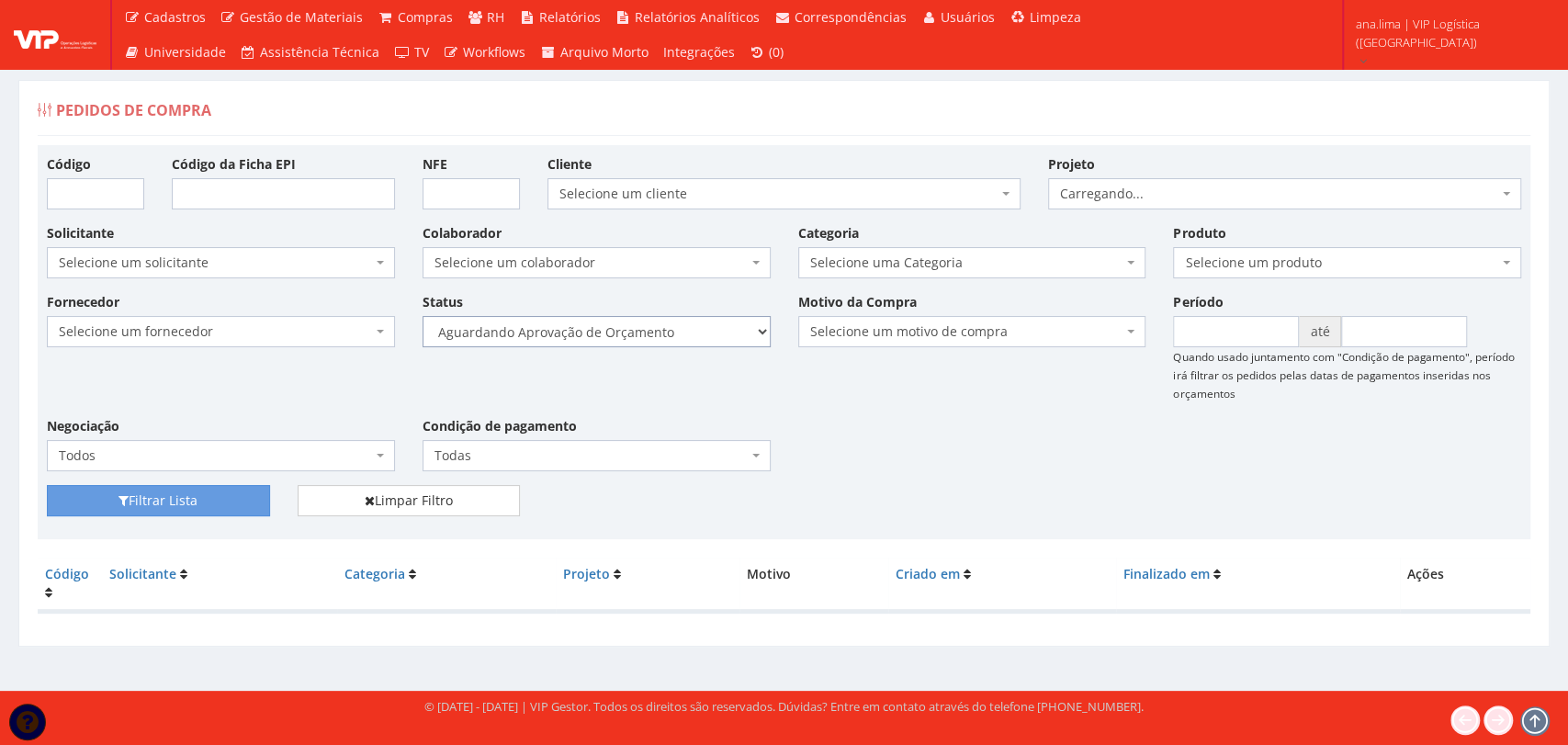
click at [698, 330] on select "Selecione um status Cancelado Aguardando Aprovação Diretoria Pedido Aprovado Ag…" at bounding box center [596, 332] width 348 height 32
select select "1"
click at [422, 316] on select "Selecione um status Cancelado Aguardando Aprovação Diretoria Pedido Aprovado Ag…" at bounding box center [596, 332] width 348 height 32
click at [255, 496] on button "Filtrar Lista" at bounding box center [158, 500] width 223 height 32
click at [669, 333] on select "Selecione um status Cancelado Aguardando Aprovação Diretoria Pedido Aprovado Ag…" at bounding box center [596, 332] width 348 height 32
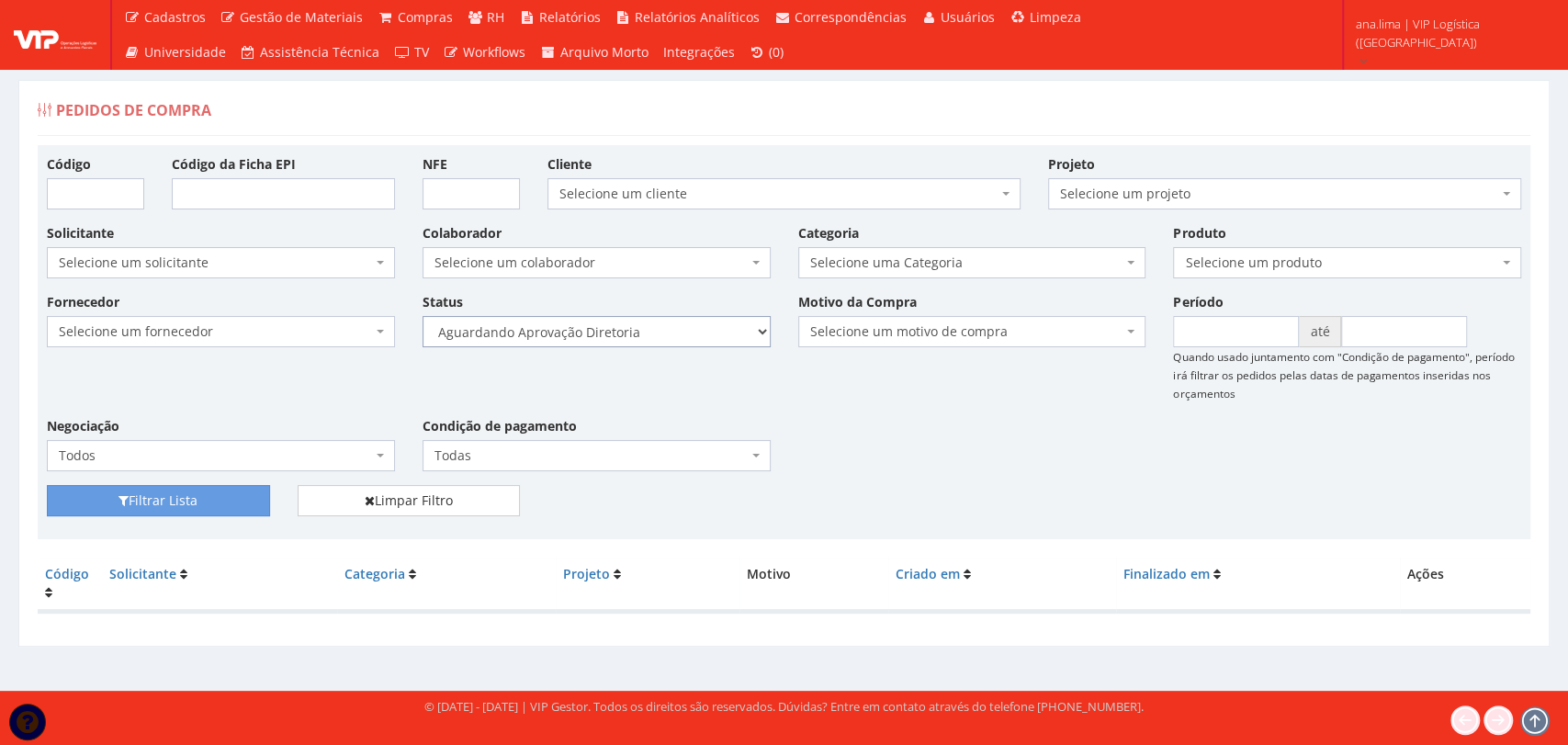
select select "4"
click at [422, 316] on select "Selecione um status Cancelado Aguardando Aprovação Diretoria Pedido Aprovado Ag…" at bounding box center [596, 332] width 348 height 32
click at [192, 500] on button "Filtrar Lista" at bounding box center [158, 500] width 223 height 32
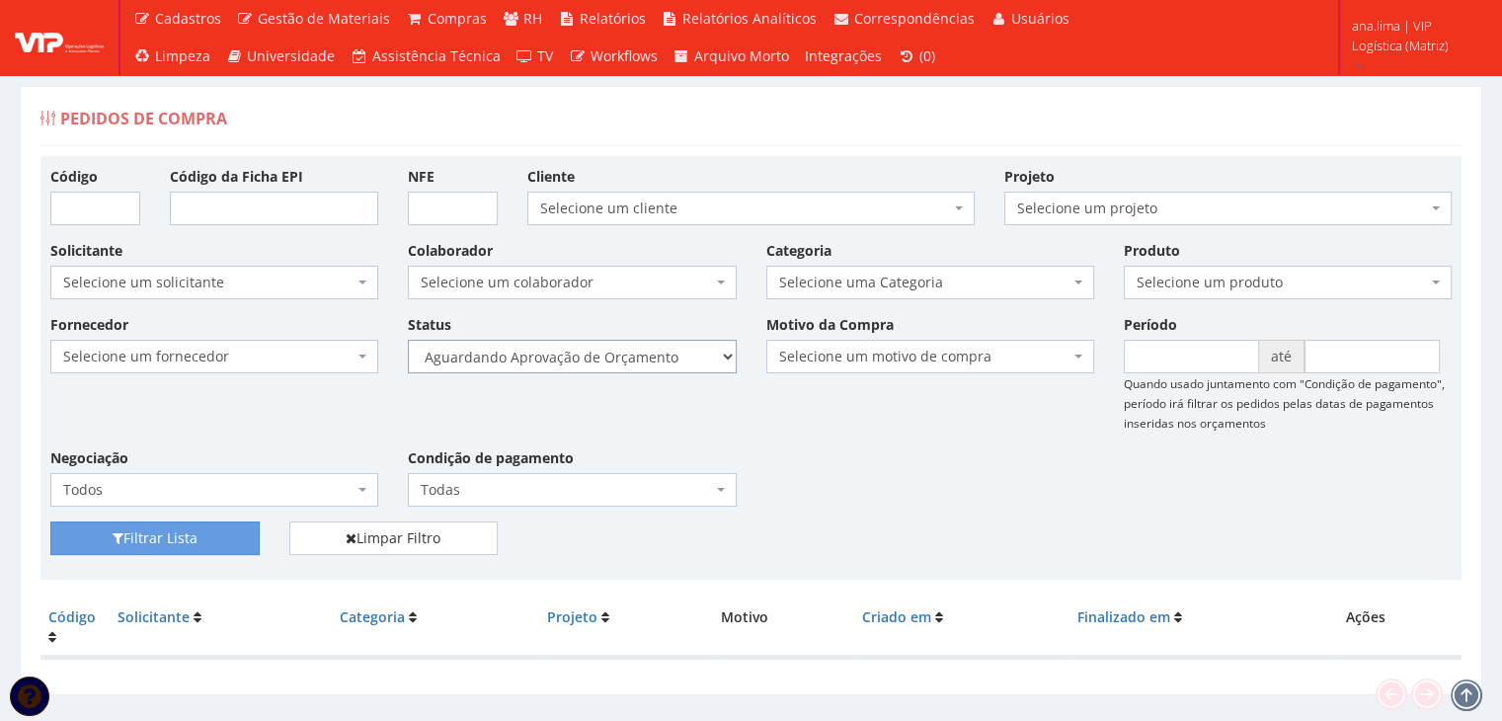
click at [693, 358] on select "Selecione um status Cancelado Aguardando Aprovação Diretoria Pedido Aprovado Ag…" at bounding box center [572, 357] width 328 height 34
select select "1"
click at [408, 340] on select "Selecione um status Cancelado Aguardando Aprovação Diretoria Pedido Aprovado Ag…" at bounding box center [572, 357] width 328 height 34
click at [223, 534] on button "Filtrar Lista" at bounding box center [154, 538] width 209 height 34
click at [667, 361] on select "Selecione um status Cancelado Aguardando Aprovação Diretoria Pedido Aprovado Ag…" at bounding box center [572, 357] width 328 height 34
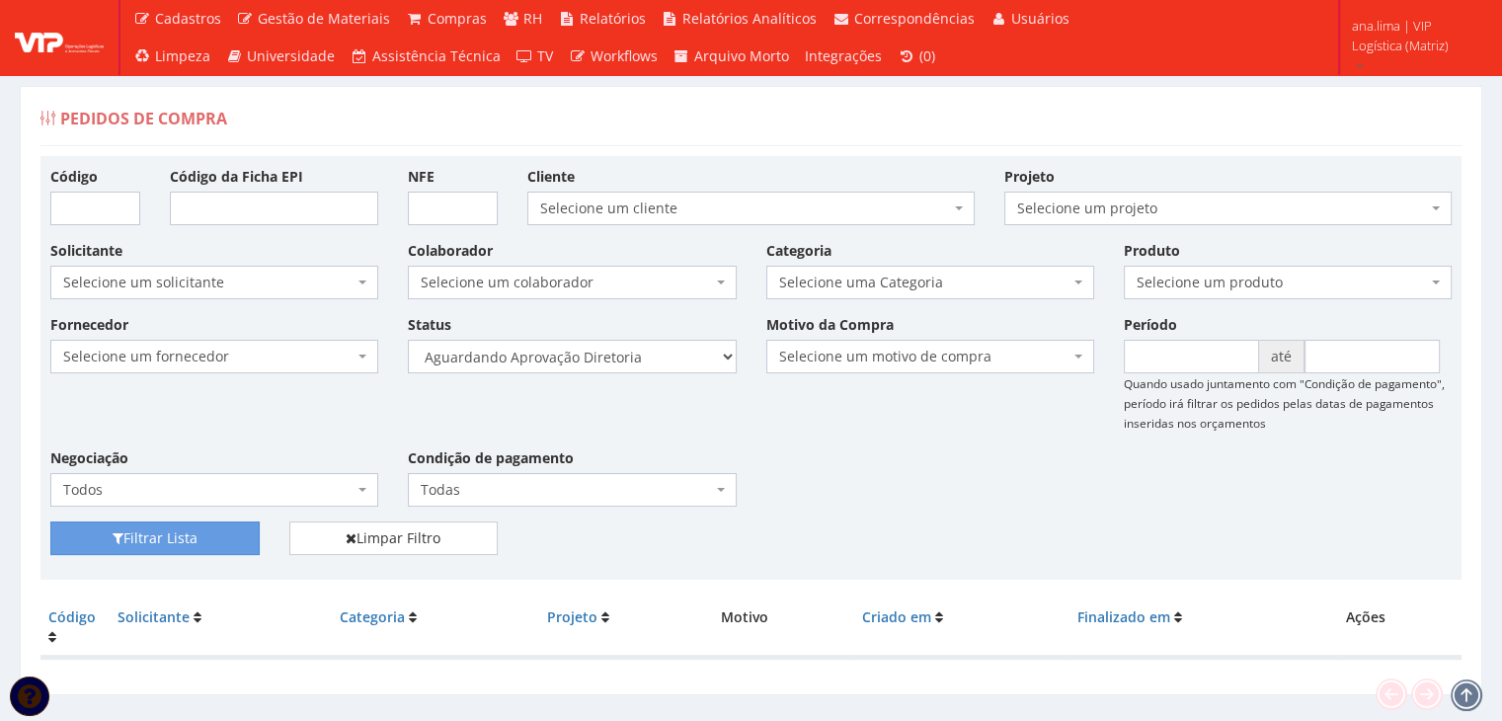
select select "4"
click at [408, 340] on select "Selecione um status Cancelado Aguardando Aprovação Diretoria Pedido Aprovado Ag…" at bounding box center [572, 357] width 328 height 34
click at [162, 530] on button "Filtrar Lista" at bounding box center [154, 538] width 209 height 34
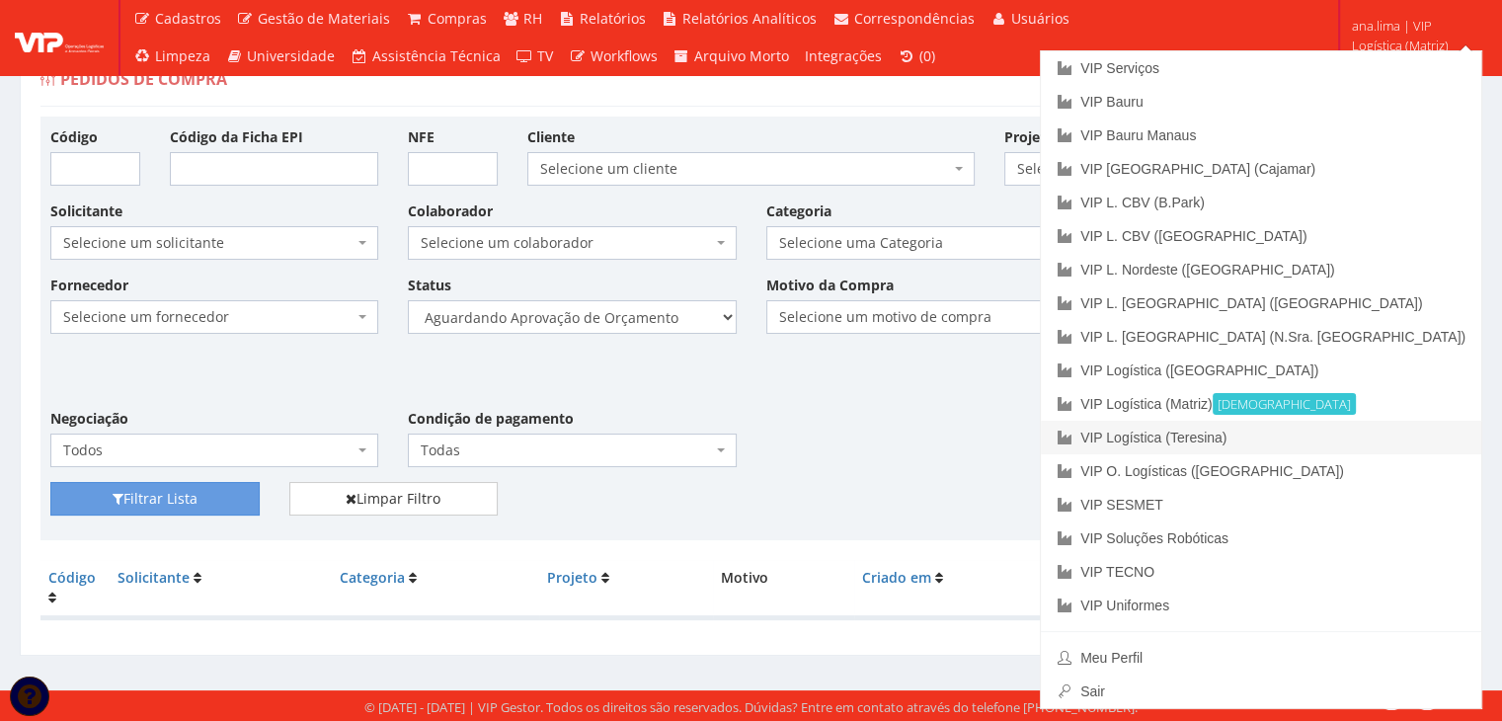
click at [1398, 438] on link "VIP Logística (Teresina)" at bounding box center [1261, 438] width 440 height 34
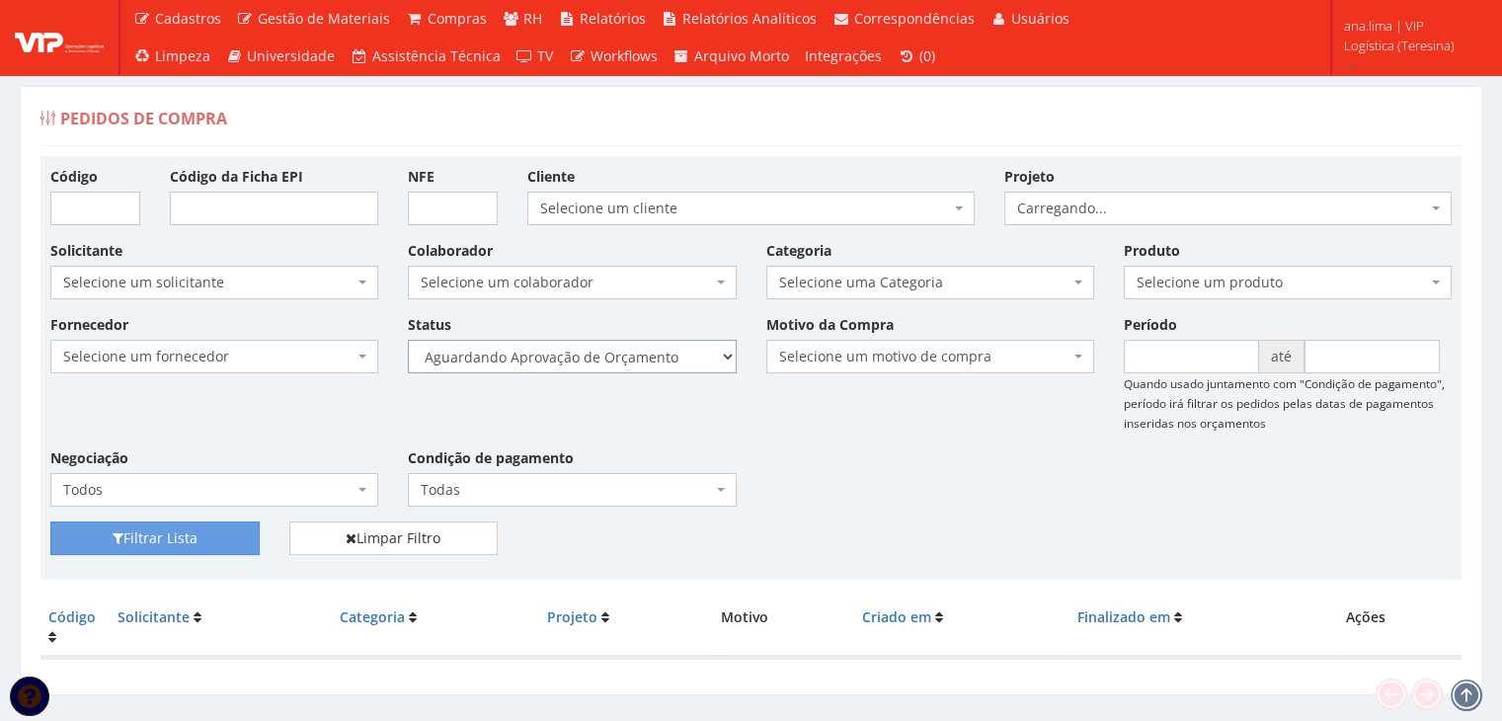
click at [643, 352] on select "Selecione um status Cancelado Aguardando Aprovação Diretoria Pedido Aprovado Ag…" at bounding box center [572, 357] width 328 height 34
select select "1"
click at [408, 340] on select "Selecione um status Cancelado Aguardando Aprovação Diretoria Pedido Aprovado Ag…" at bounding box center [572, 357] width 328 height 34
click at [182, 532] on button "Filtrar Lista" at bounding box center [154, 538] width 209 height 34
click at [665, 352] on select "Selecione um status Cancelado Aguardando Aprovação Diretoria Pedido Aprovado Ag…" at bounding box center [572, 357] width 328 height 34
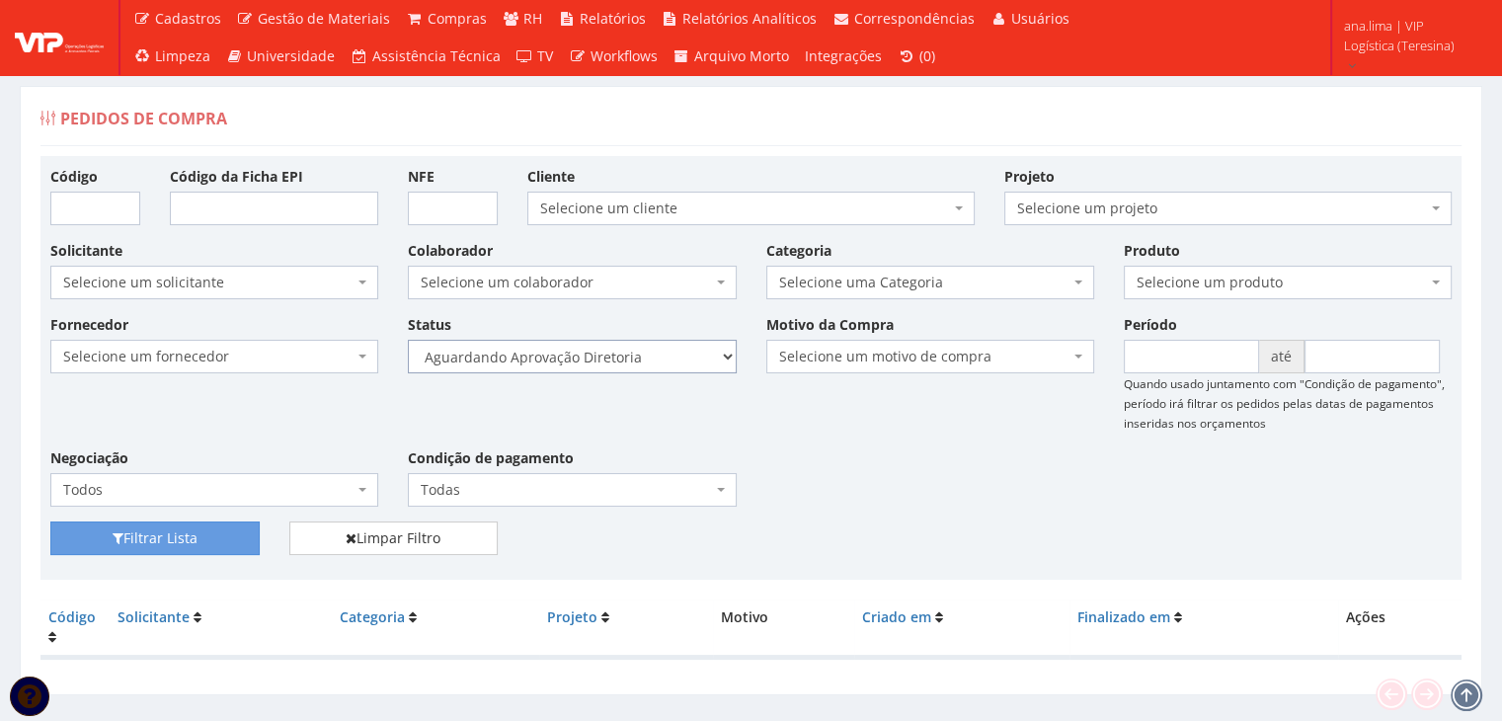
select select "4"
click at [408, 340] on select "Selecione um status Cancelado Aguardando Aprovação Diretoria Pedido Aprovado Ag…" at bounding box center [572, 357] width 328 height 34
click at [212, 532] on button "Filtrar Lista" at bounding box center [154, 538] width 209 height 34
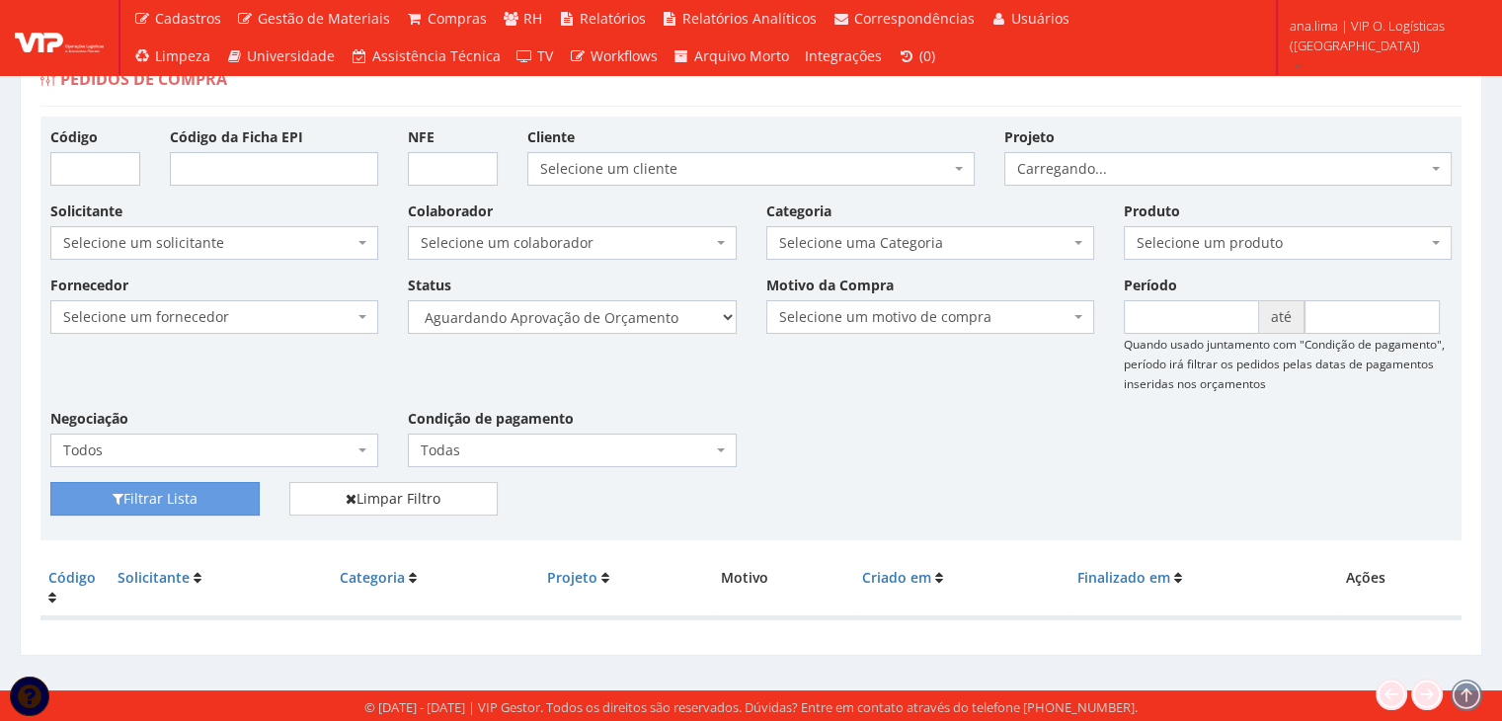
scroll to position [39, 0]
click at [678, 315] on select "Selecione um status Cancelado Aguardando Aprovação Diretoria Pedido Aprovado Ag…" at bounding box center [572, 317] width 328 height 34
select select "1"
click at [408, 300] on select "Selecione um status Cancelado Aguardando Aprovação Diretoria Pedido Aprovado Ag…" at bounding box center [572, 317] width 328 height 34
drag, startPoint x: 197, startPoint y: 496, endPoint x: 498, endPoint y: 443, distance: 304.7
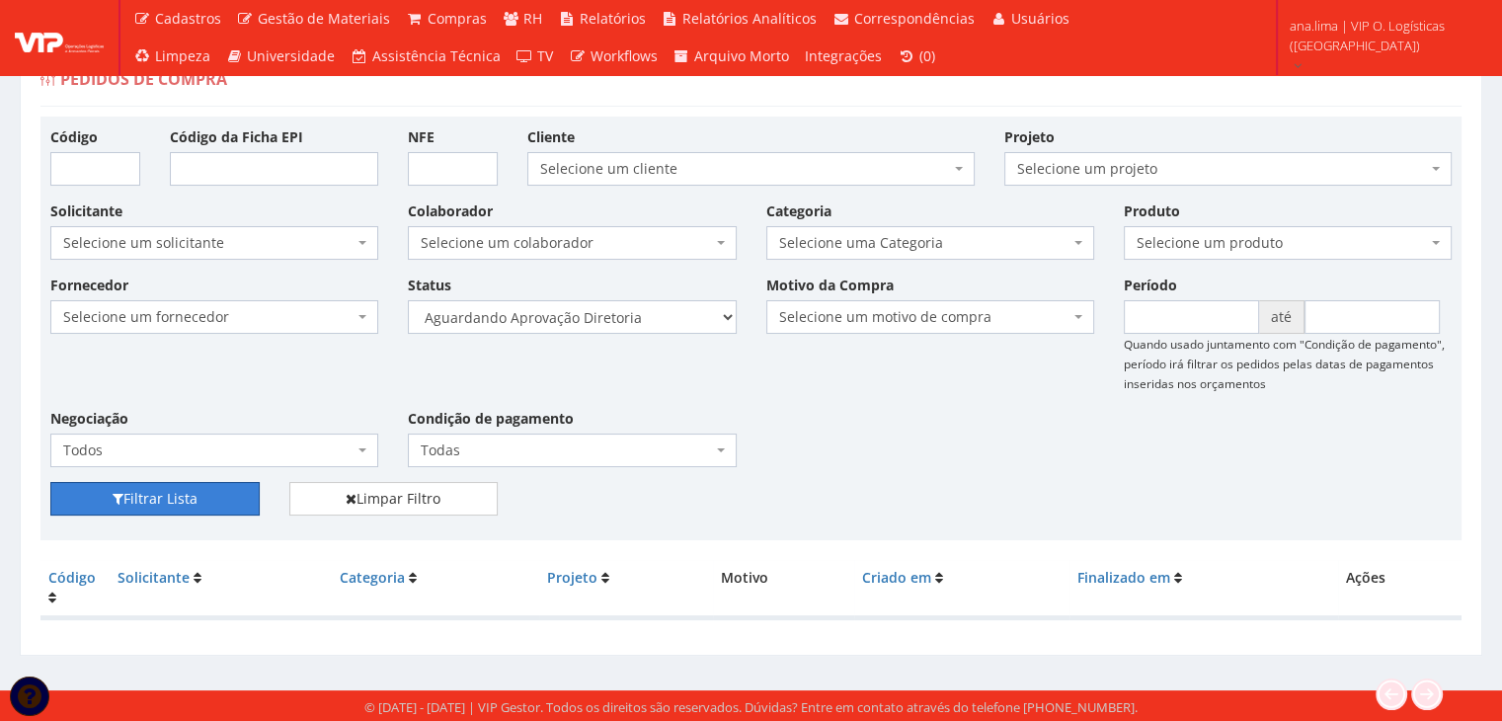
click at [200, 496] on button "Filtrar Lista" at bounding box center [154, 499] width 209 height 34
